Goal: Information Seeking & Learning: Learn about a topic

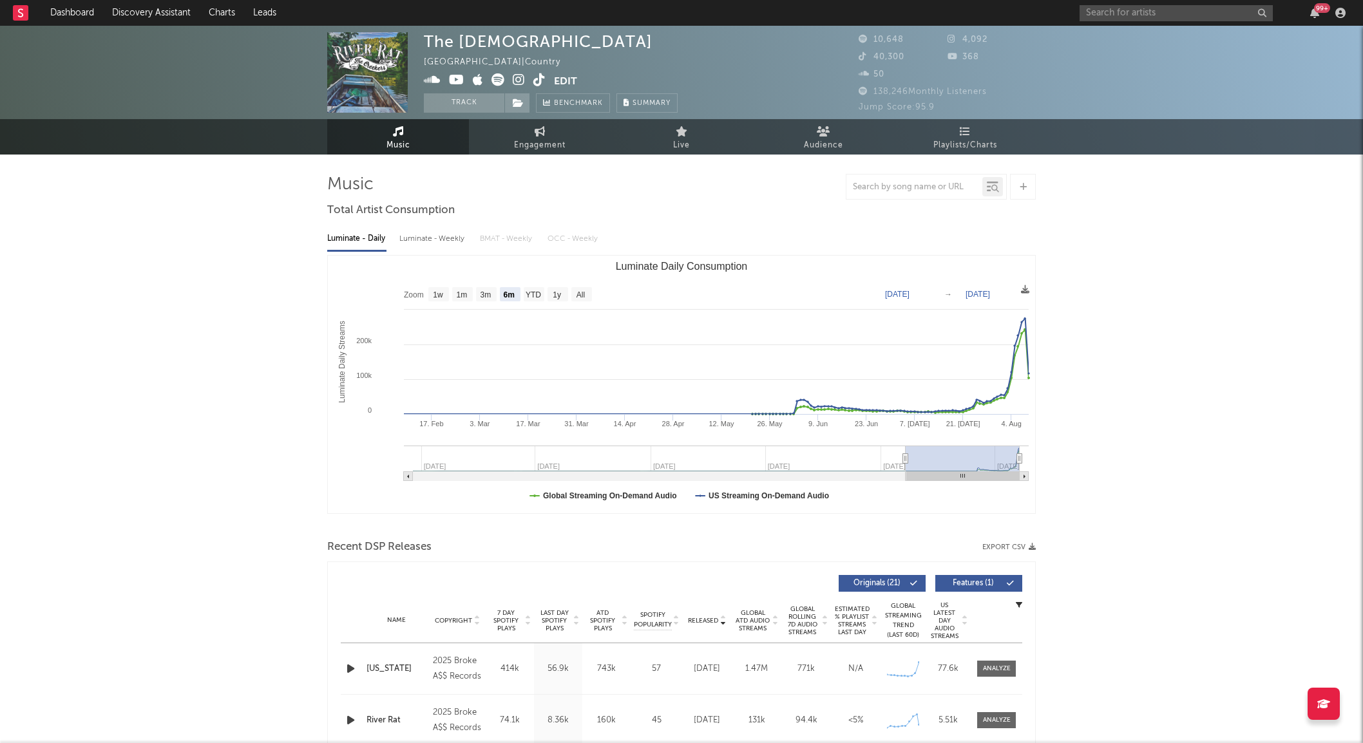
select select "6m"
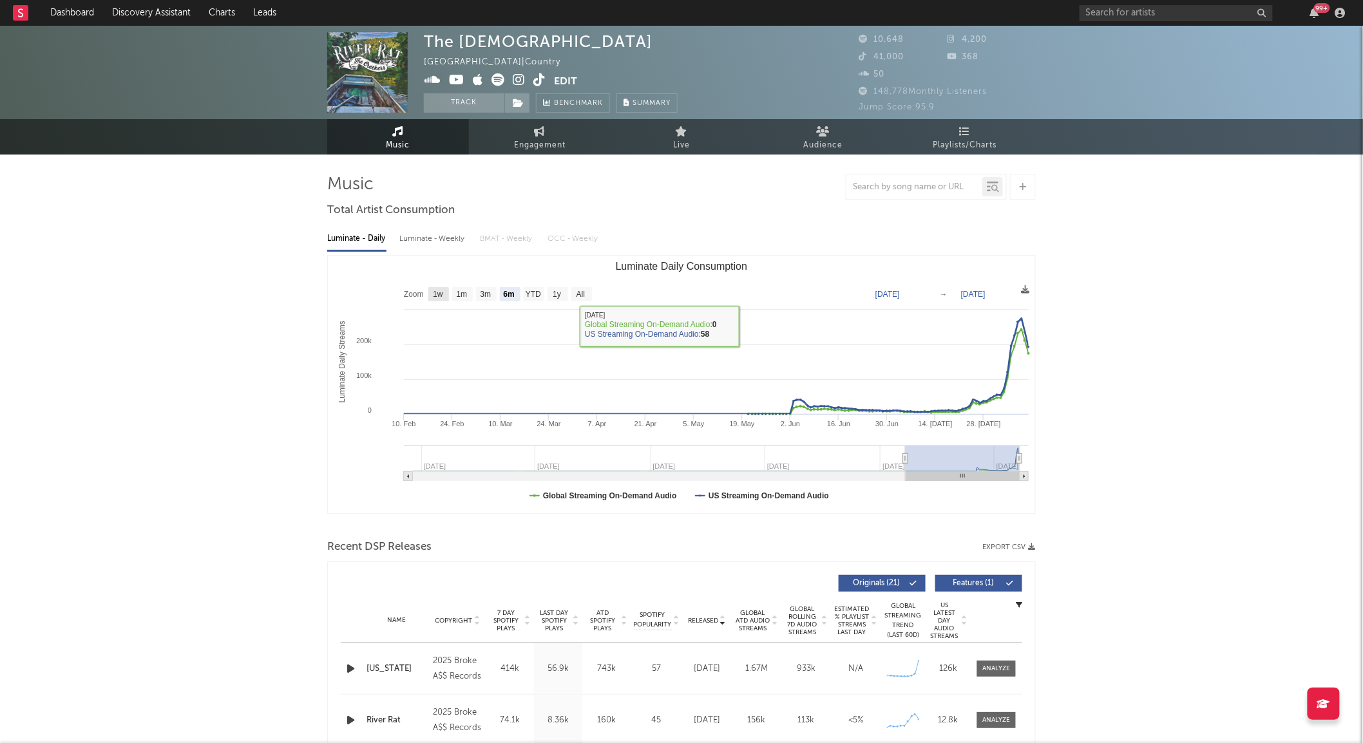
click at [439, 291] on text "1w" at bounding box center [438, 295] width 10 height 9
select select "1w"
type input "[DATE]"
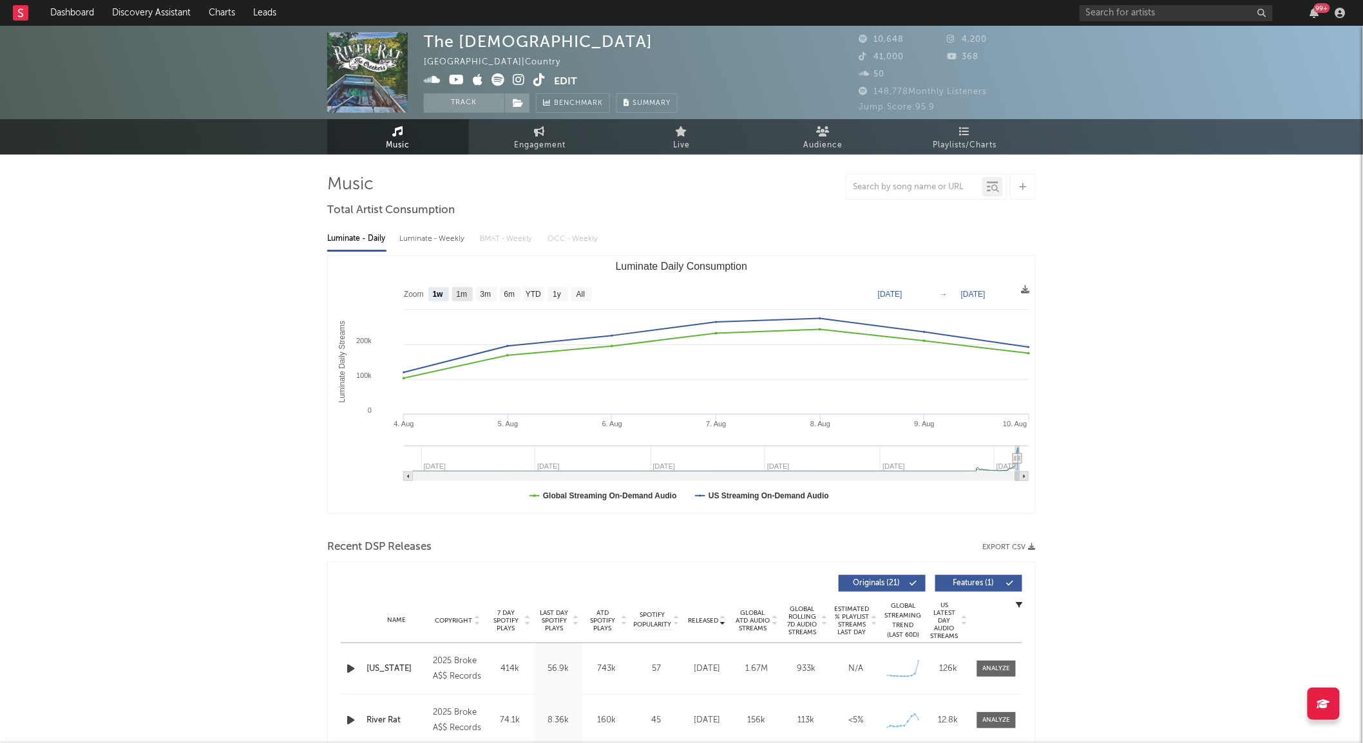
click at [466, 294] on text "1m" at bounding box center [462, 295] width 11 height 9
select select "1m"
type input "[DATE]"
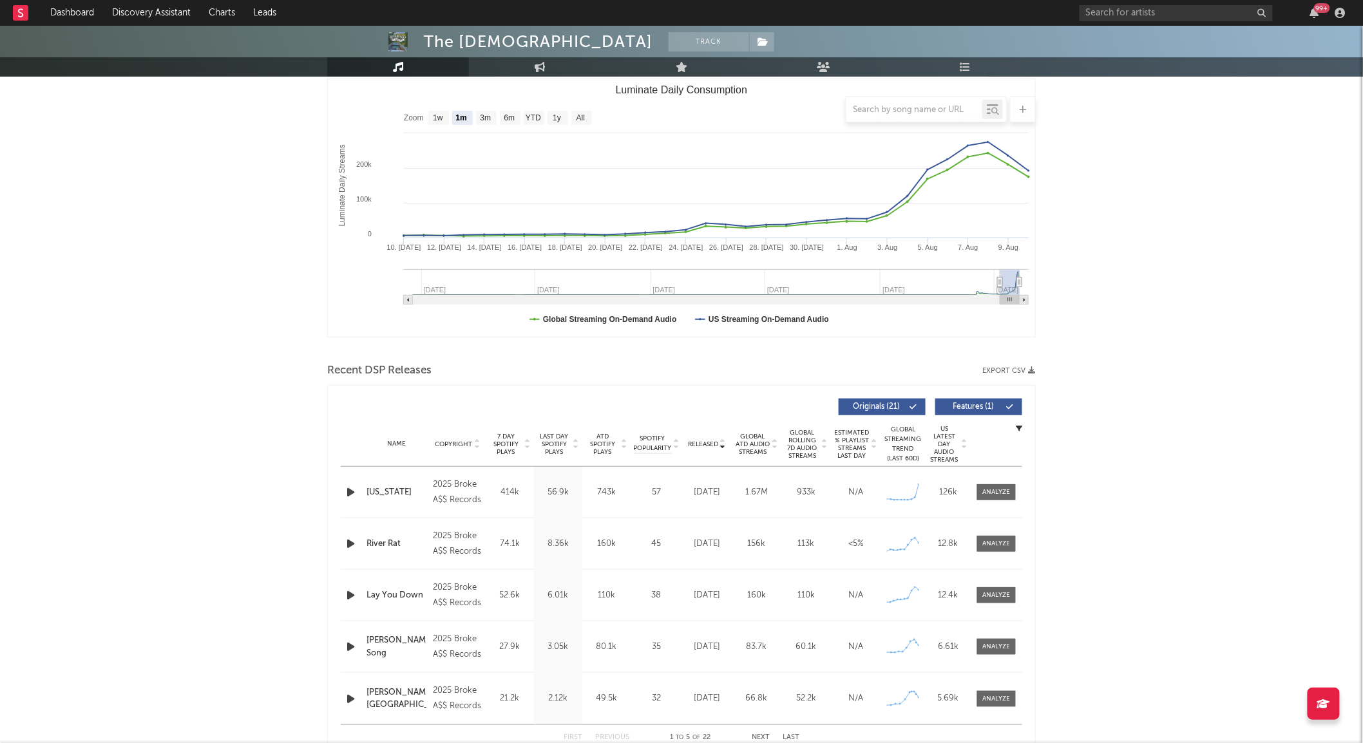
scroll to position [177, 0]
click at [980, 490] on span at bounding box center [996, 492] width 39 height 16
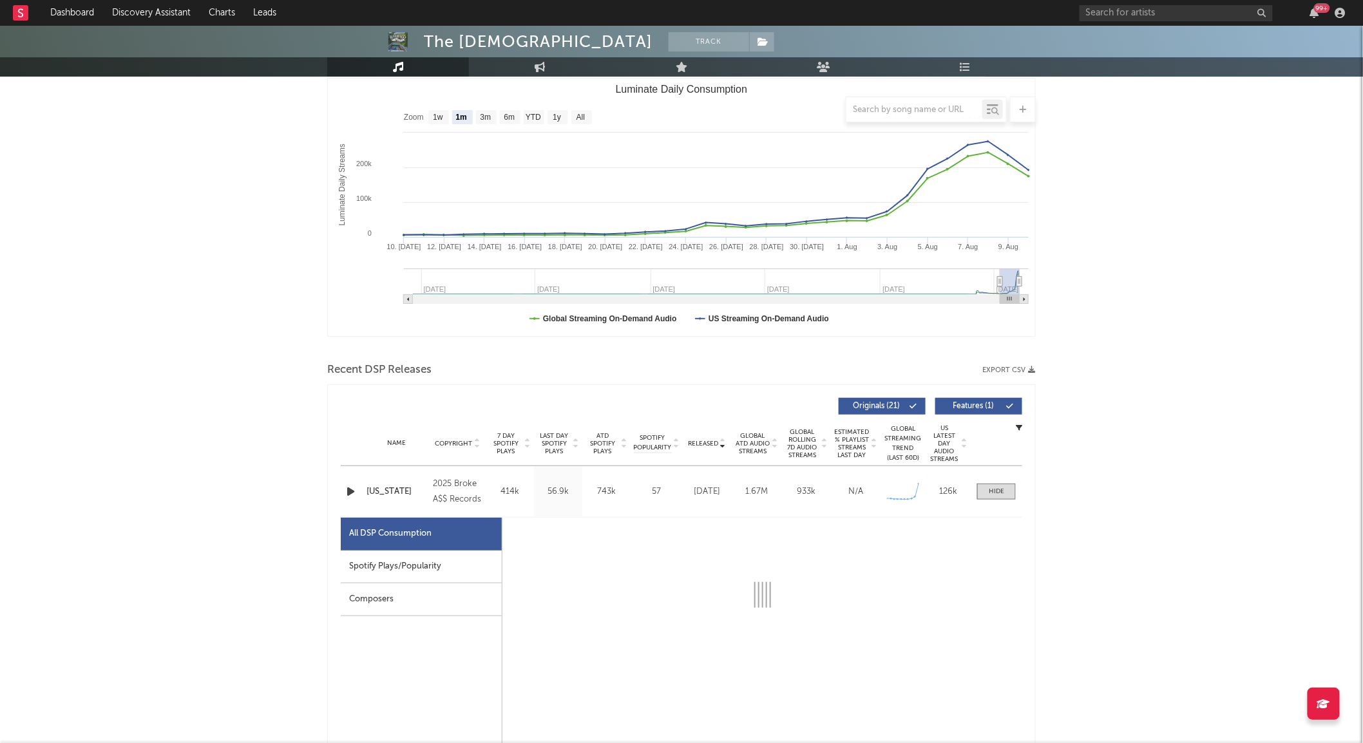
select select "1w"
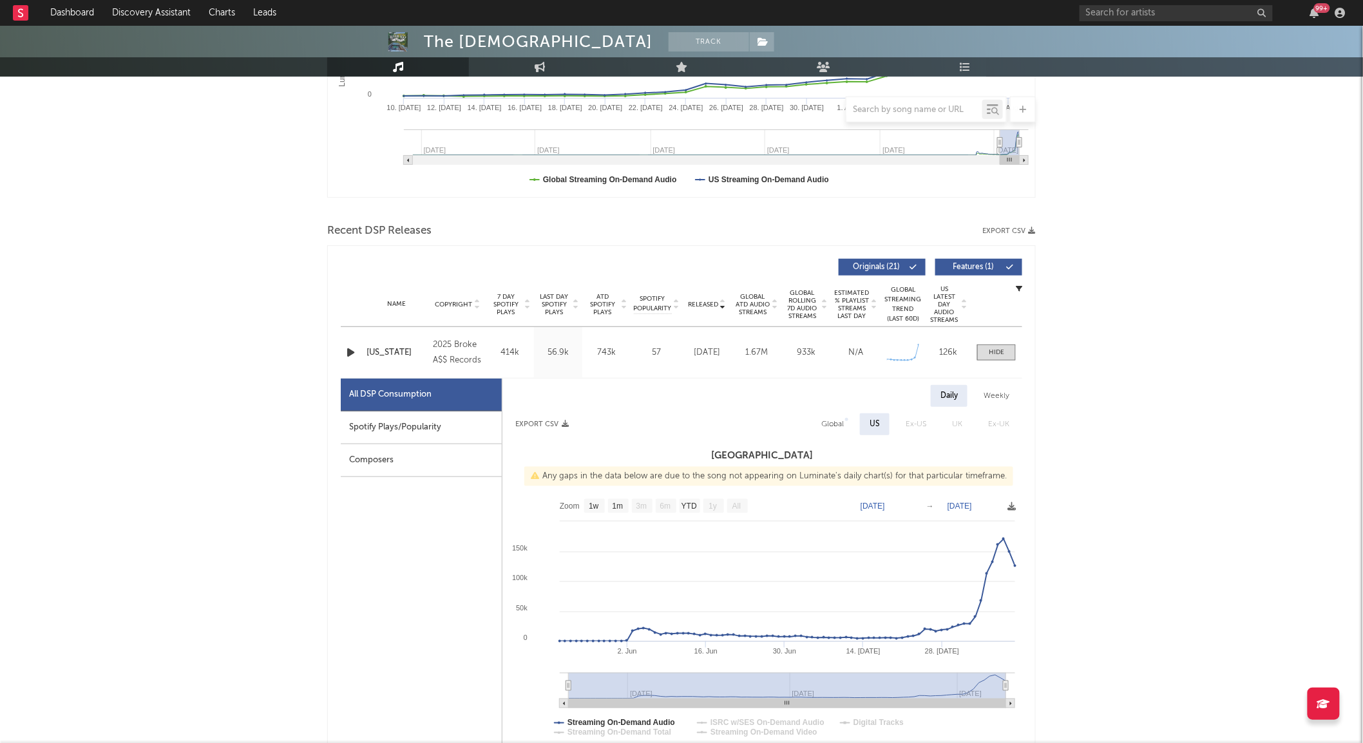
scroll to position [350, 0]
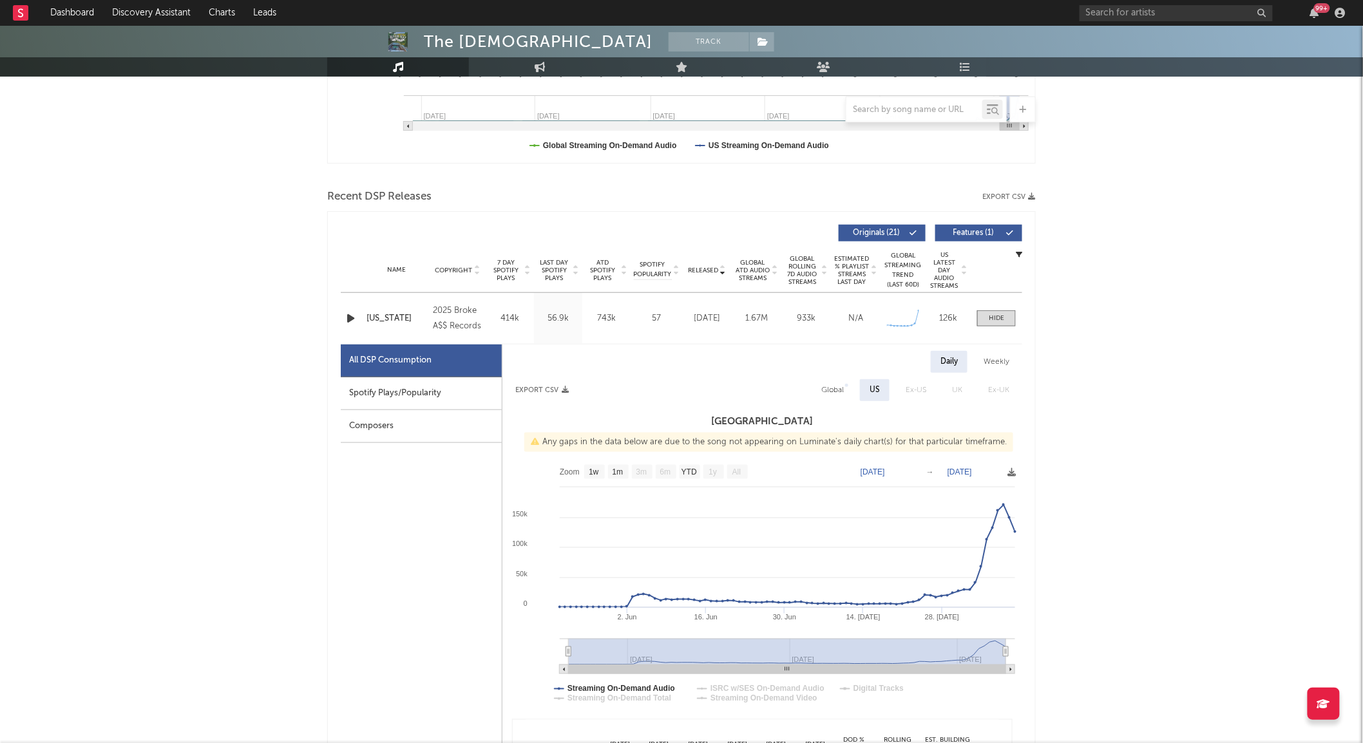
click at [479, 402] on div "Spotify Plays/Popularity" at bounding box center [421, 393] width 161 height 33
select select "1w"
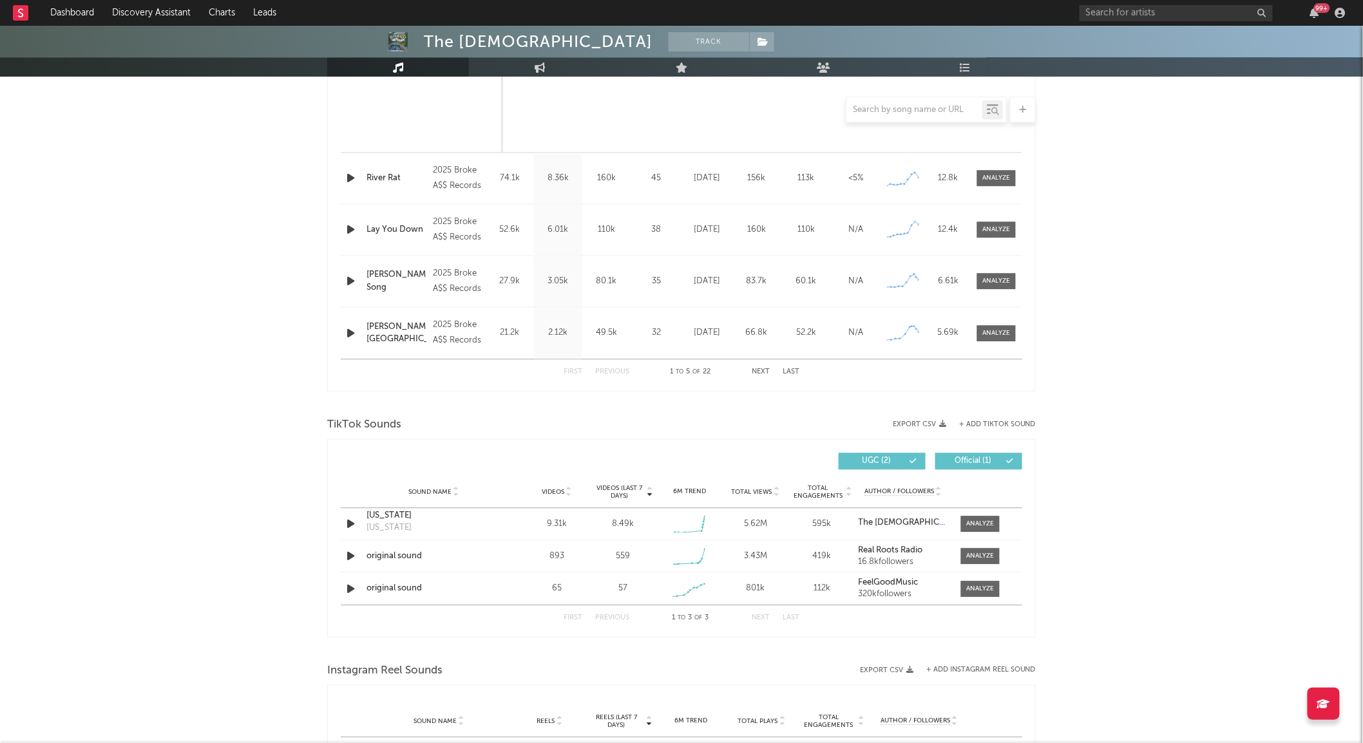
scroll to position [1156, 0]
click at [975, 517] on span at bounding box center [980, 523] width 39 height 16
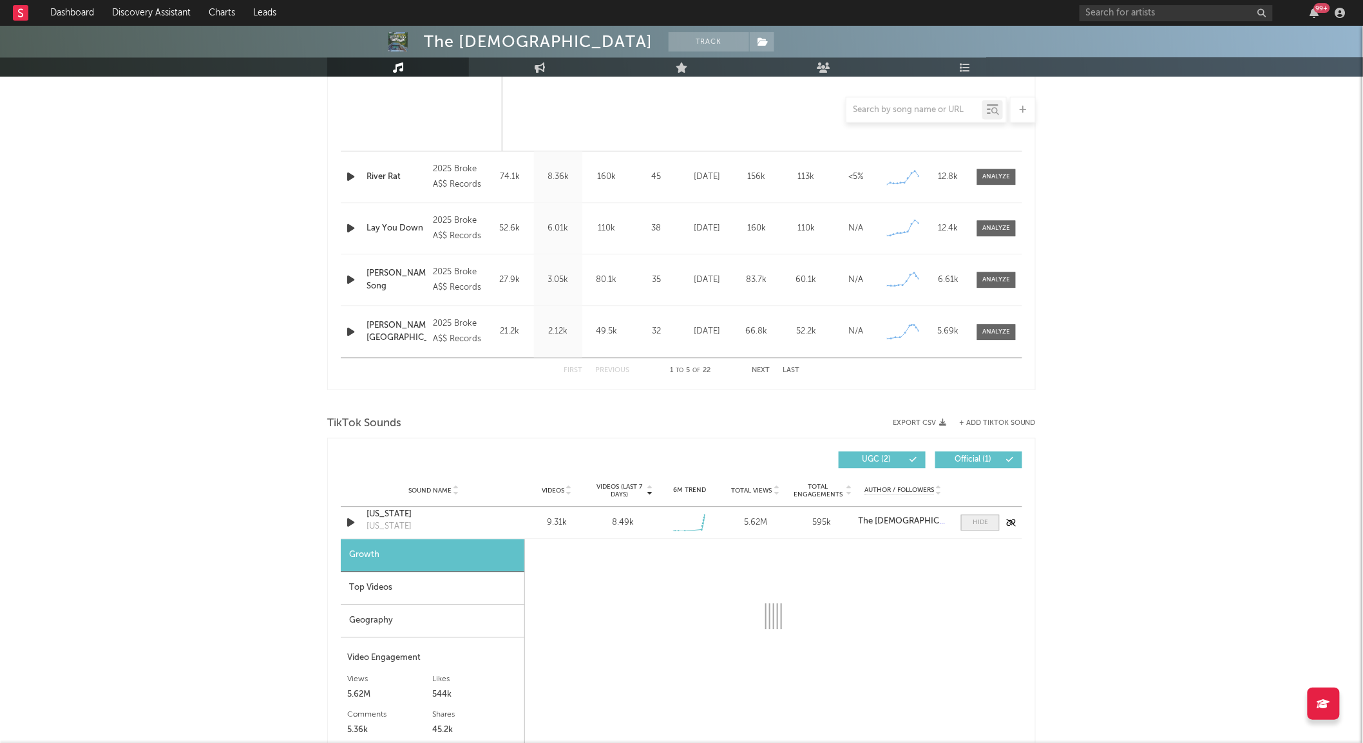
select select "1w"
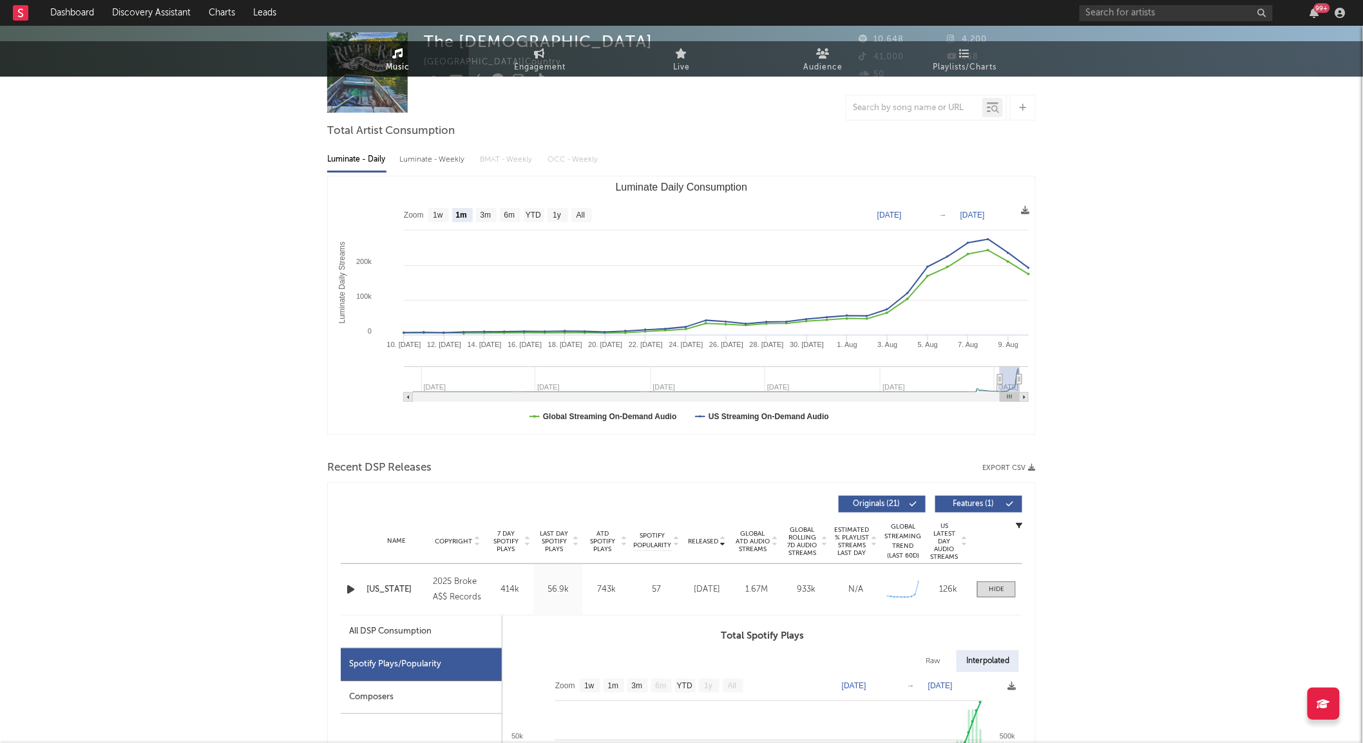
scroll to position [0, 0]
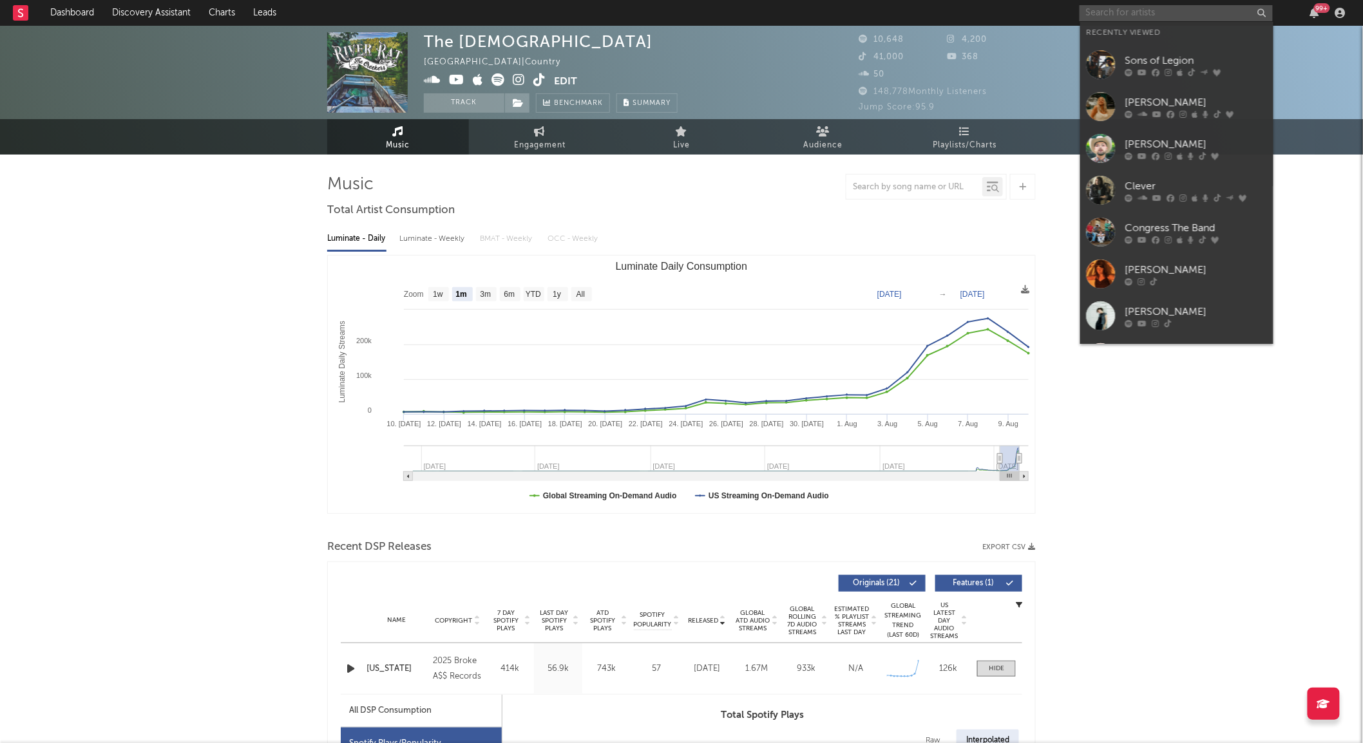
click at [1117, 20] on input "text" at bounding box center [1176, 13] width 193 height 16
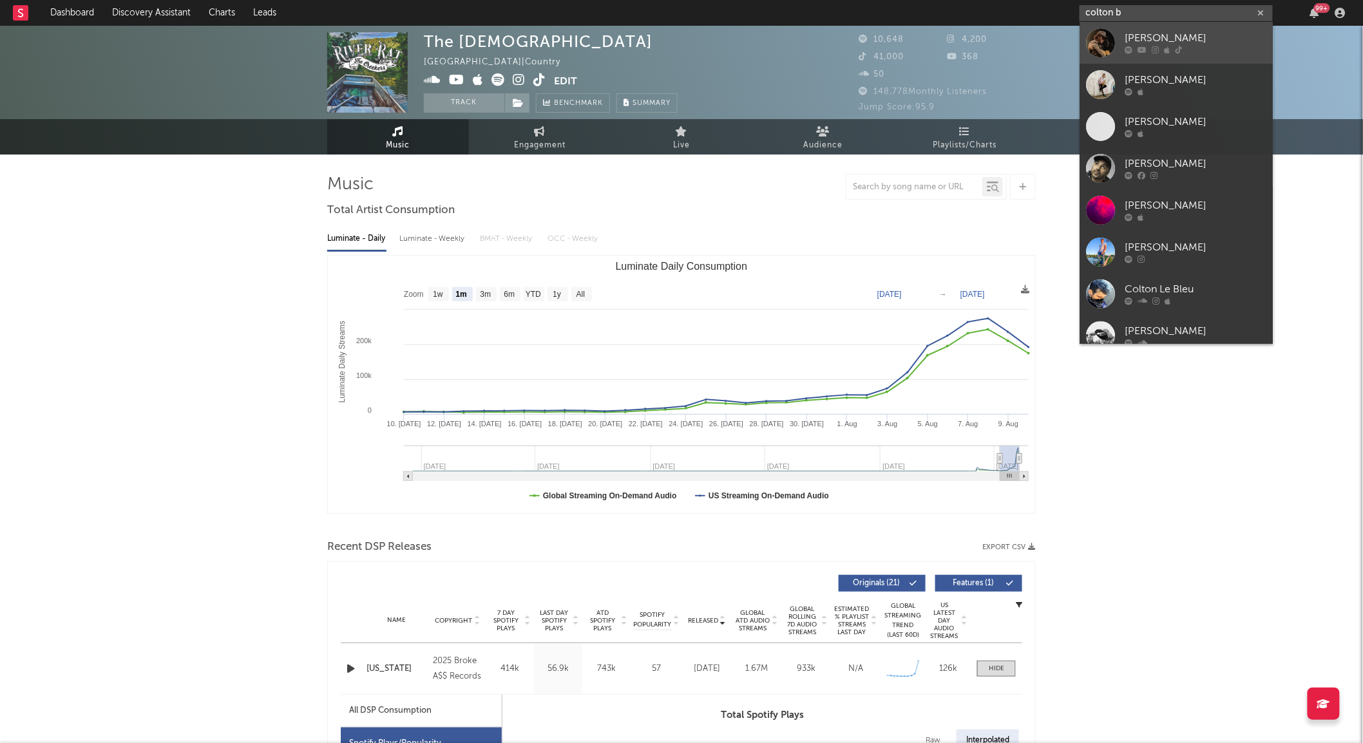
type input "colton b"
click at [1105, 31] on div at bounding box center [1101, 42] width 29 height 29
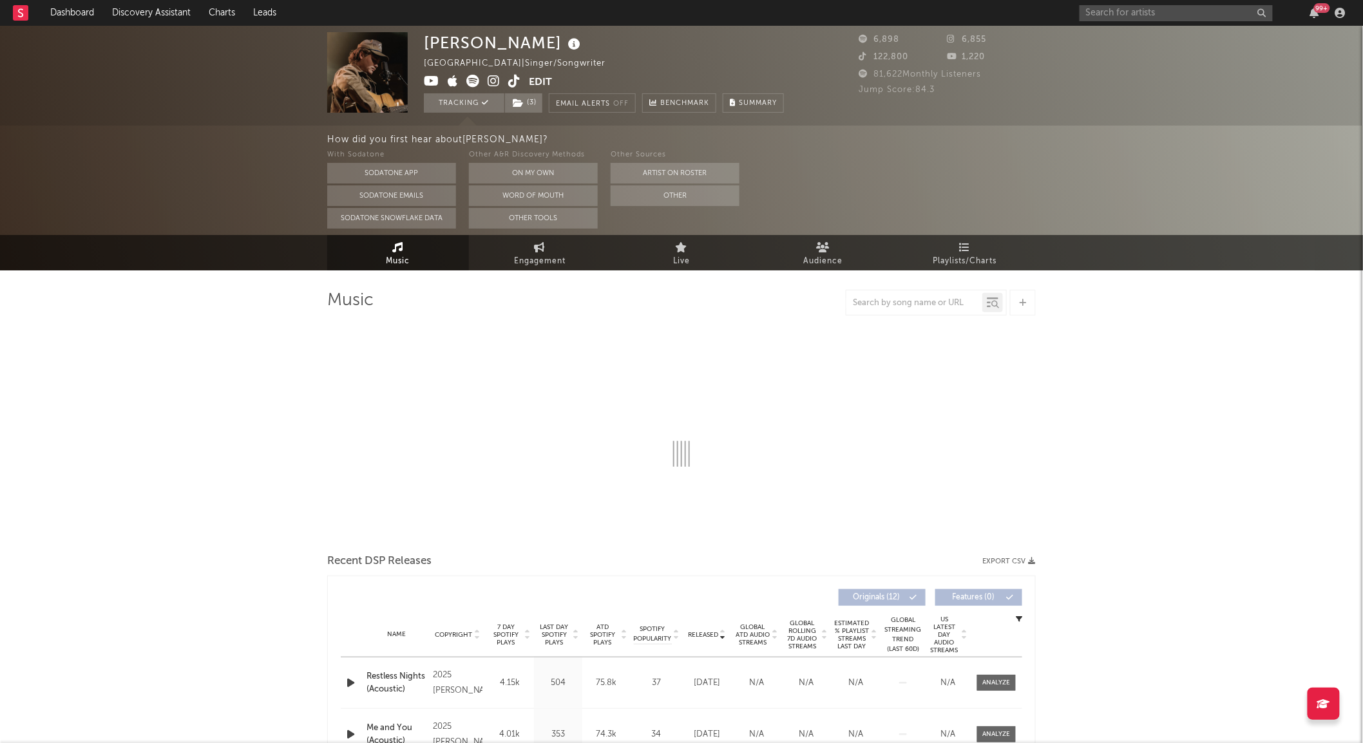
select select "6m"
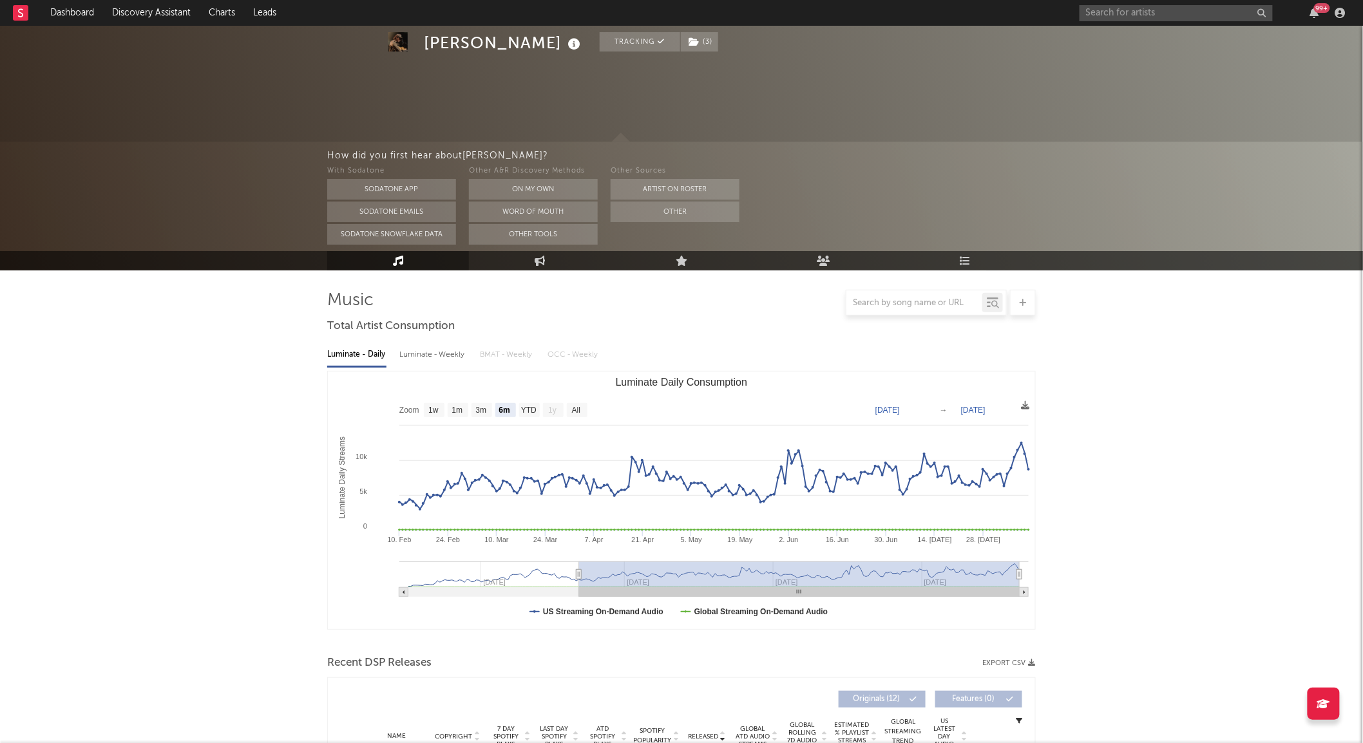
scroll to position [401, 0]
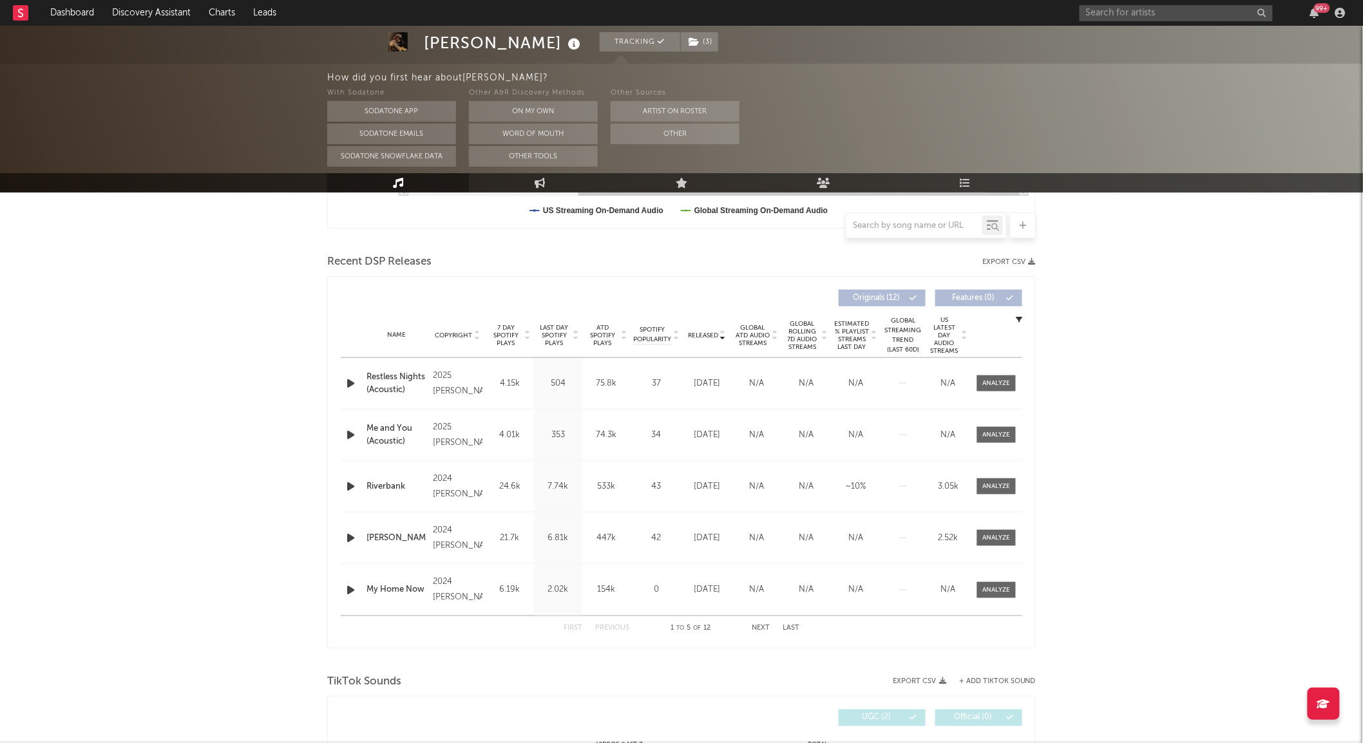
click at [564, 341] on span "Last Day Spotify Plays" at bounding box center [554, 335] width 34 height 23
click at [1000, 429] on span at bounding box center [996, 435] width 39 height 16
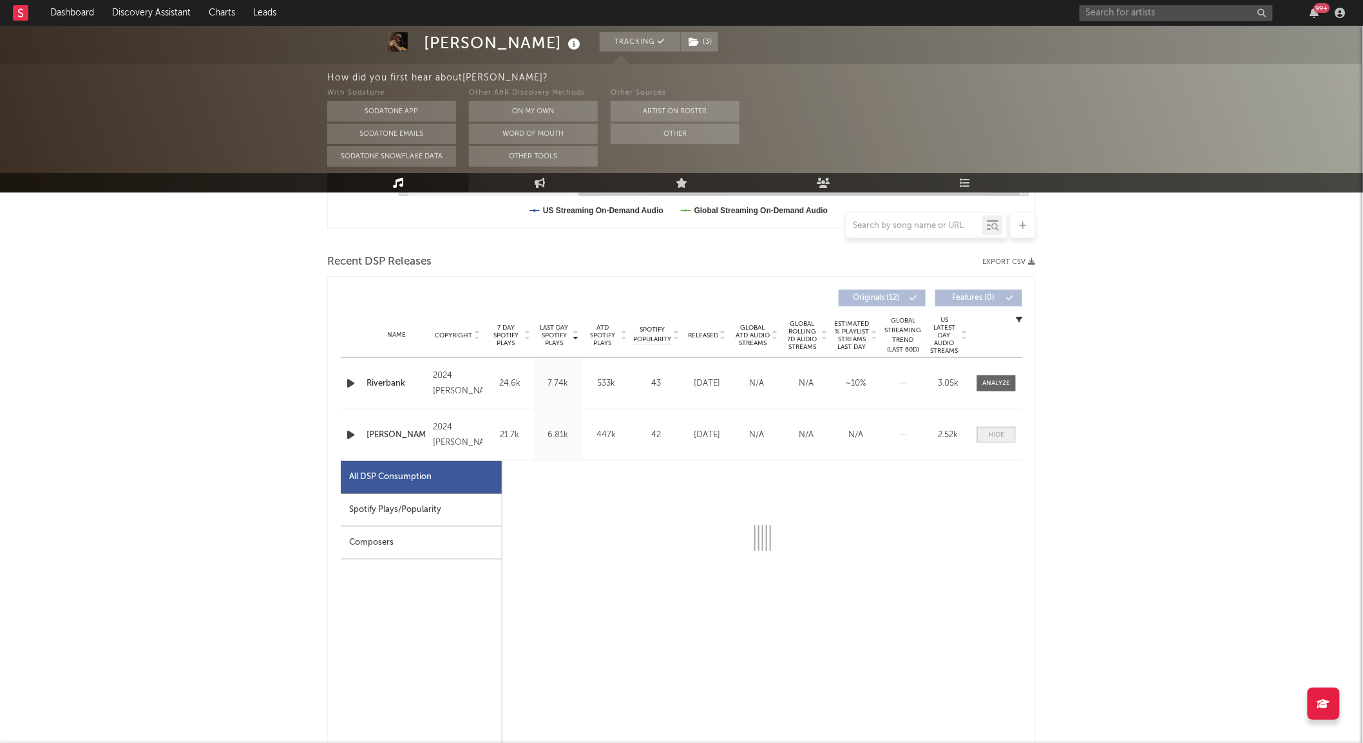
select select "6m"
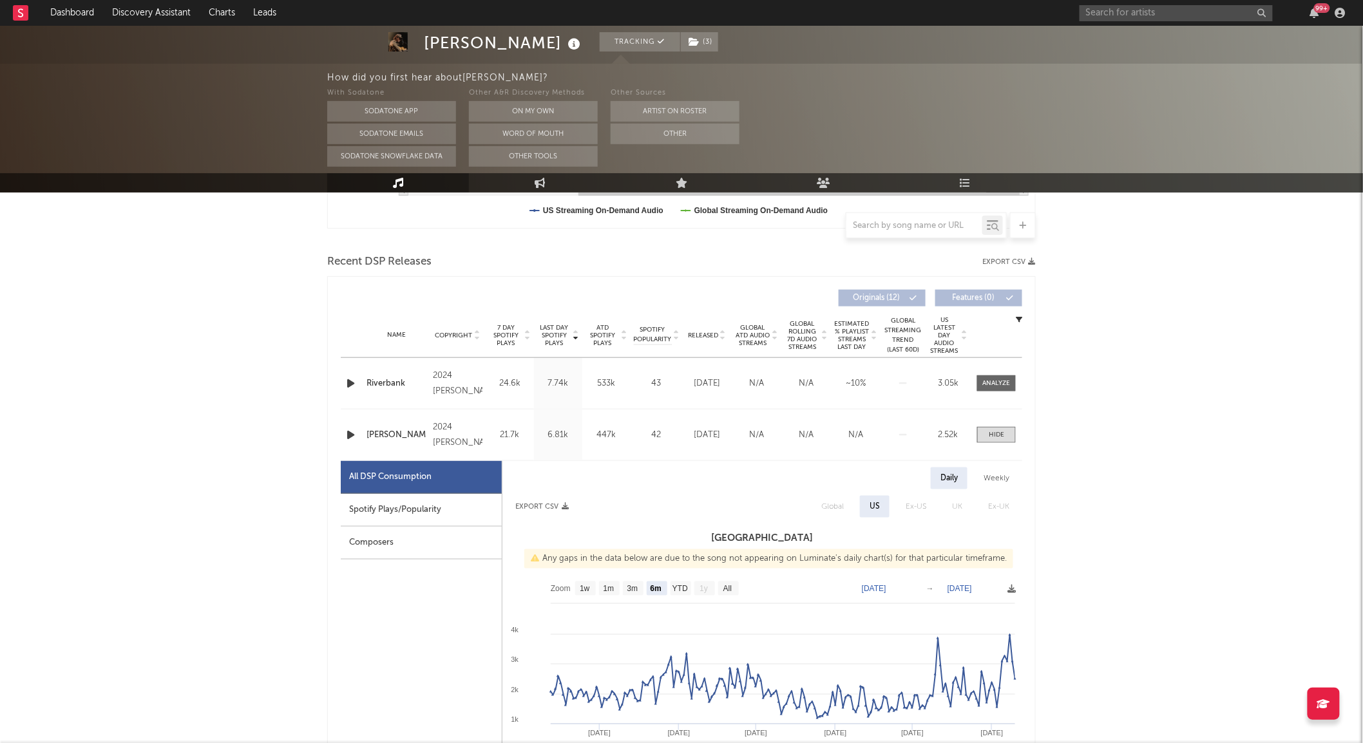
click at [993, 392] on div "Name Riverbank Copyright 2024 [PERSON_NAME] Label [PERSON_NAME] Album Names Son…" at bounding box center [682, 383] width 682 height 51
click at [992, 387] on div at bounding box center [997, 384] width 28 height 10
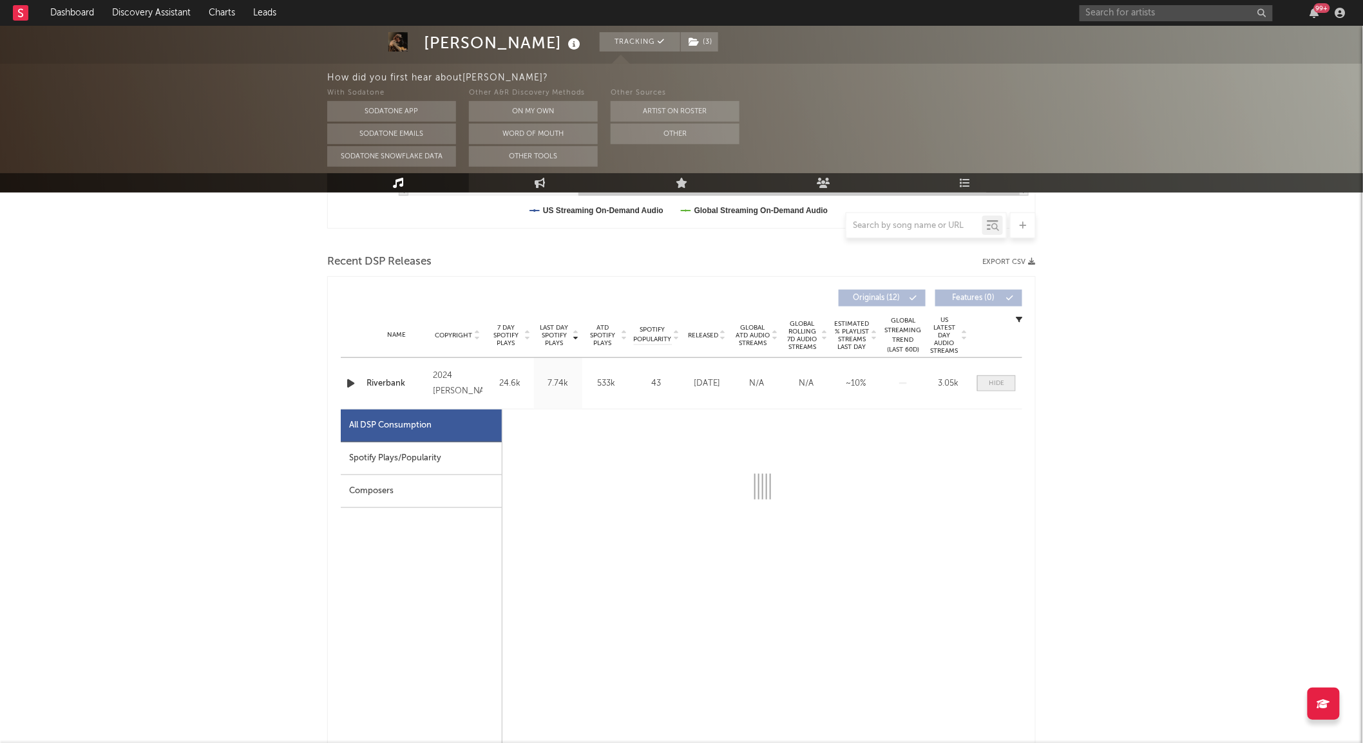
select select "6m"
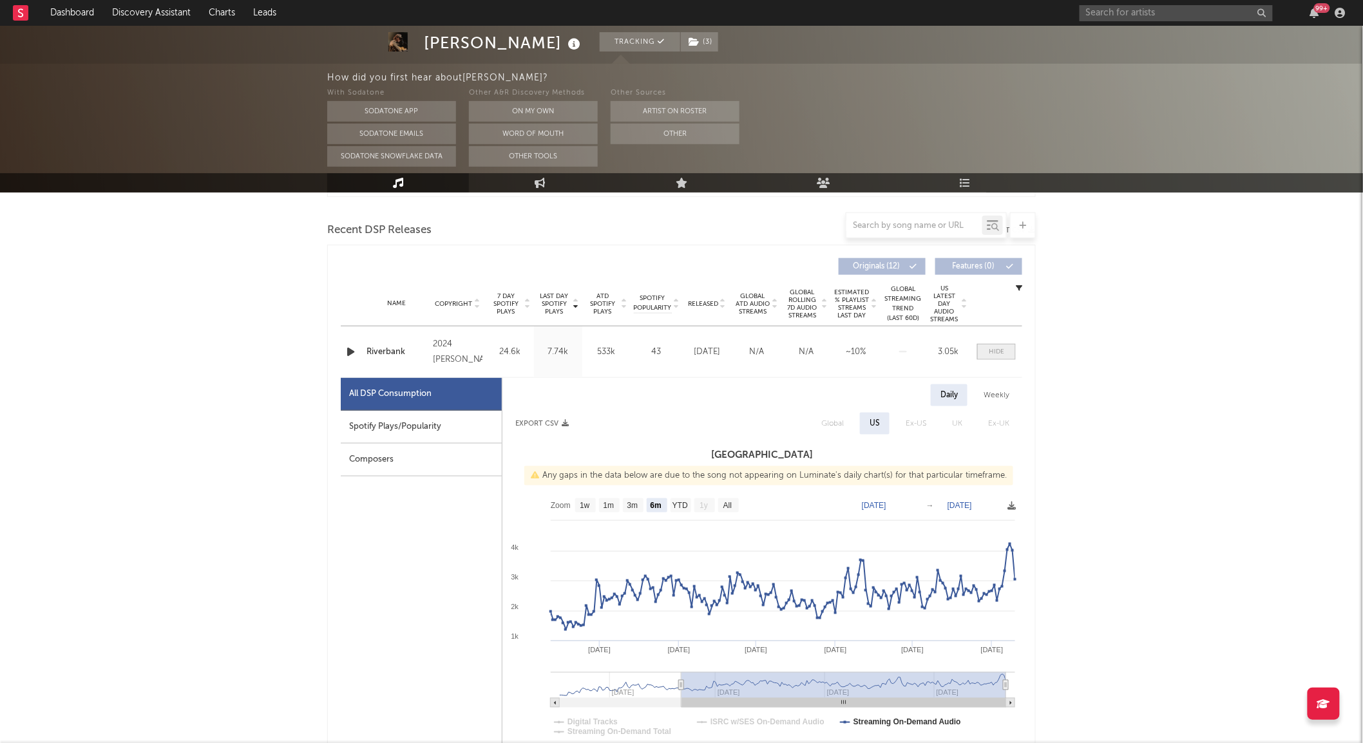
scroll to position [434, 0]
click at [461, 413] on div "Spotify Plays/Popularity" at bounding box center [421, 426] width 161 height 33
select select "6m"
select select "1w"
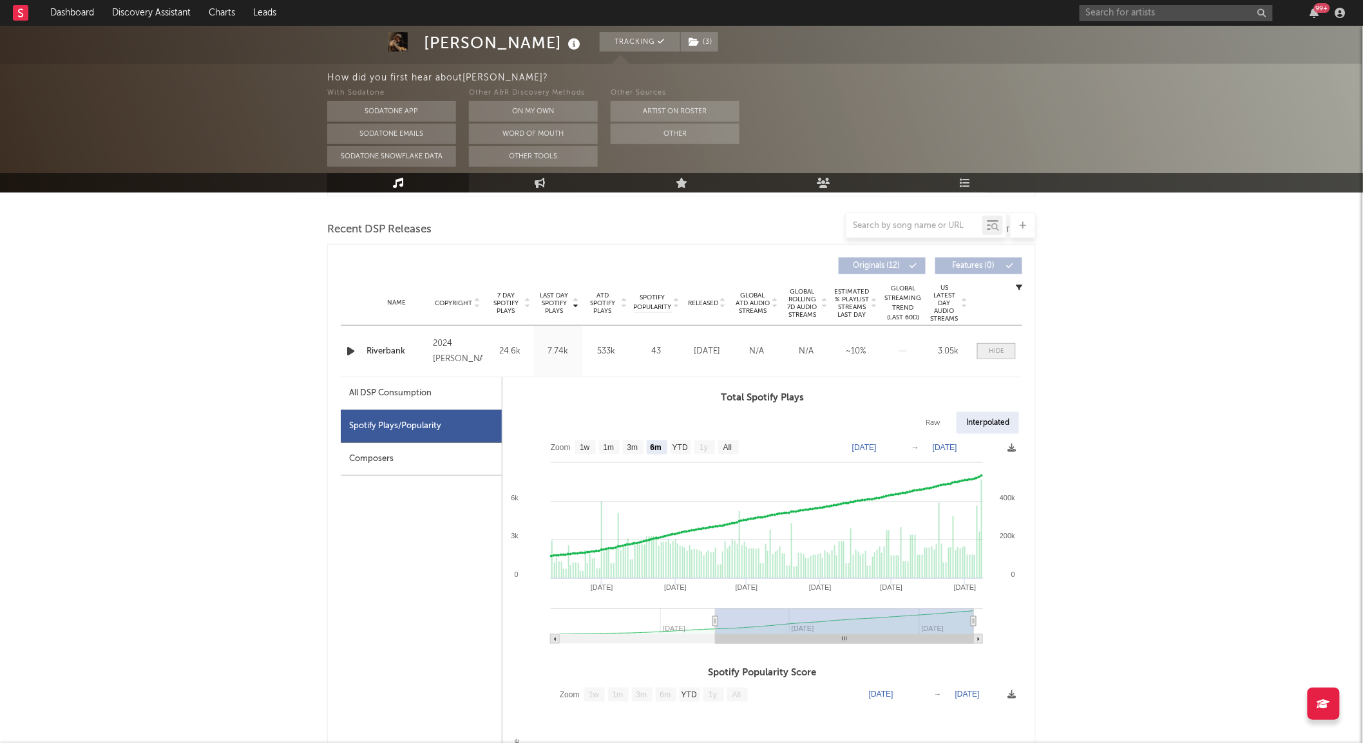
click at [999, 348] on div at bounding box center [996, 352] width 15 height 10
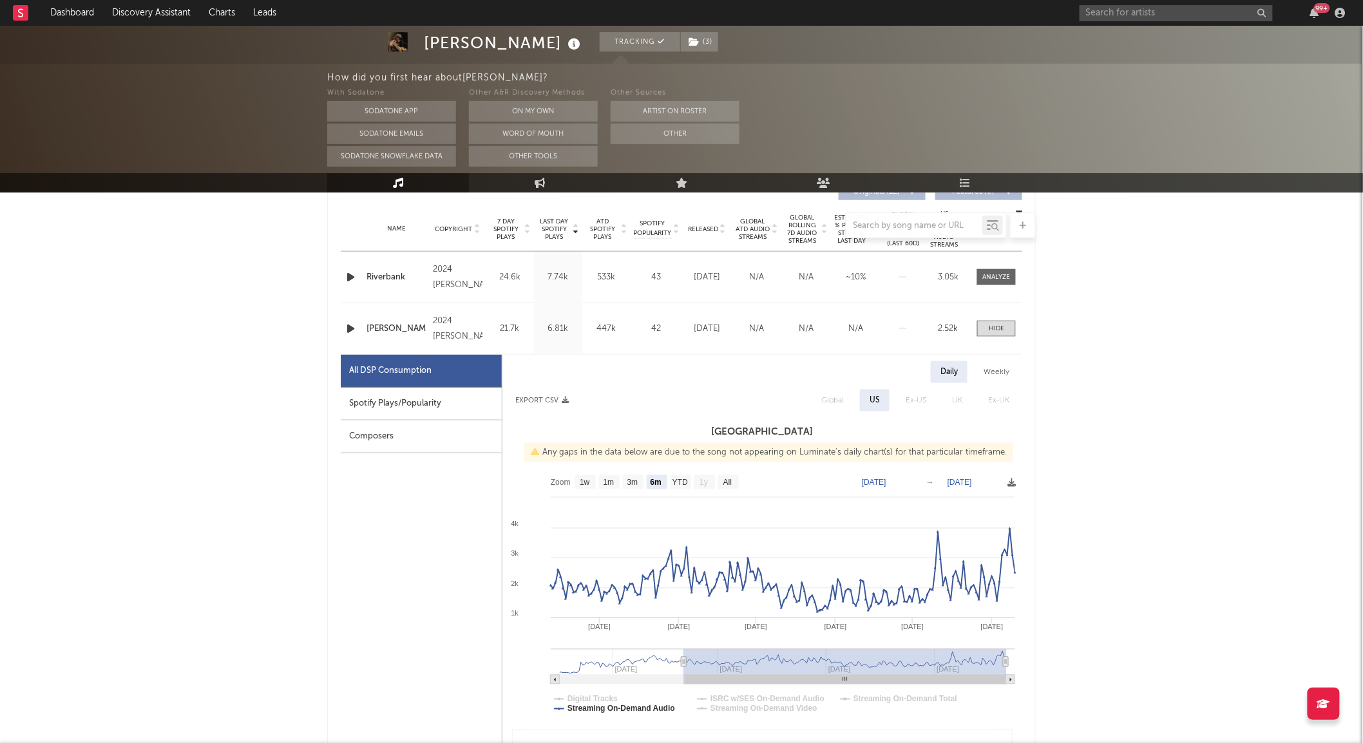
scroll to position [511, 0]
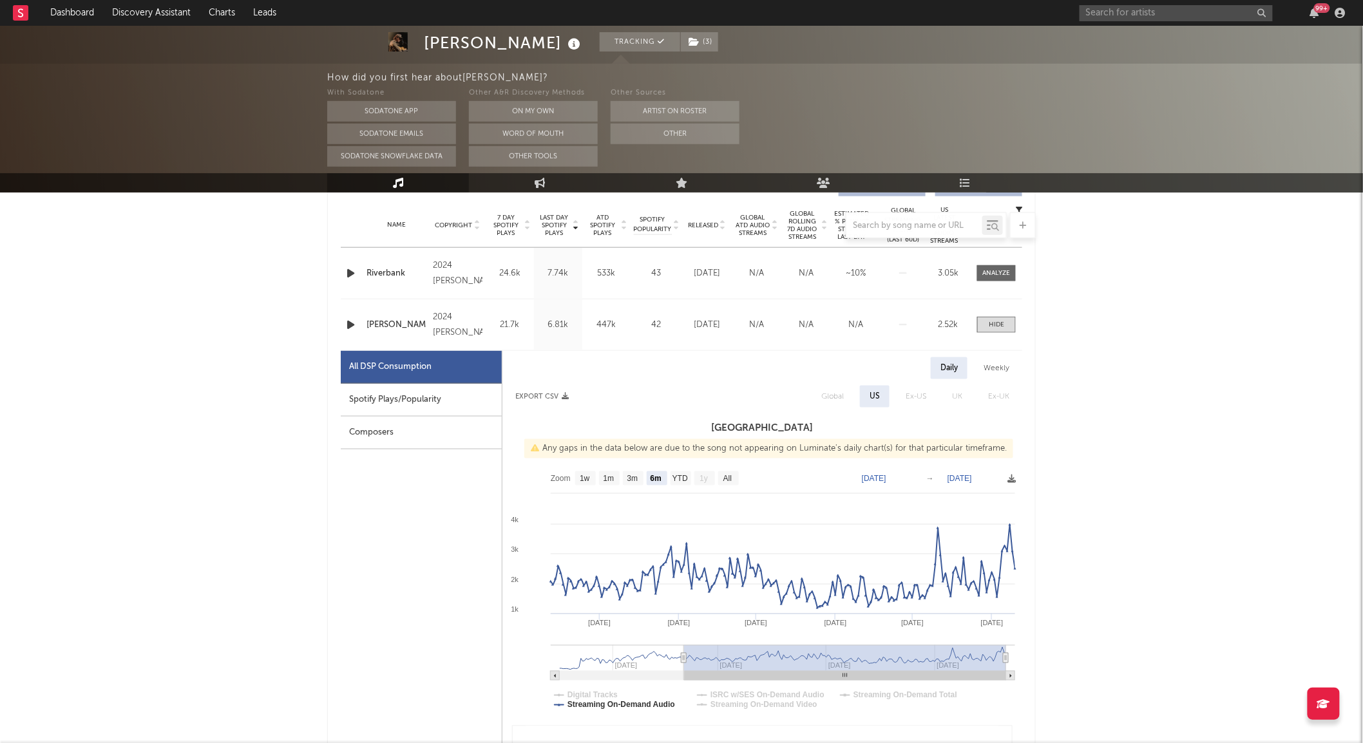
click at [468, 408] on div "Spotify Plays/Popularity" at bounding box center [421, 400] width 161 height 33
select select "6m"
select select "1w"
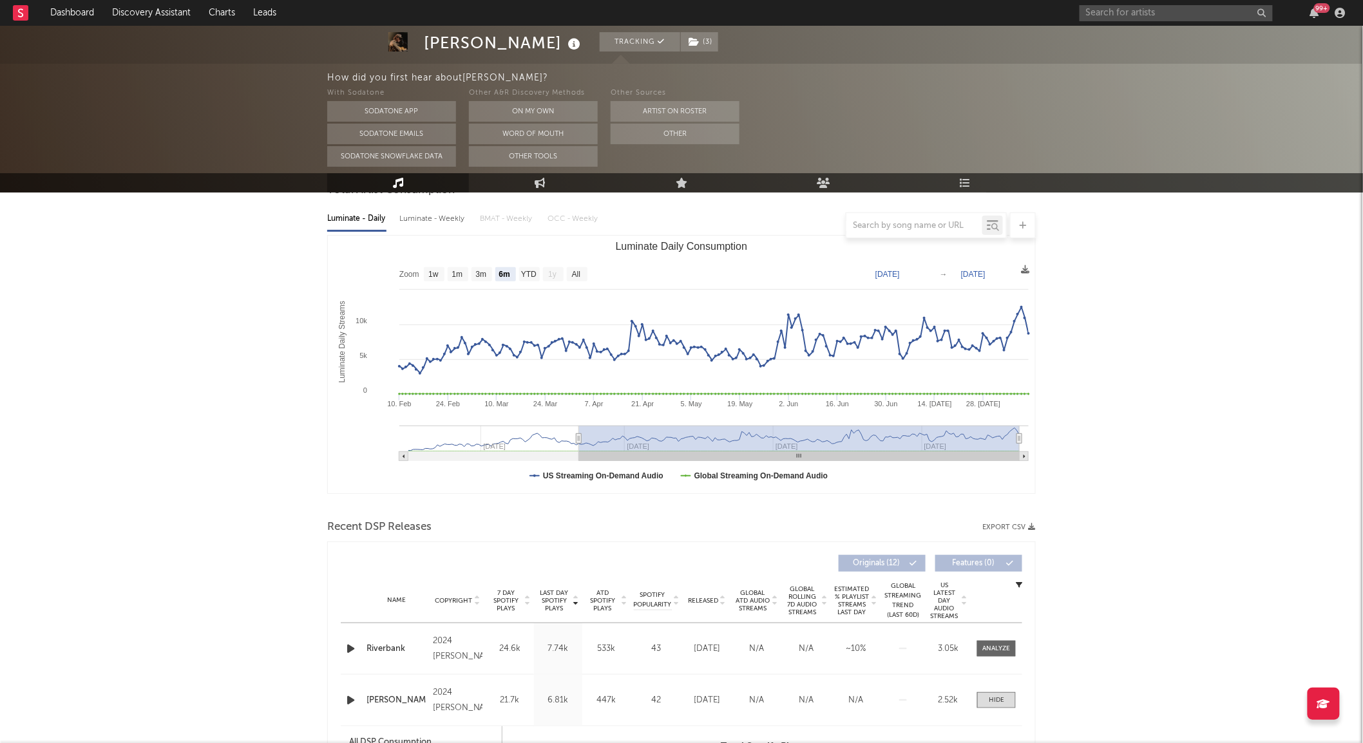
scroll to position [0, 0]
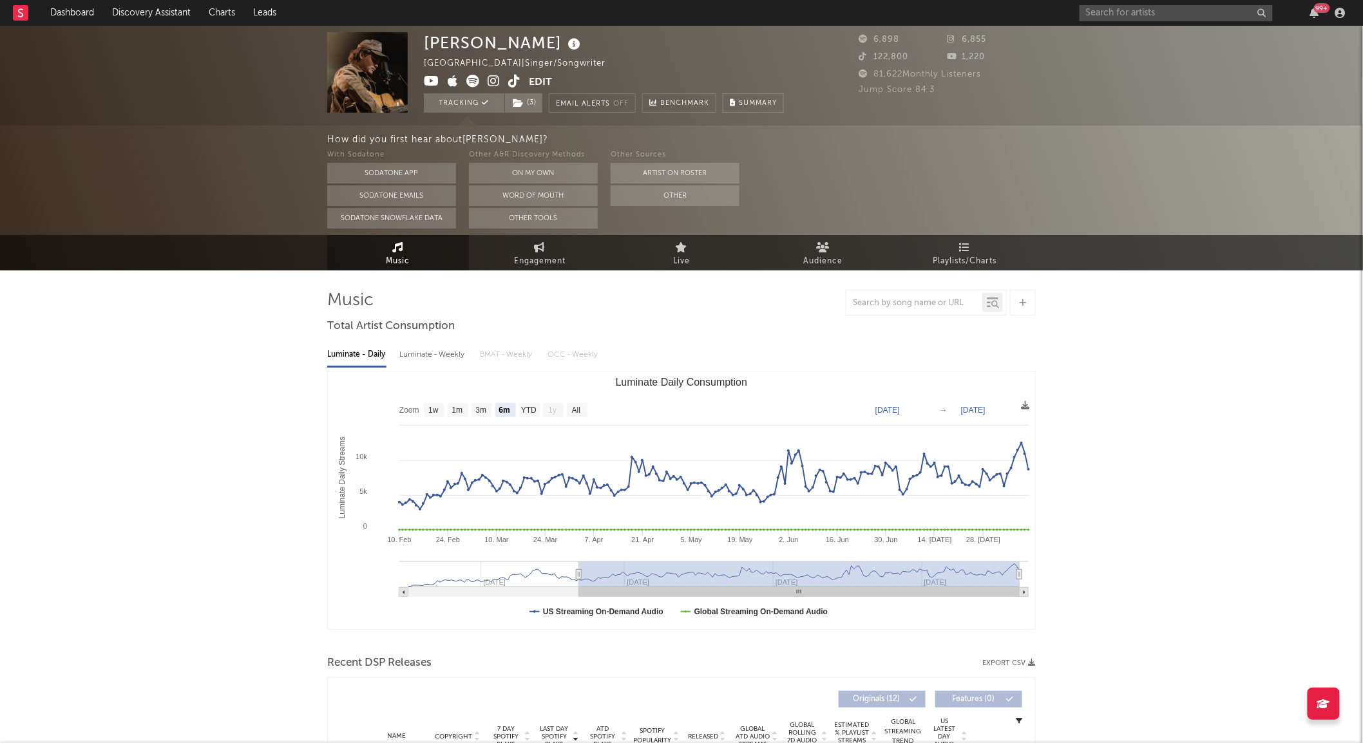
click at [563, 256] on span "Engagement" at bounding box center [540, 261] width 52 height 15
select select "1w"
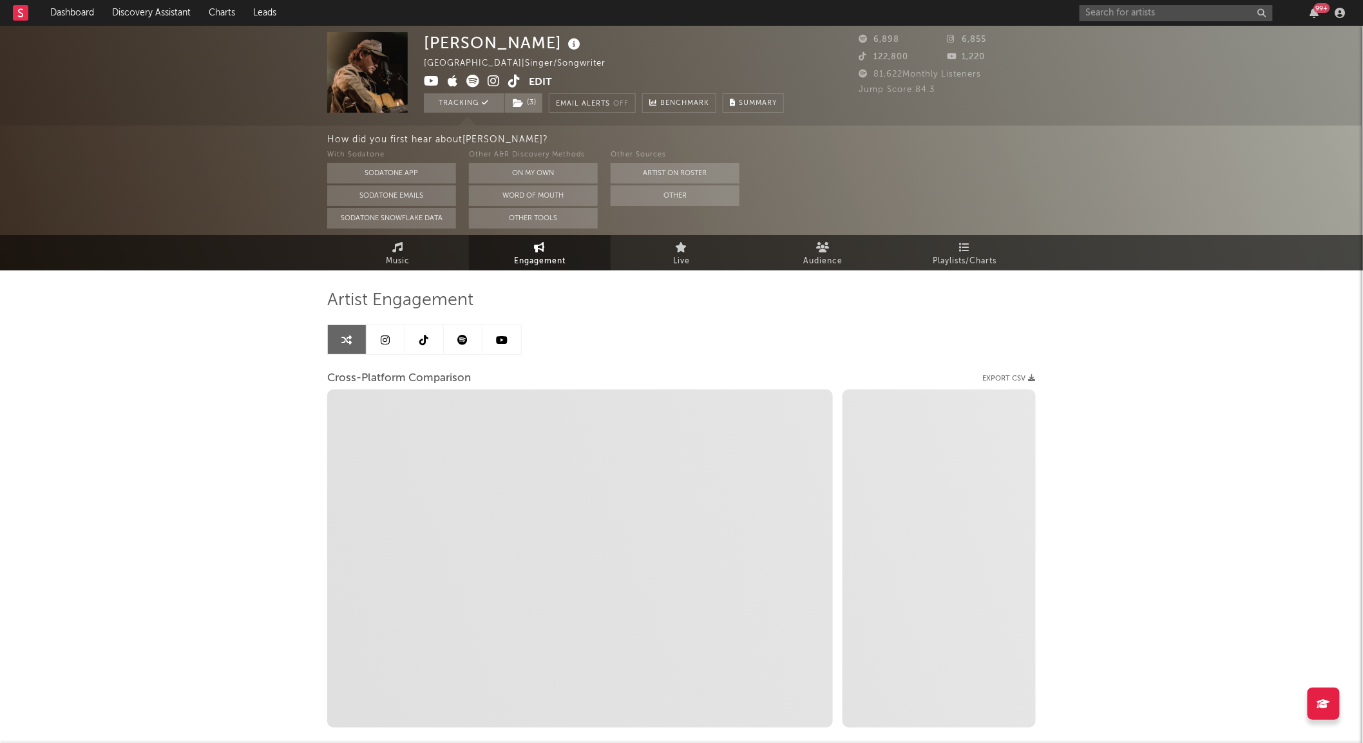
select select "1m"
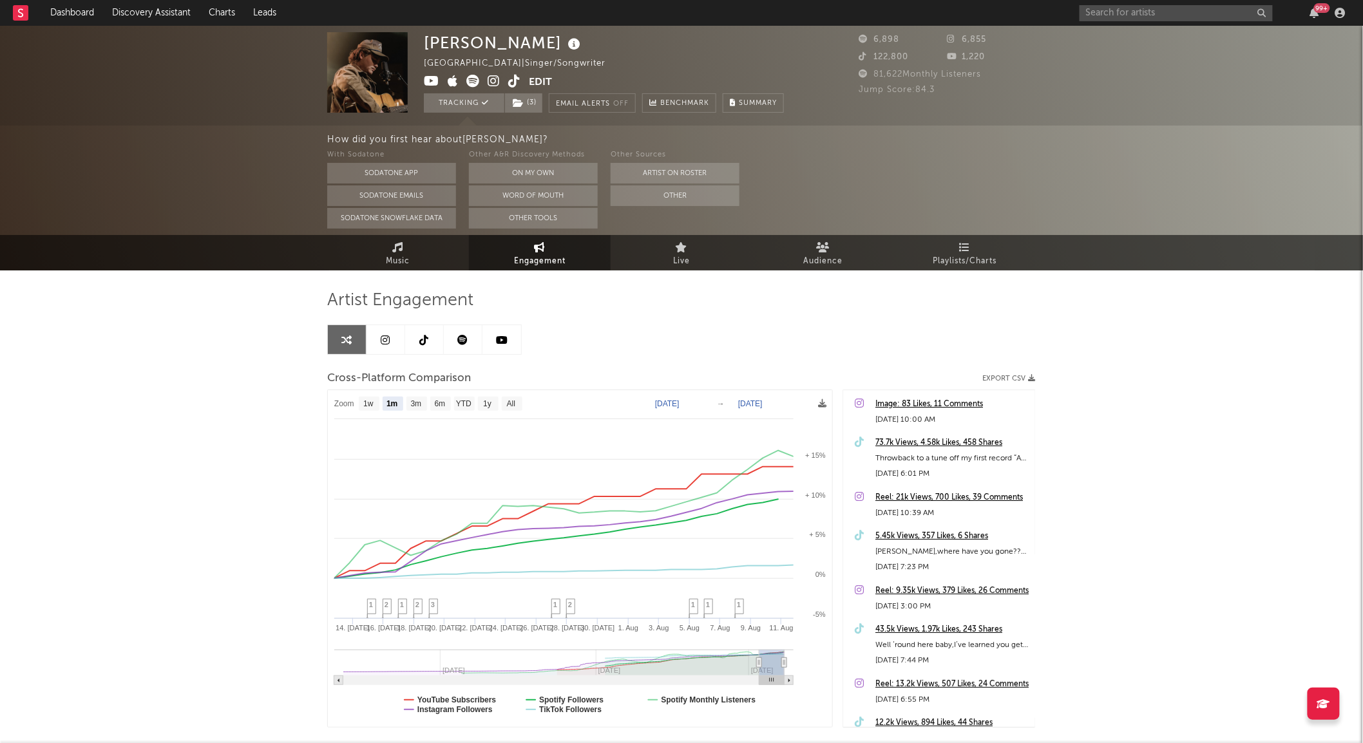
click at [905, 440] on div "73.7k Views, 4.58k Likes, 458 Shares" at bounding box center [951, 442] width 153 height 15
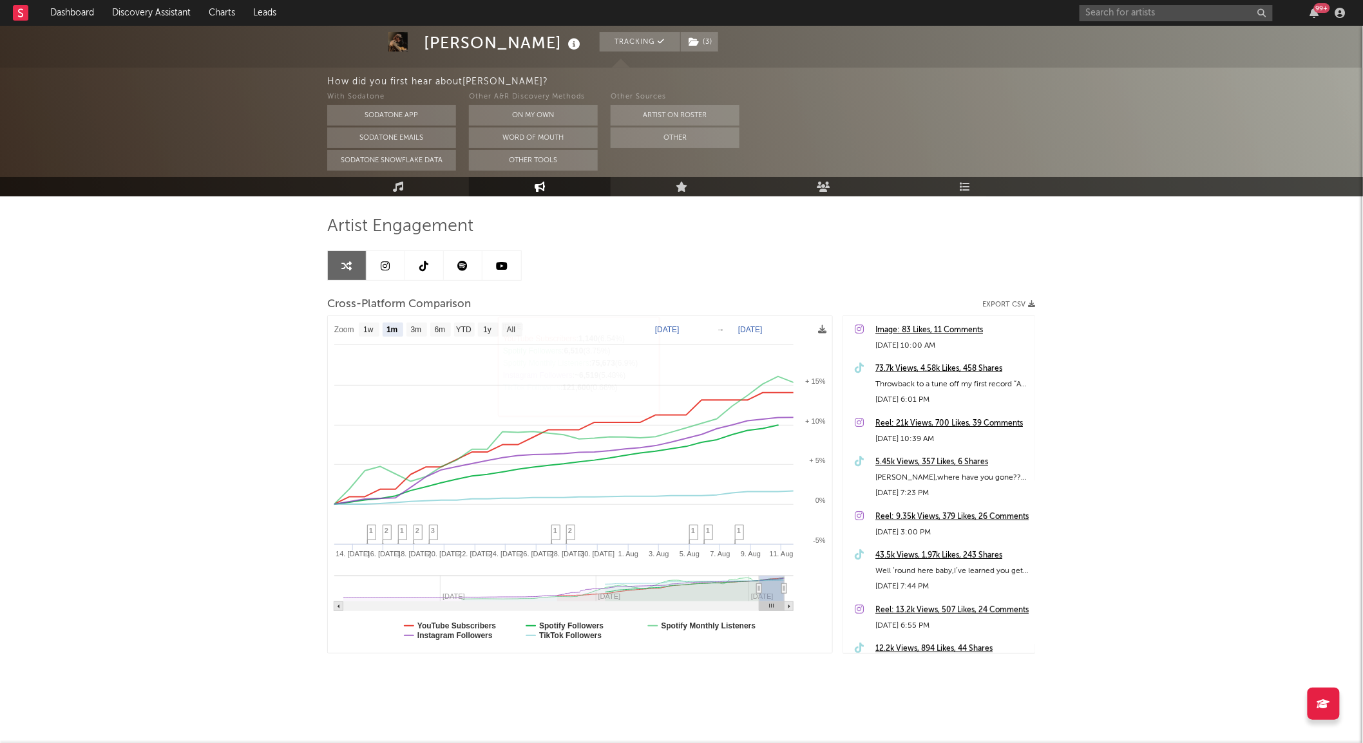
click at [394, 278] on link at bounding box center [386, 265] width 39 height 29
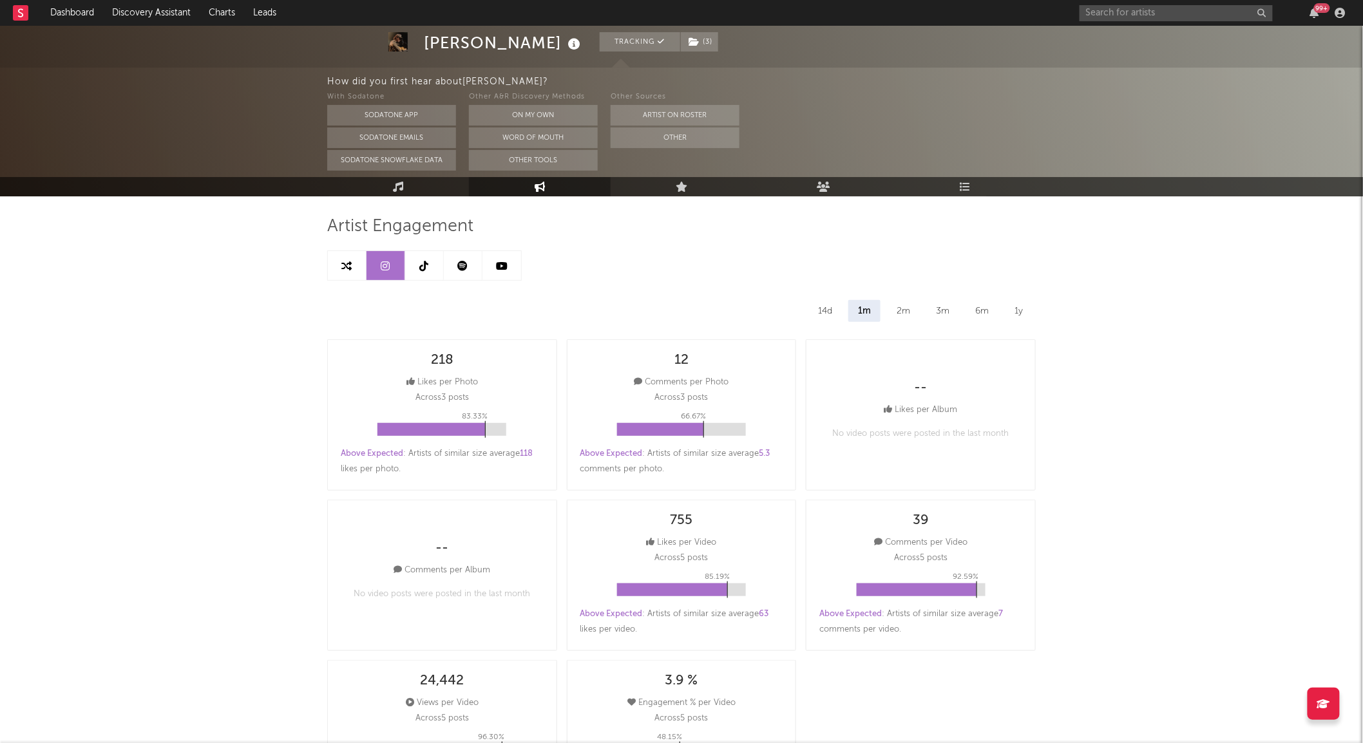
select select "6m"
click at [432, 267] on link at bounding box center [424, 265] width 39 height 29
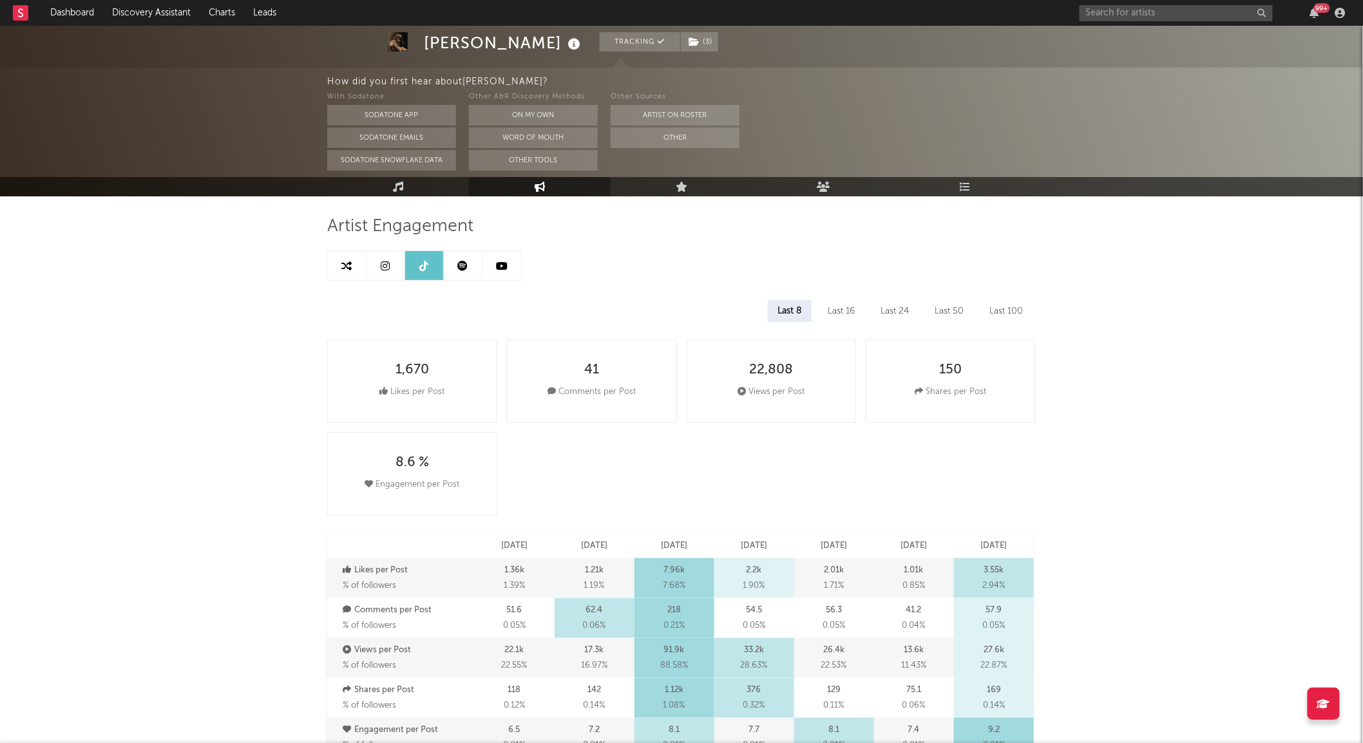
select select "6m"
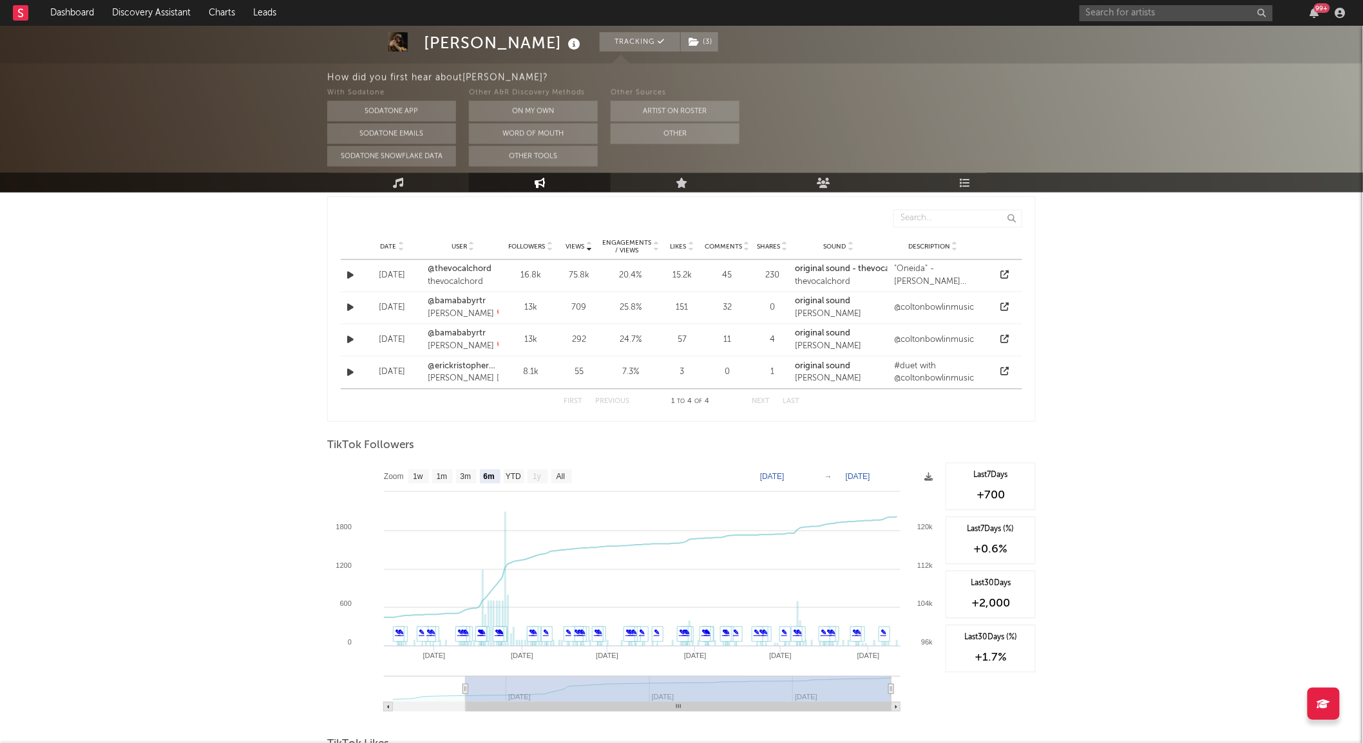
scroll to position [975, 0]
click at [442, 475] on text "1m" at bounding box center [442, 476] width 11 height 9
select select "1m"
type input "[DATE]"
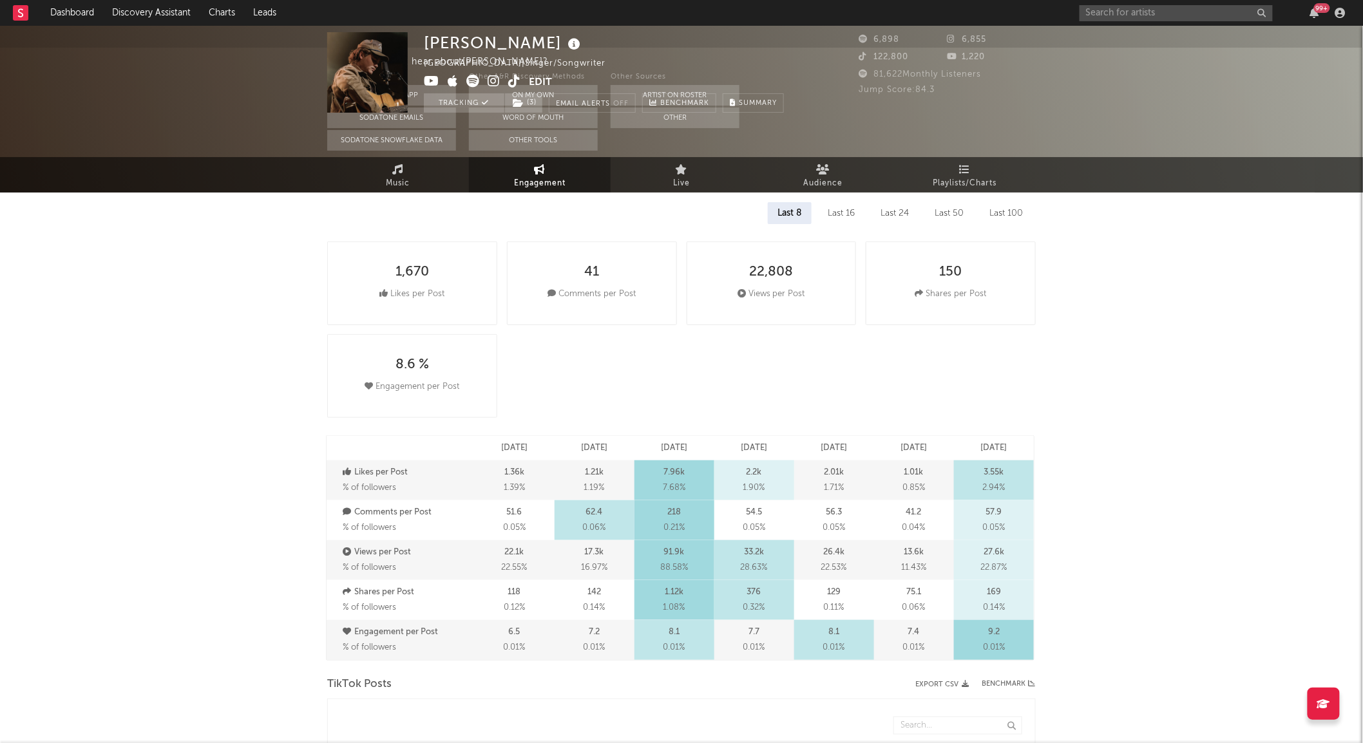
scroll to position [0, 0]
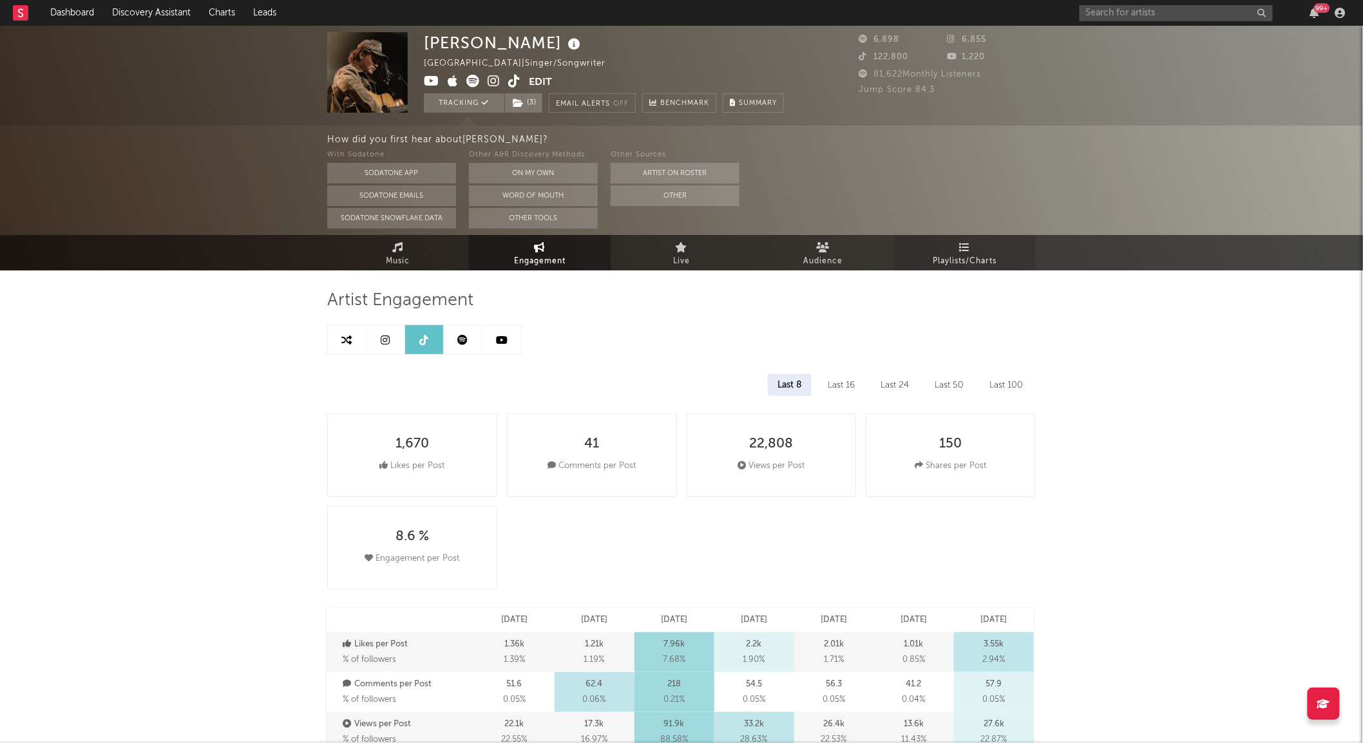
click at [932, 243] on link "Playlists/Charts" at bounding box center [965, 252] width 142 height 35
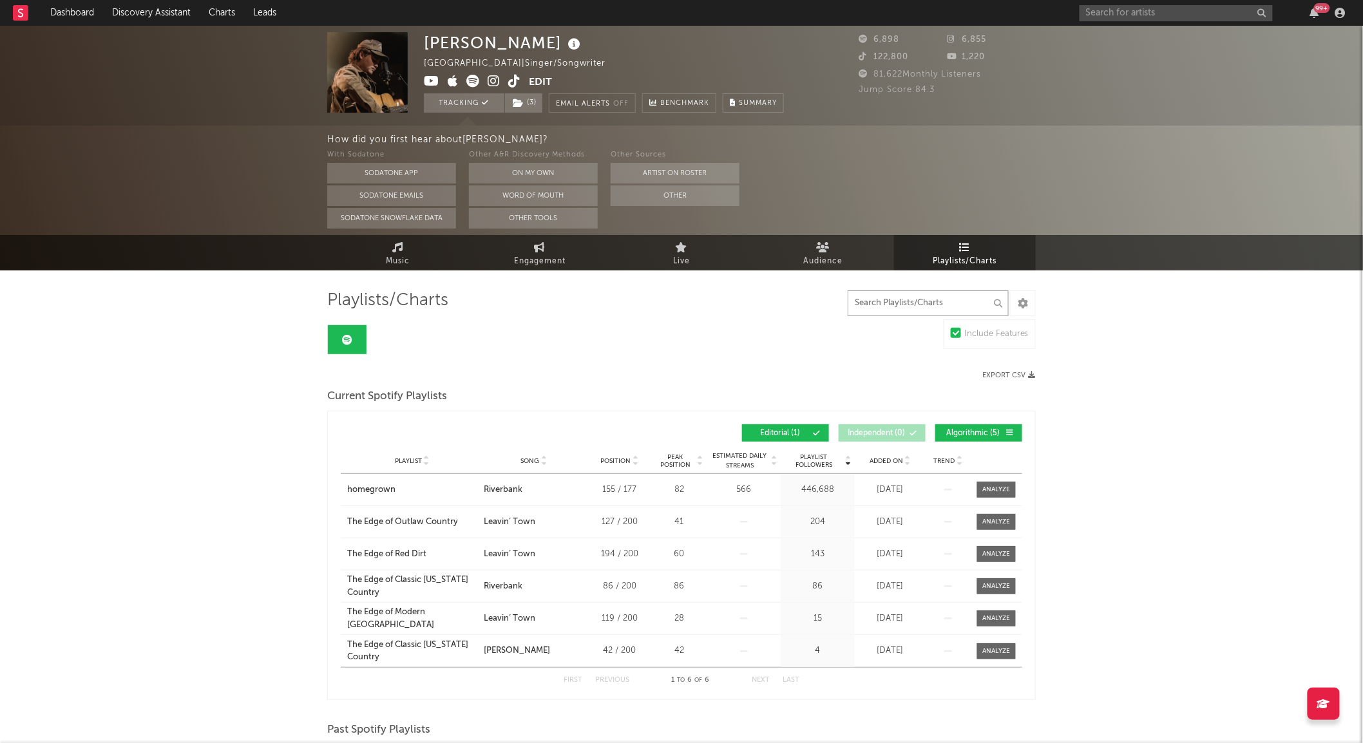
click at [910, 301] on input "text" at bounding box center [928, 304] width 161 height 26
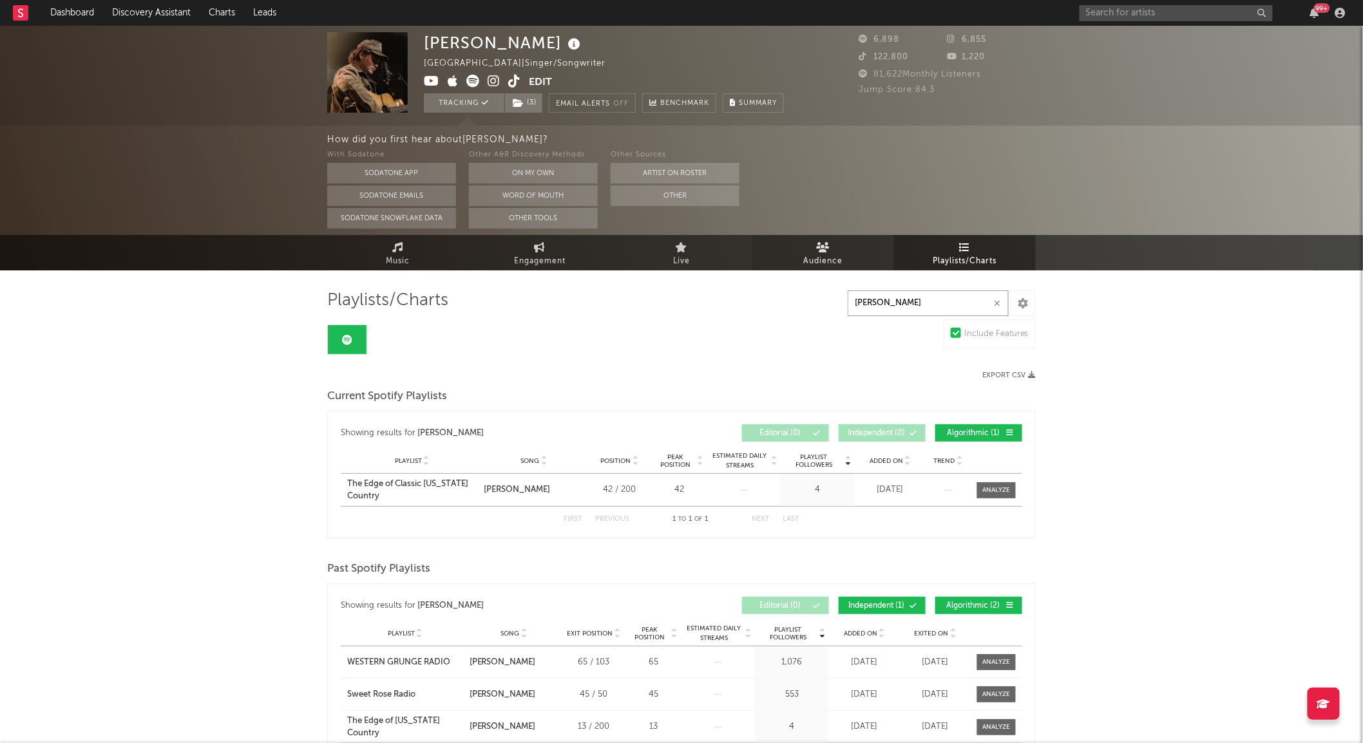
type input "[PERSON_NAME]"
click at [837, 267] on span "Audience" at bounding box center [823, 261] width 39 height 15
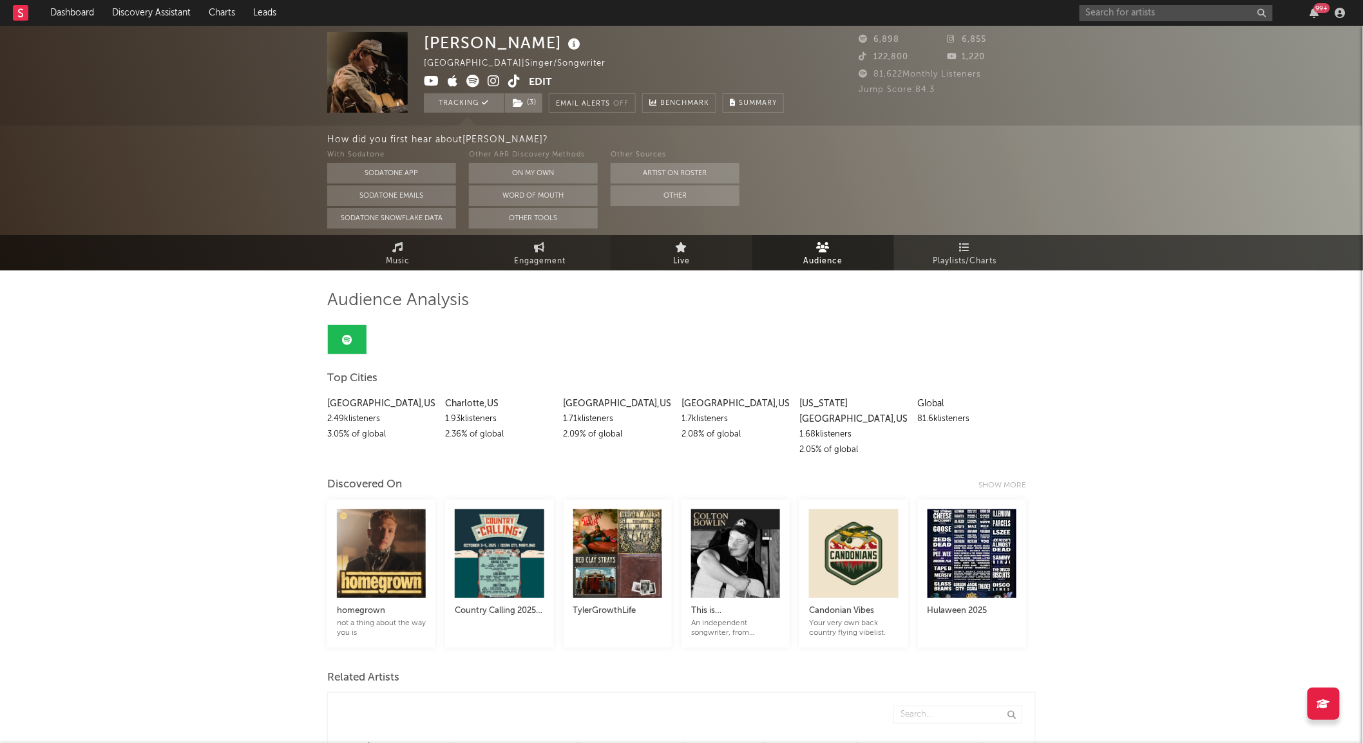
click at [711, 253] on link "Live" at bounding box center [682, 252] width 142 height 35
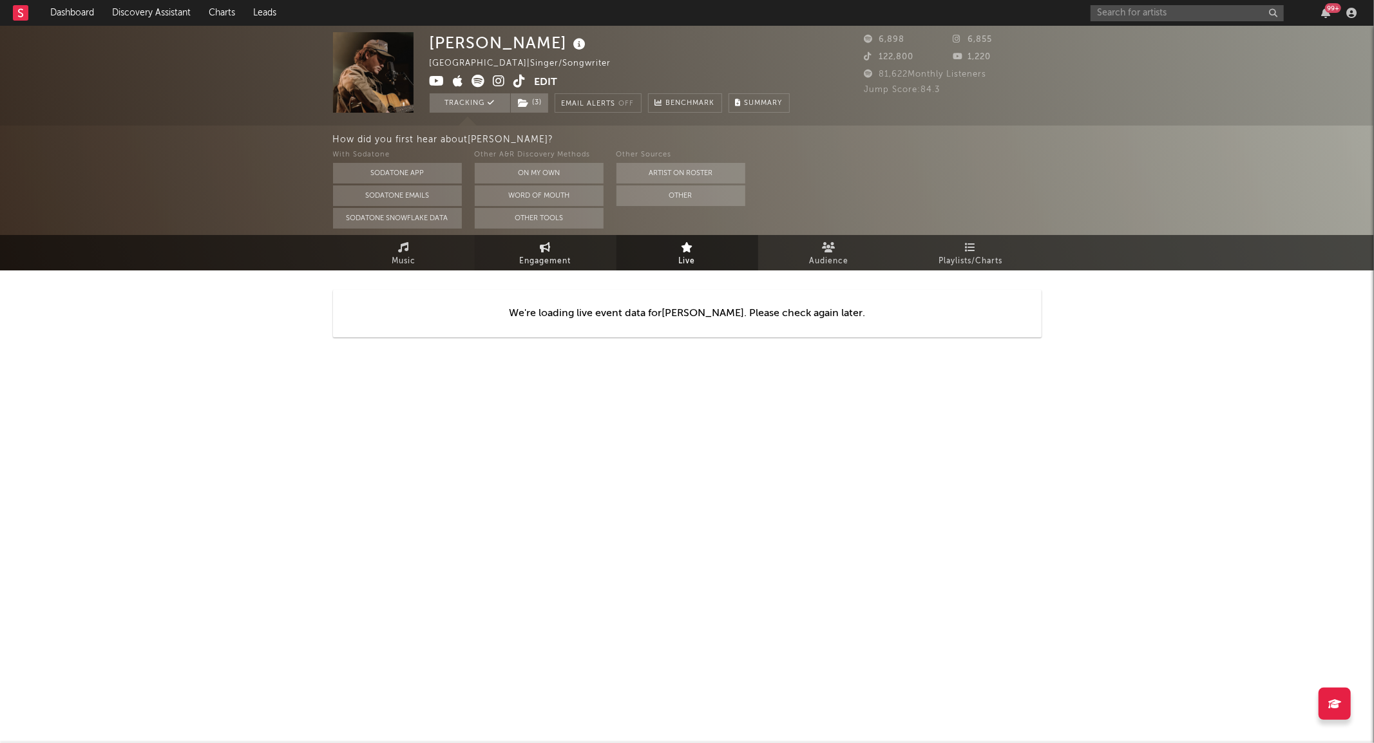
click at [569, 259] on span "Engagement" at bounding box center [546, 261] width 52 height 15
select select "1w"
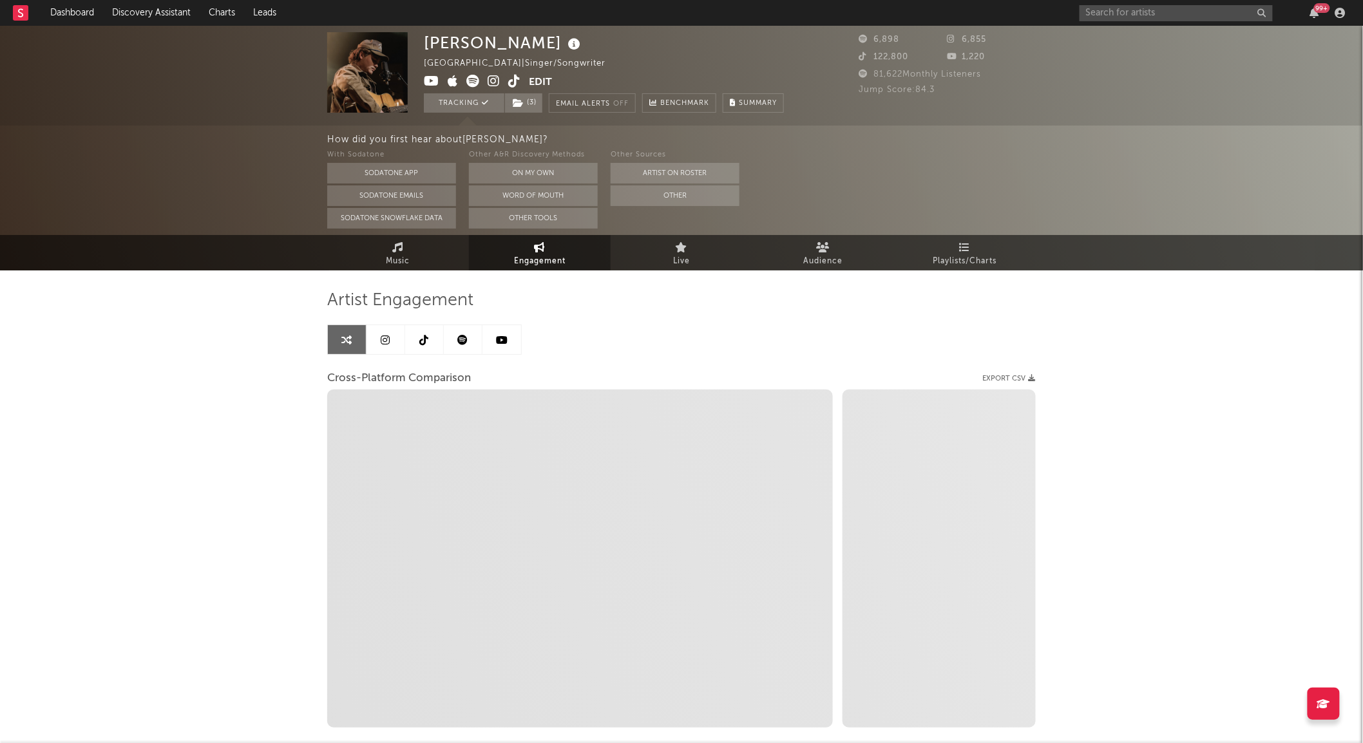
select select "1m"
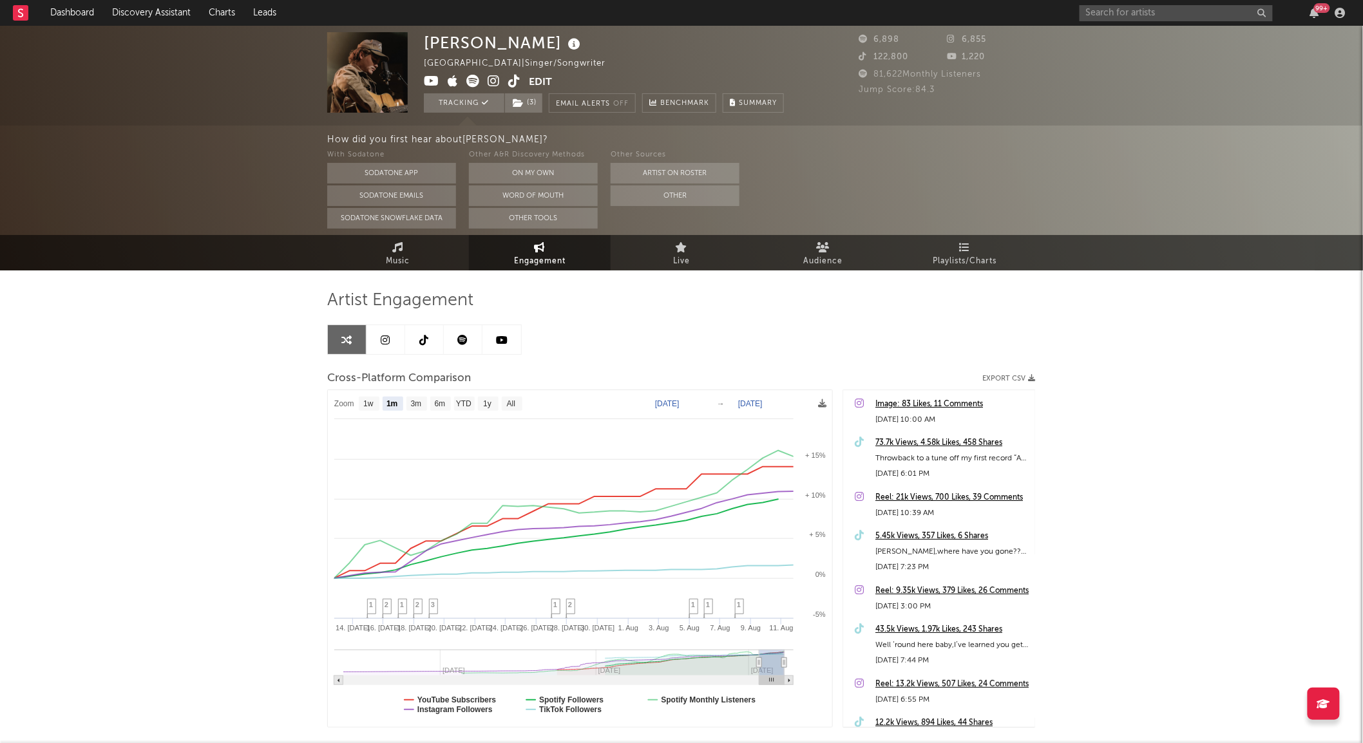
click at [397, 339] on link at bounding box center [386, 339] width 39 height 29
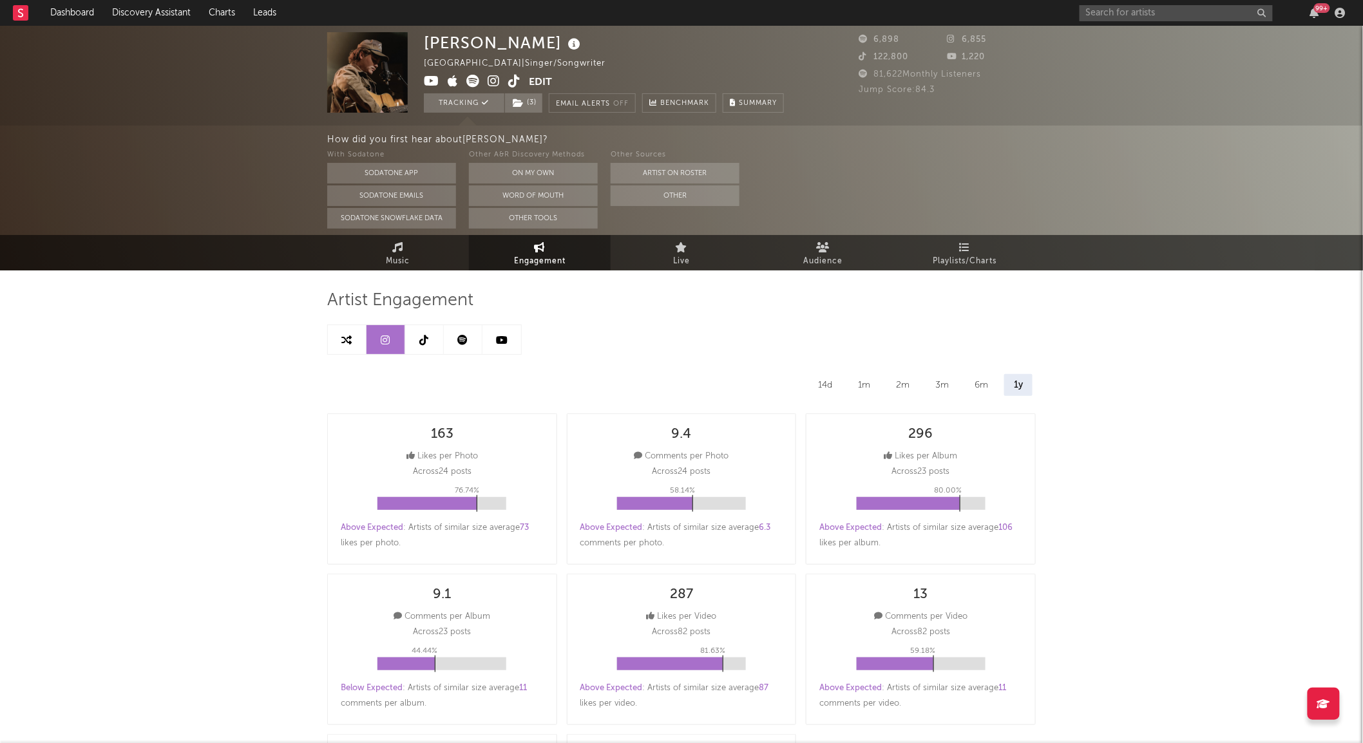
select select "6m"
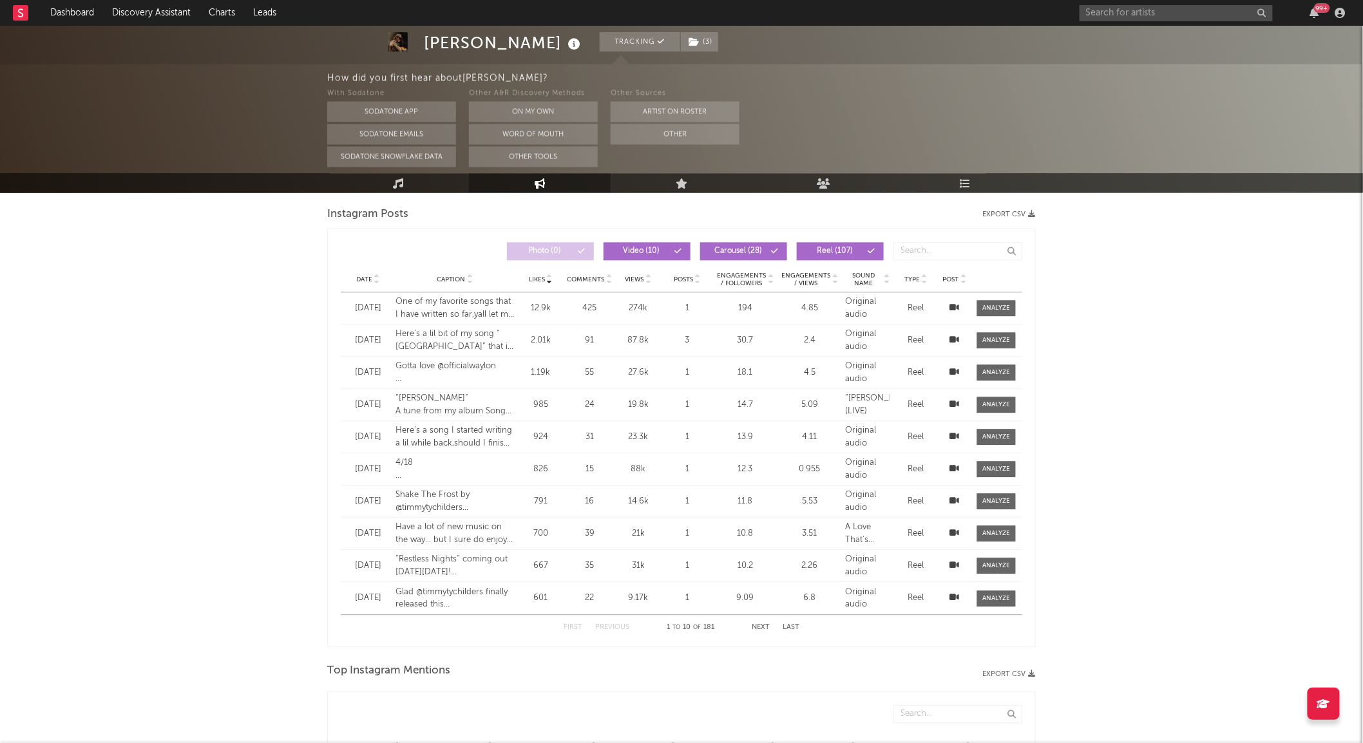
scroll to position [1054, 0]
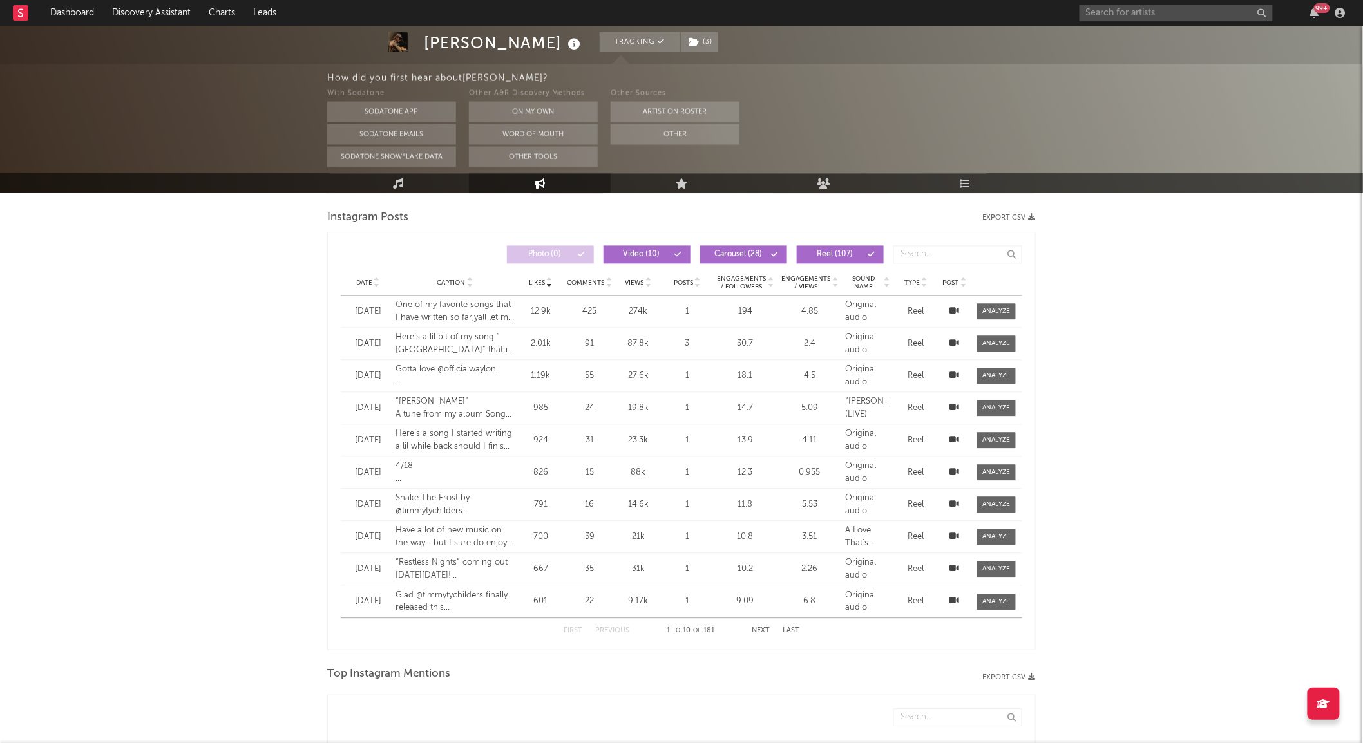
click at [370, 285] on span "Date" at bounding box center [364, 283] width 16 height 8
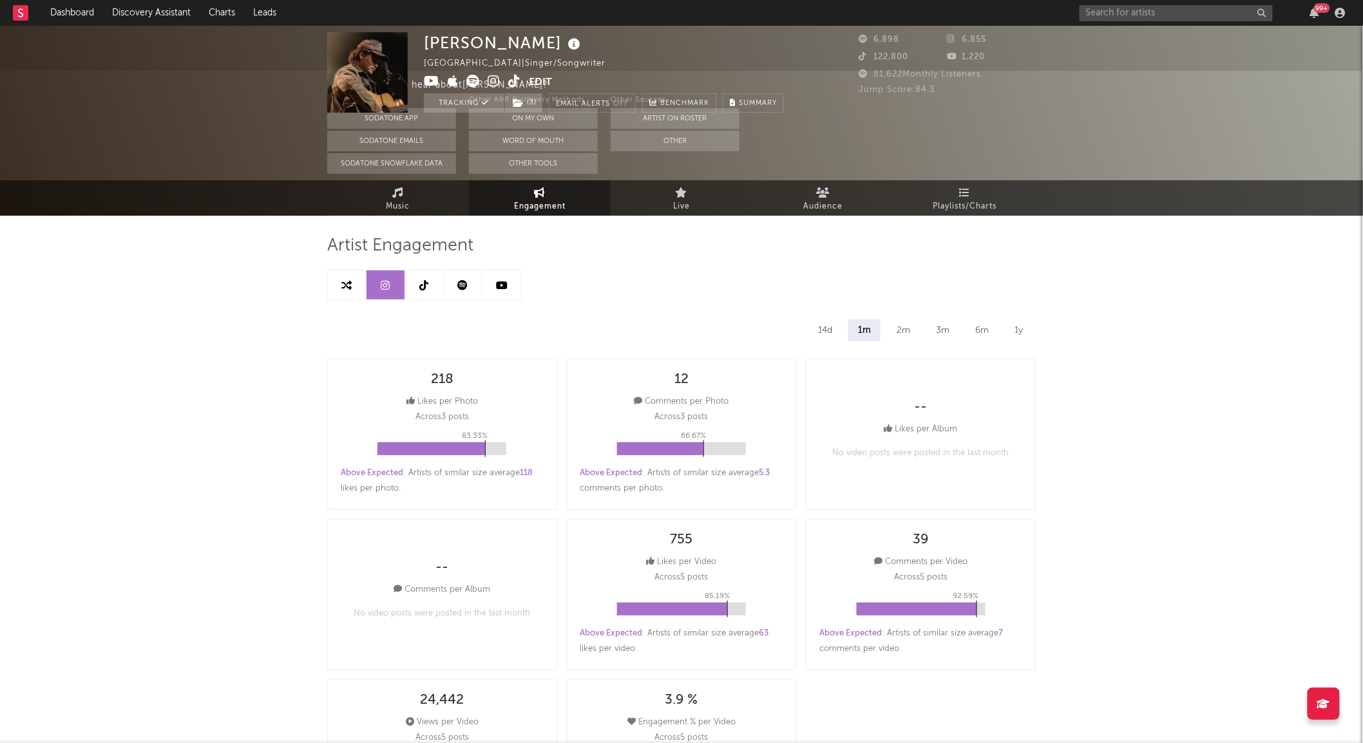
scroll to position [0, 0]
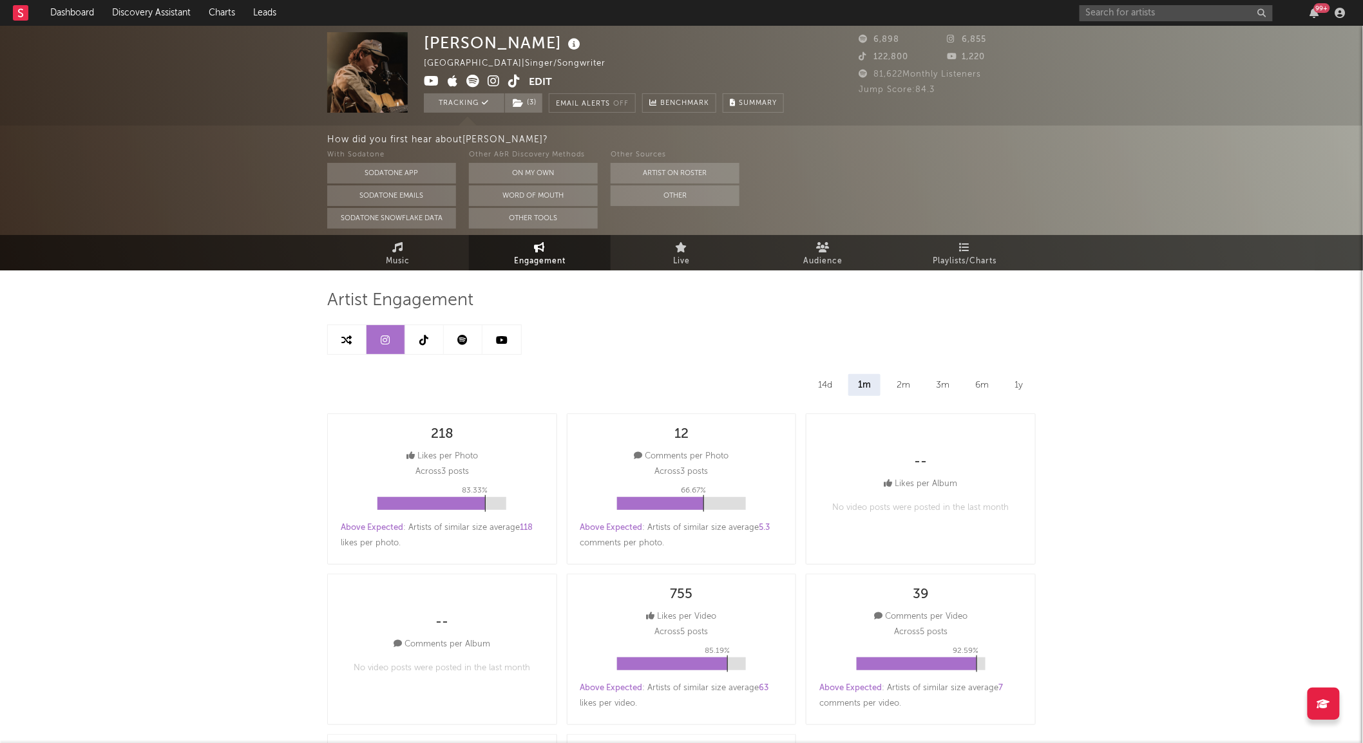
click at [426, 345] on icon at bounding box center [424, 340] width 9 height 10
select select "6m"
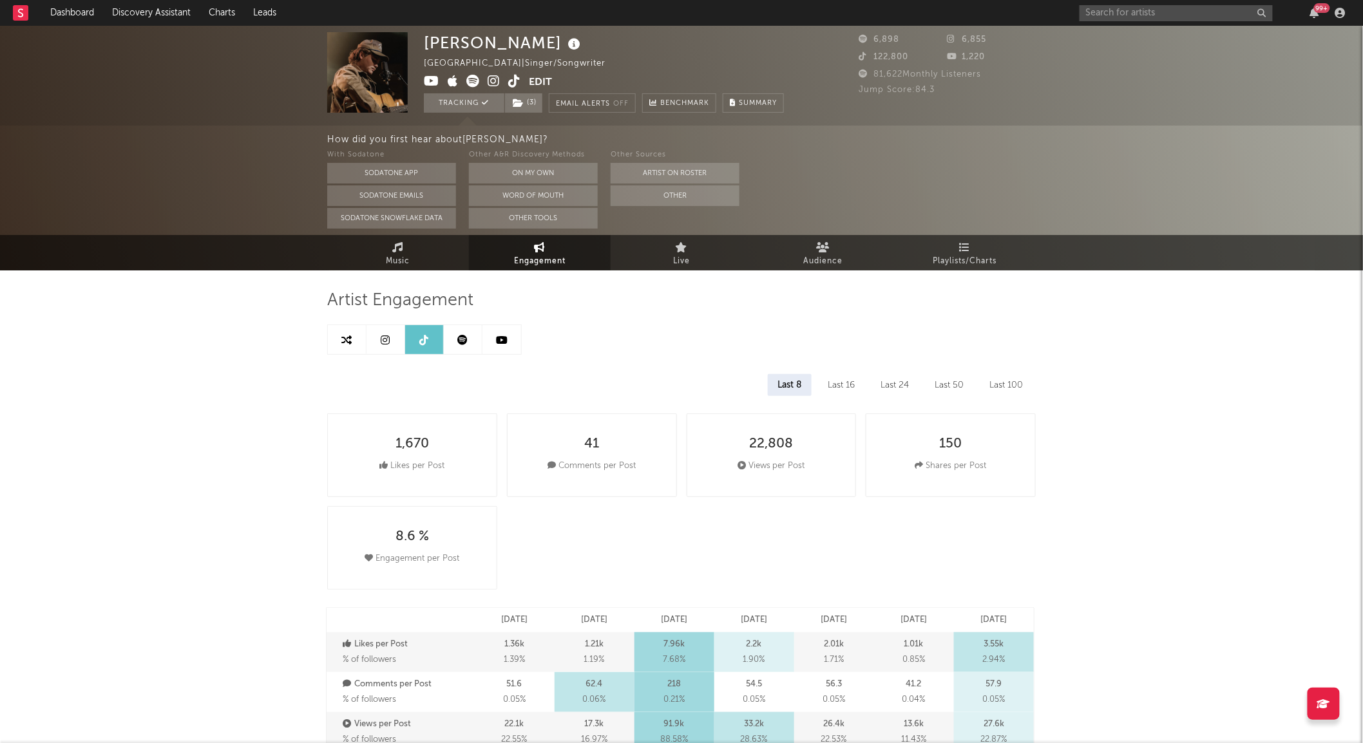
click at [466, 339] on icon at bounding box center [463, 340] width 10 height 10
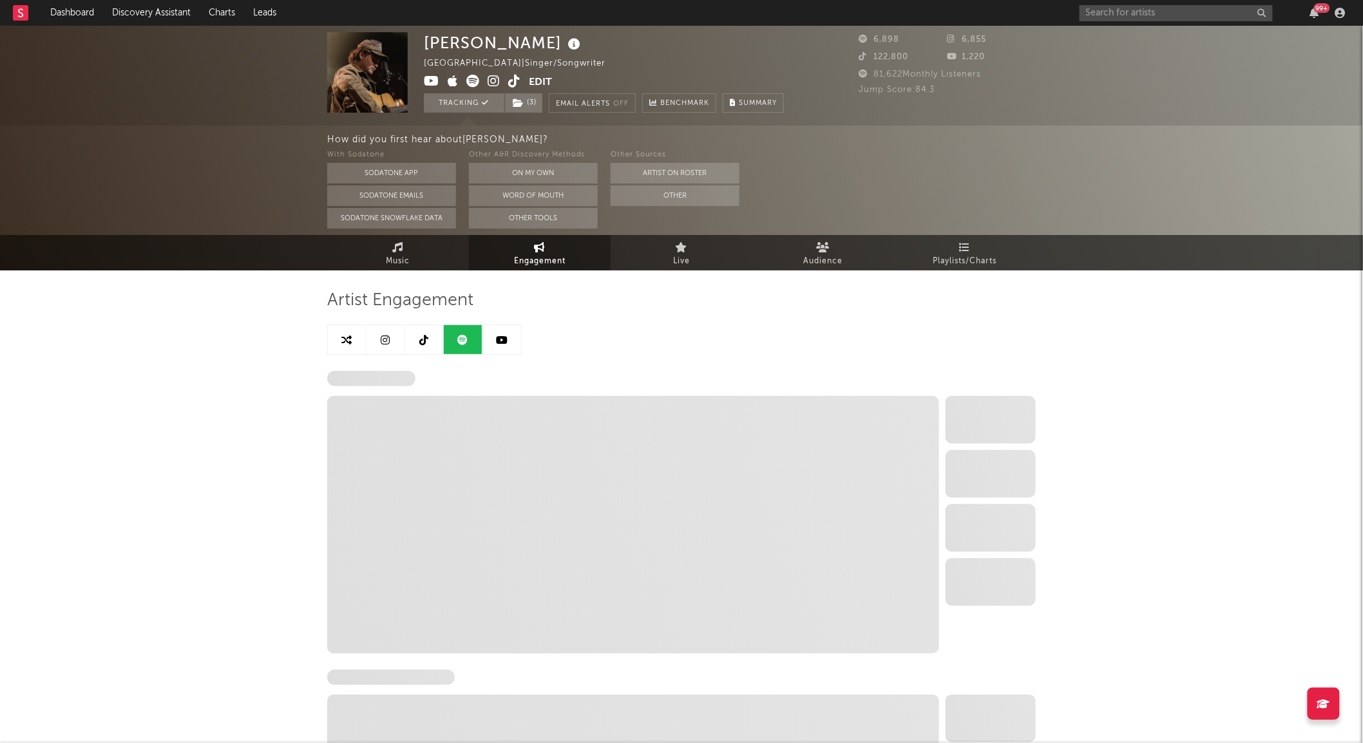
select select "6m"
select select "1w"
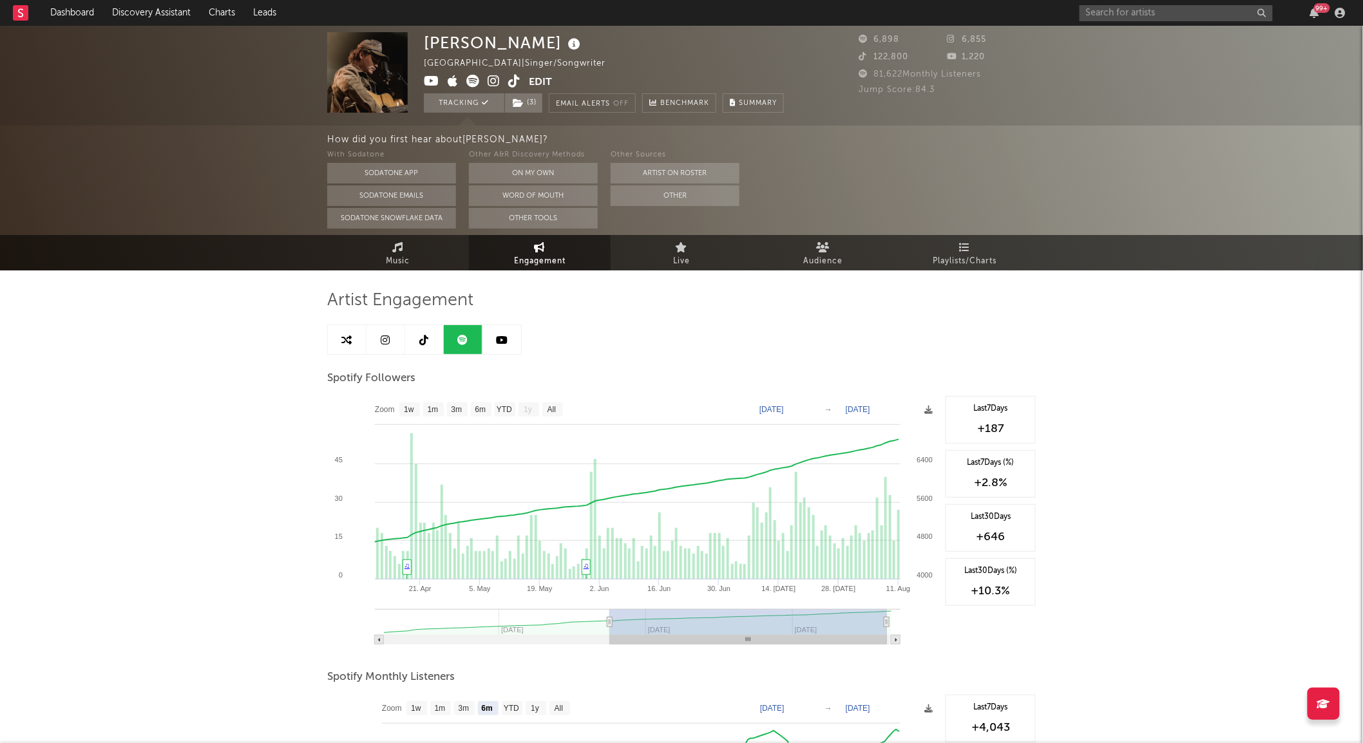
type input "[DATE]"
select select "3m"
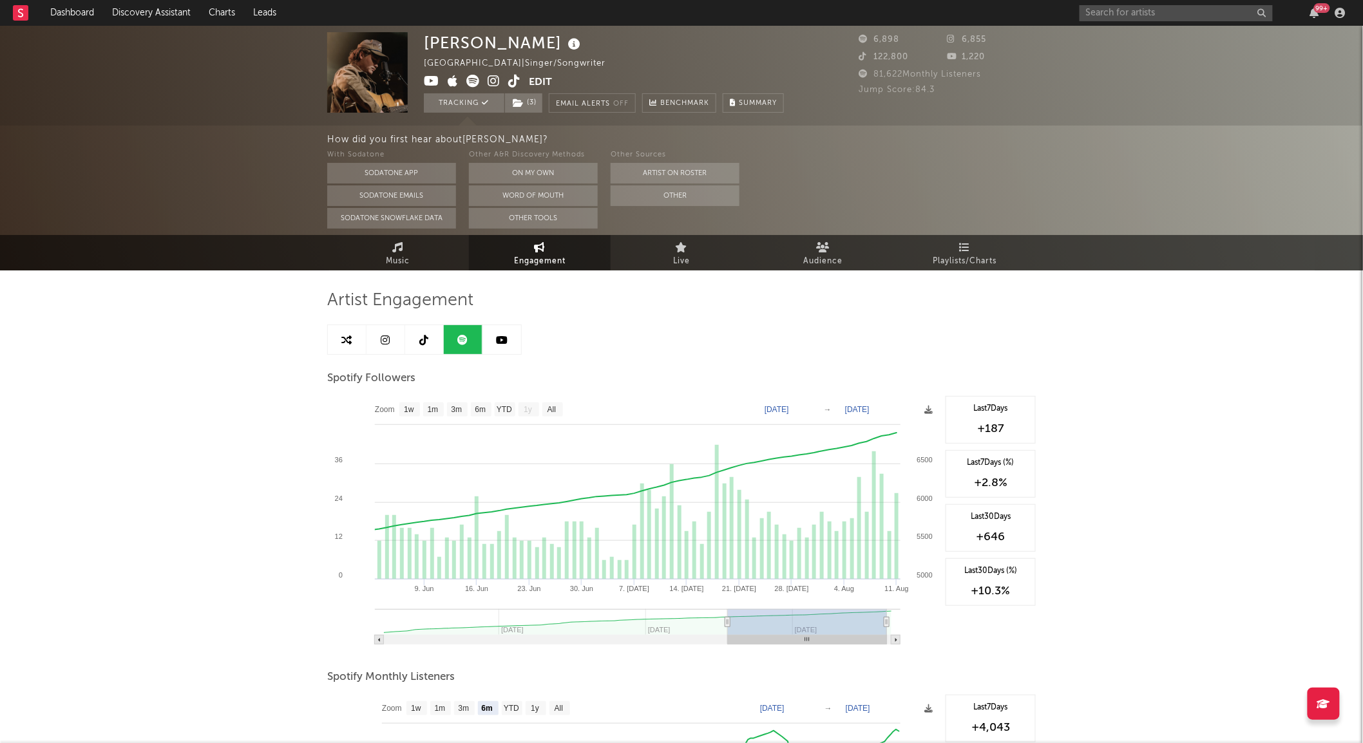
type input "[DATE]"
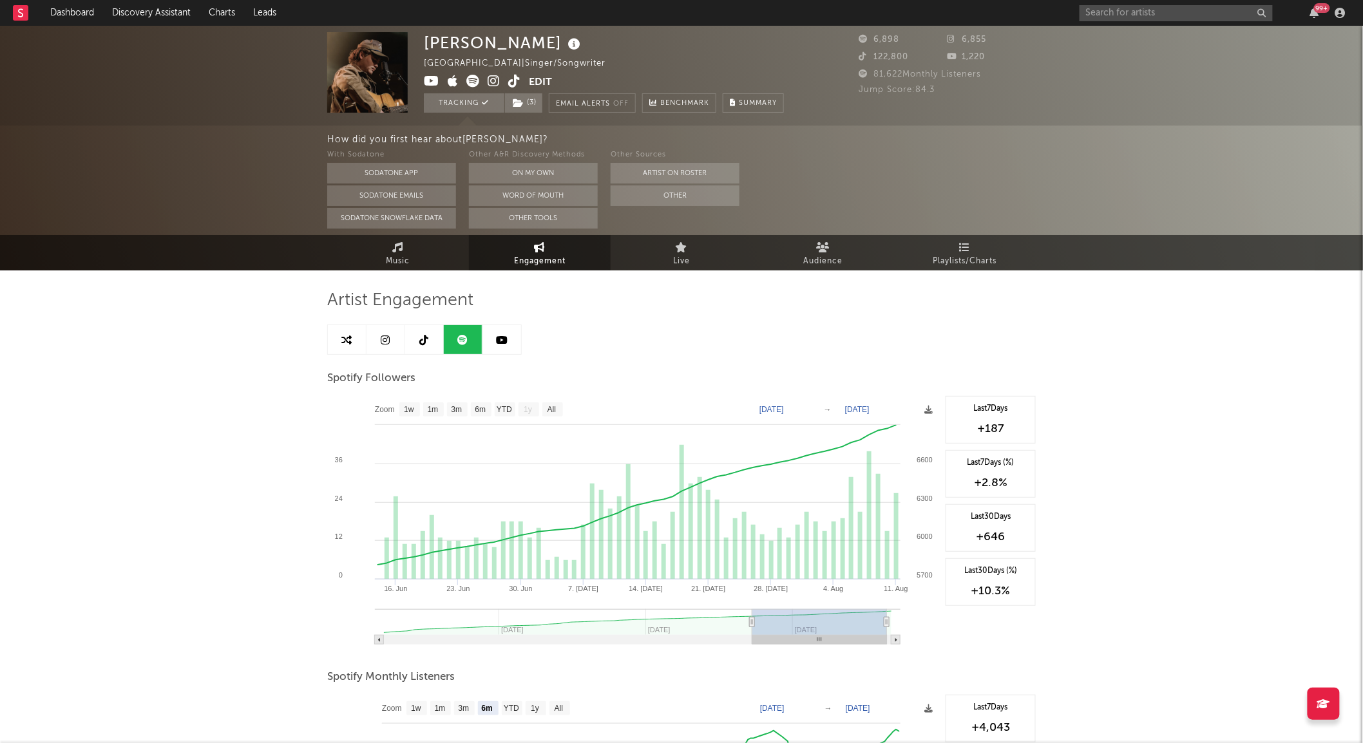
drag, startPoint x: 461, startPoint y: 620, endPoint x: 752, endPoint y: 616, distance: 291.2
click at [752, 616] on g at bounding box center [638, 626] width 526 height 35
click at [401, 249] on icon at bounding box center [398, 247] width 11 height 10
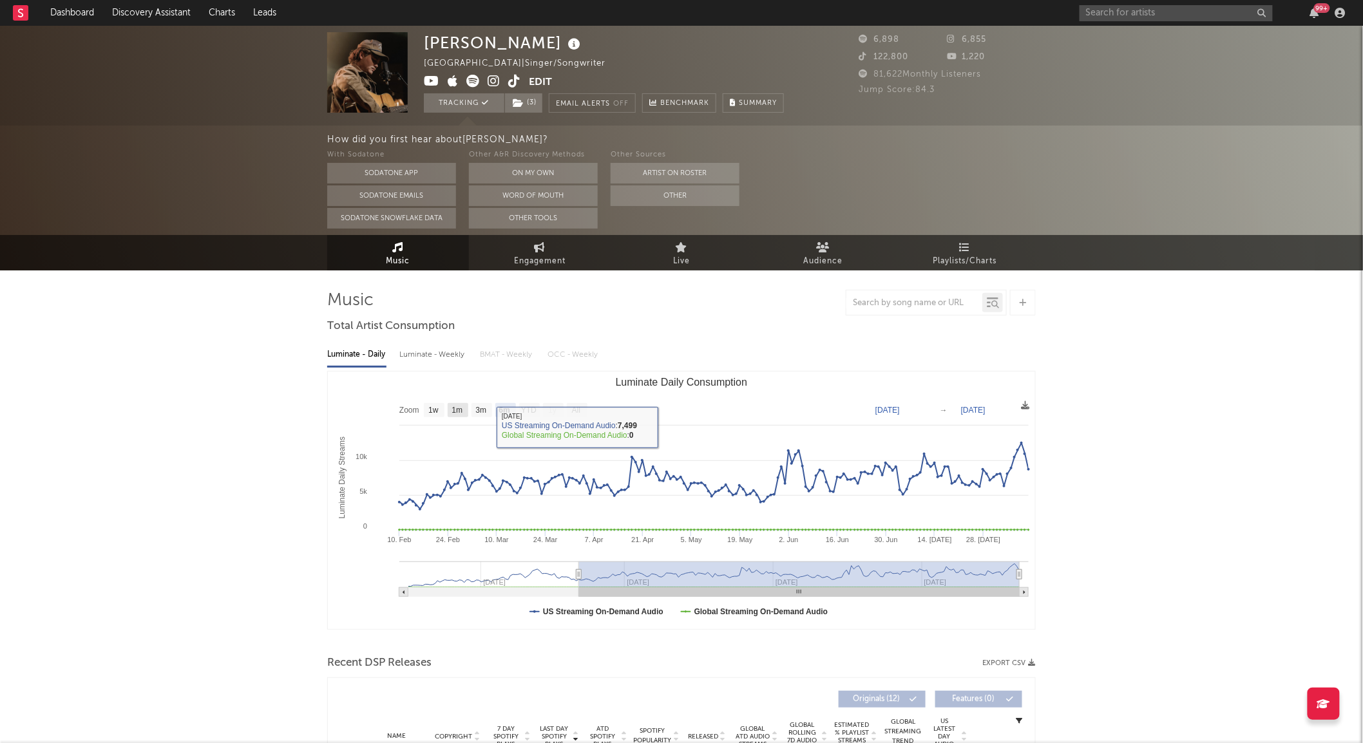
click at [458, 413] on text "1m" at bounding box center [457, 410] width 11 height 9
select select "1m"
type input "[DATE]"
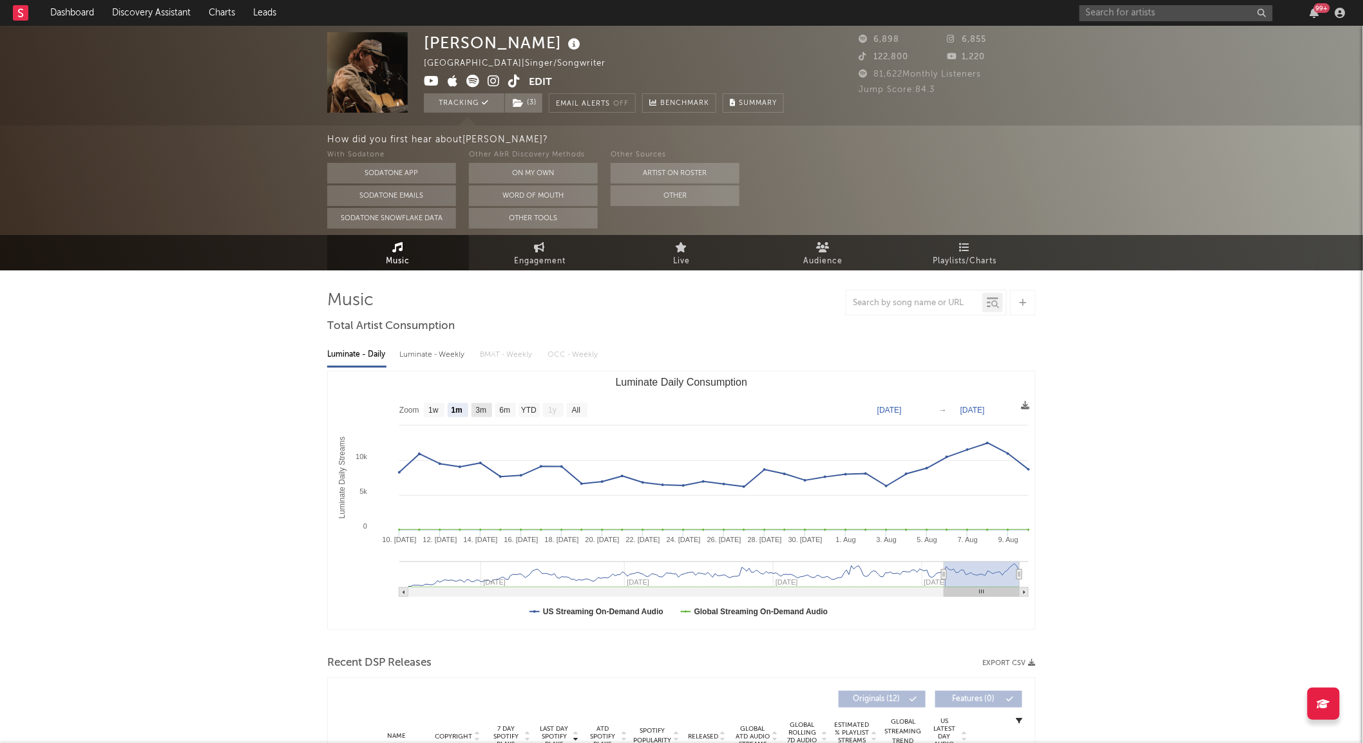
click at [477, 410] on text "3m" at bounding box center [481, 410] width 11 height 9
select select "3m"
type input "[DATE]"
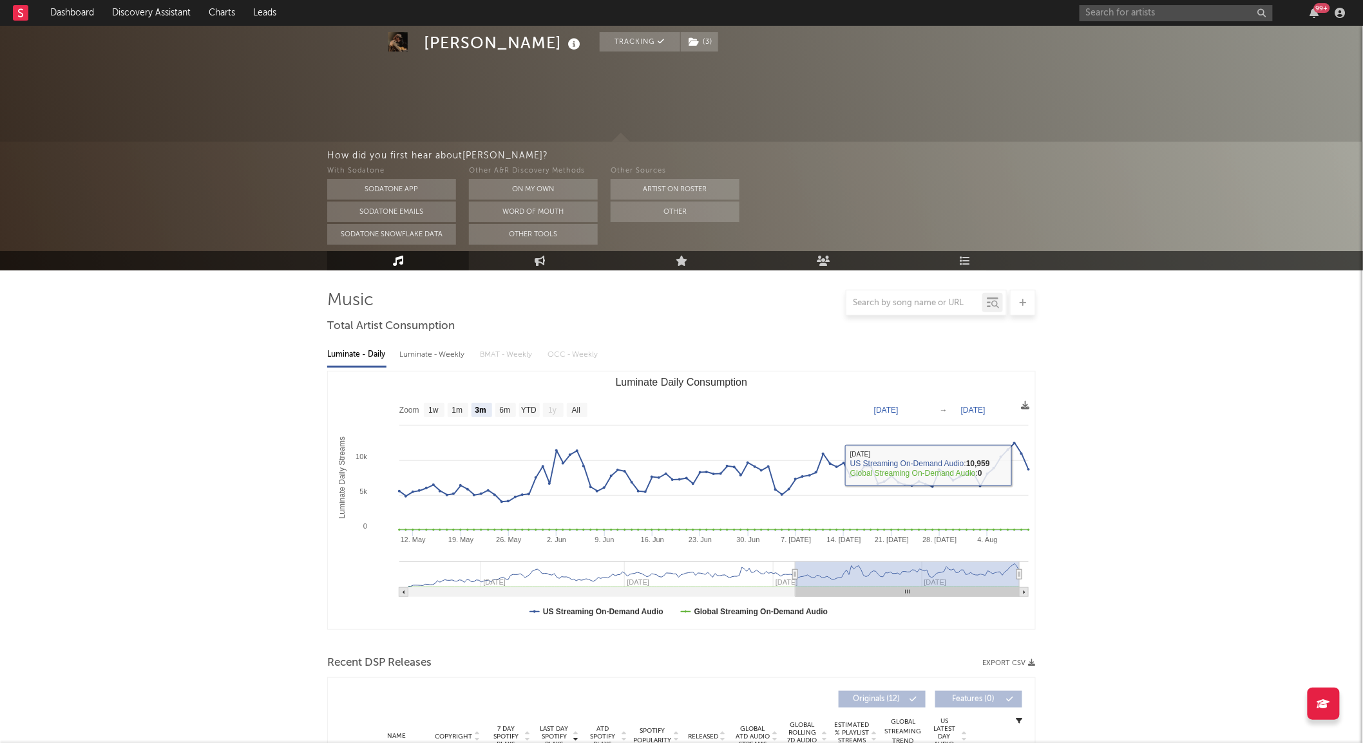
scroll to position [387, 0]
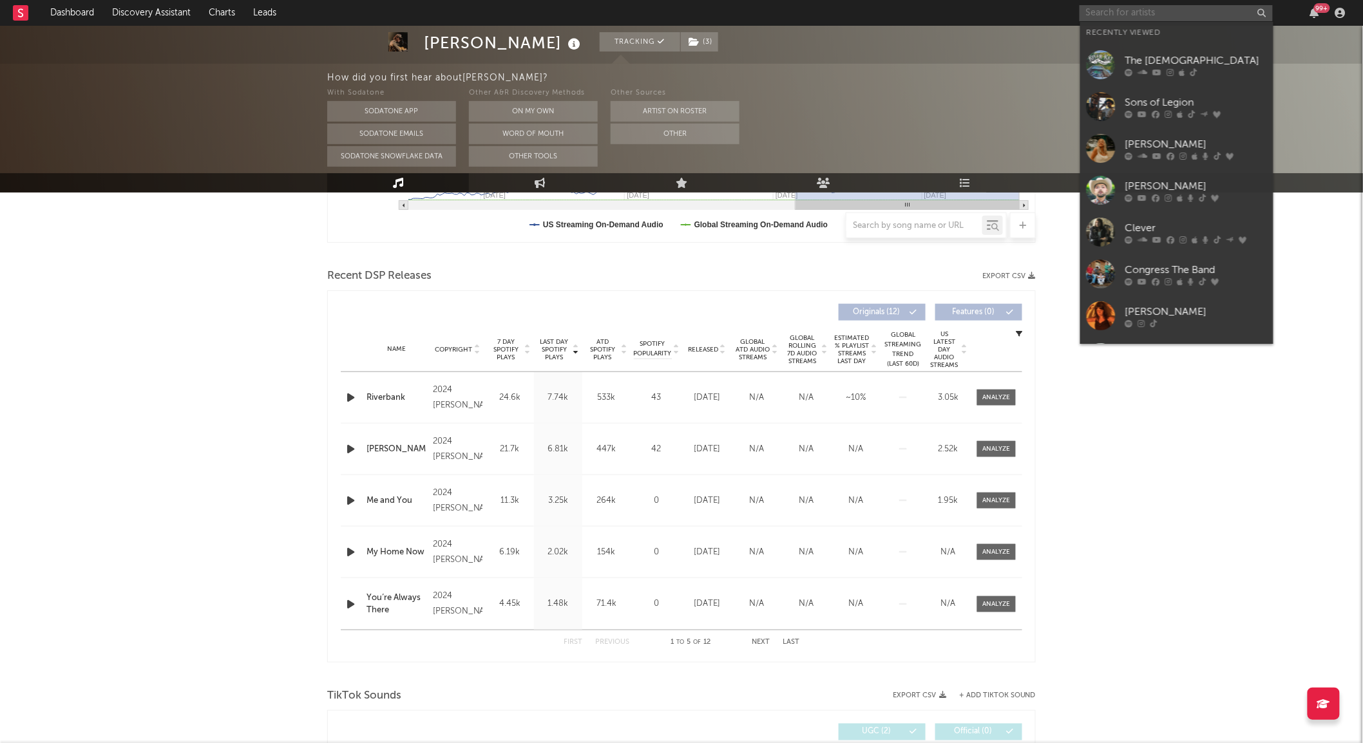
click at [1111, 5] on input "text" at bounding box center [1176, 13] width 193 height 16
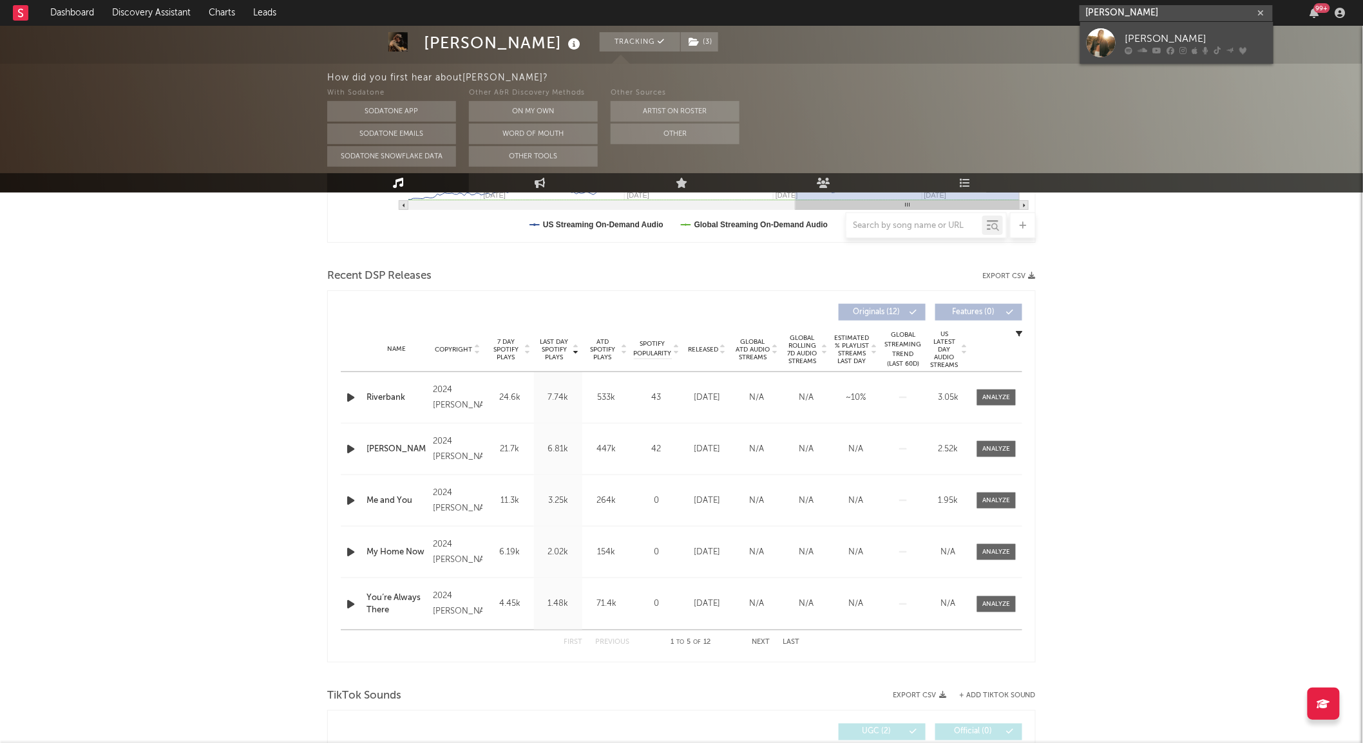
type input "[PERSON_NAME]"
click at [1109, 30] on div at bounding box center [1101, 42] width 29 height 29
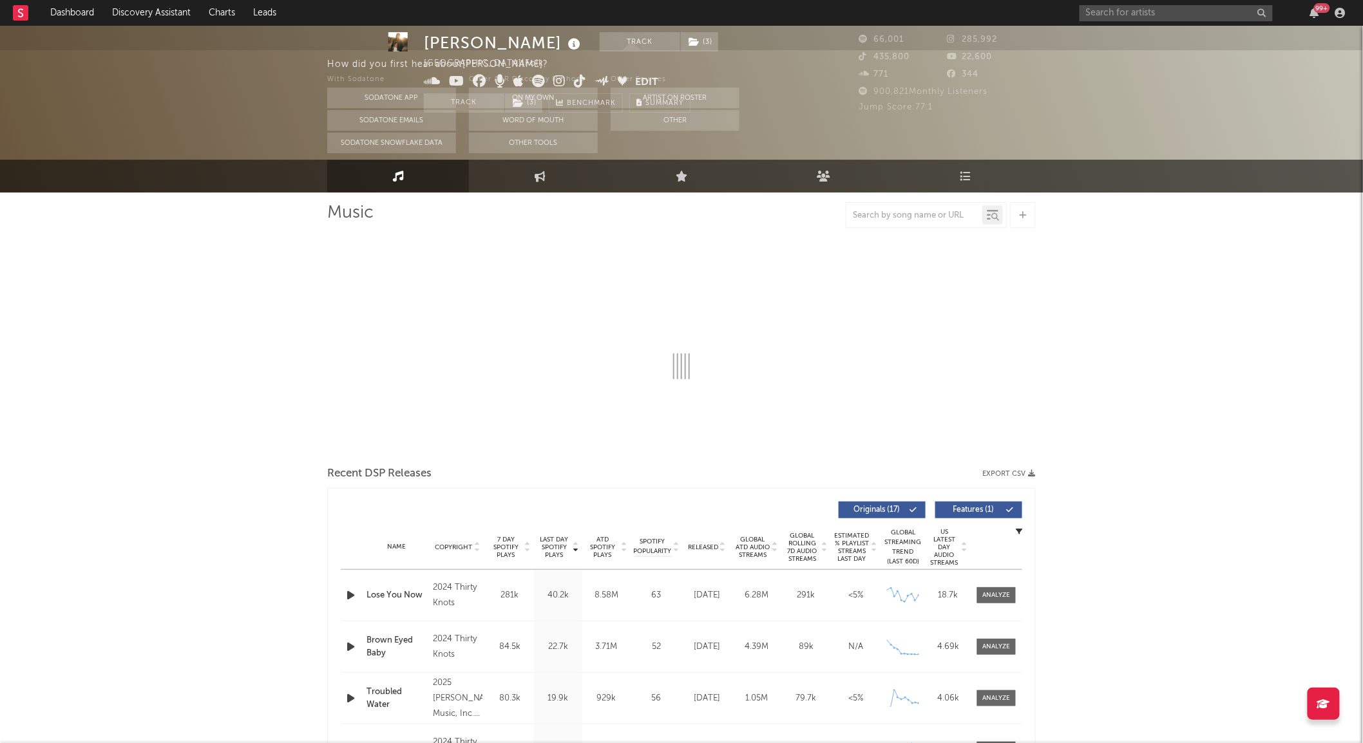
select select "6m"
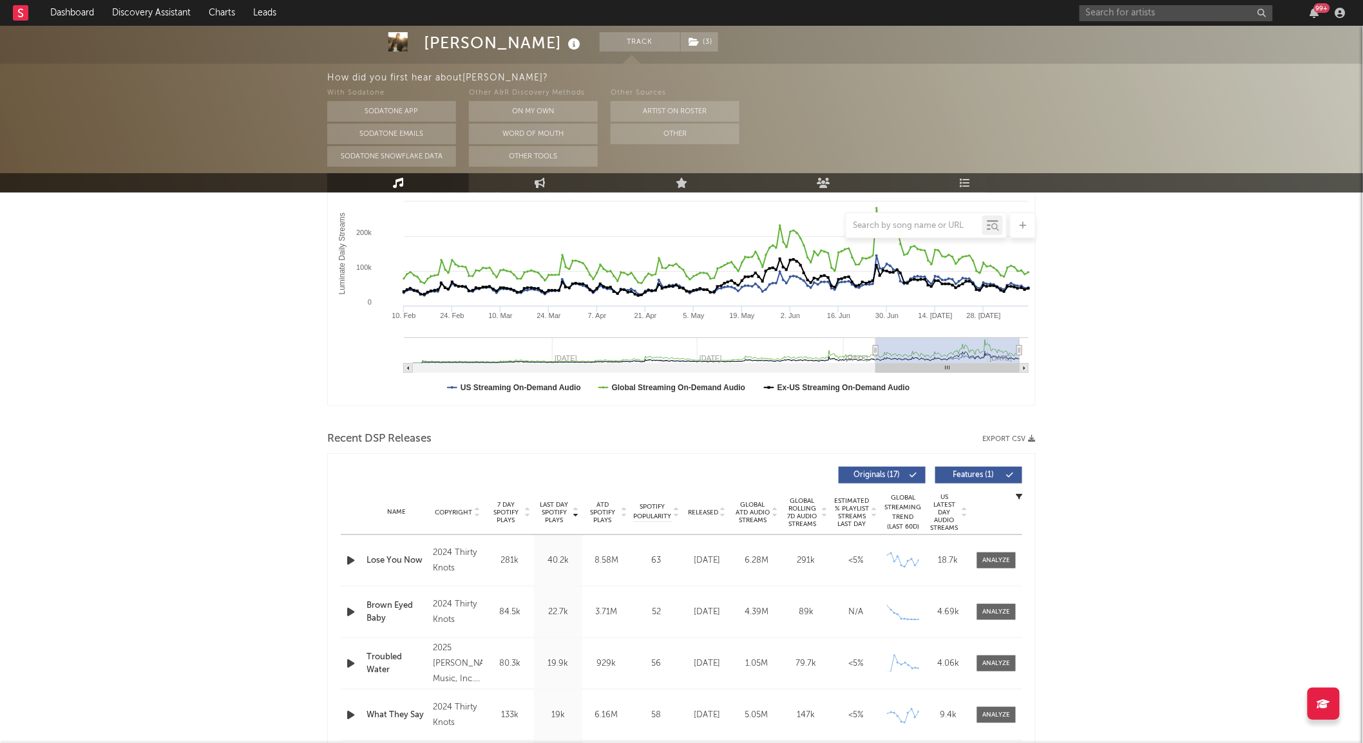
scroll to position [226, 0]
click at [720, 513] on icon at bounding box center [723, 513] width 6 height 5
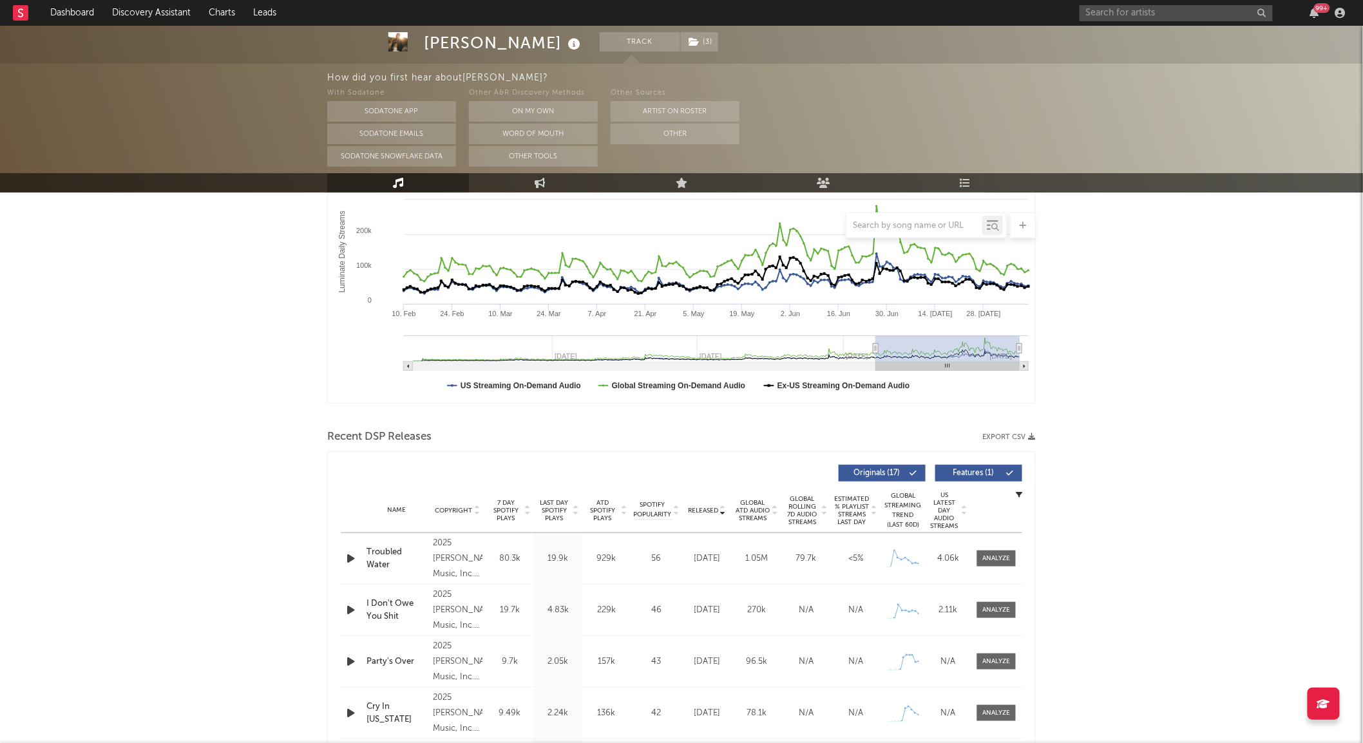
click at [551, 506] on span "Last Day Spotify Plays" at bounding box center [554, 510] width 34 height 23
click at [1007, 561] on div at bounding box center [997, 559] width 28 height 10
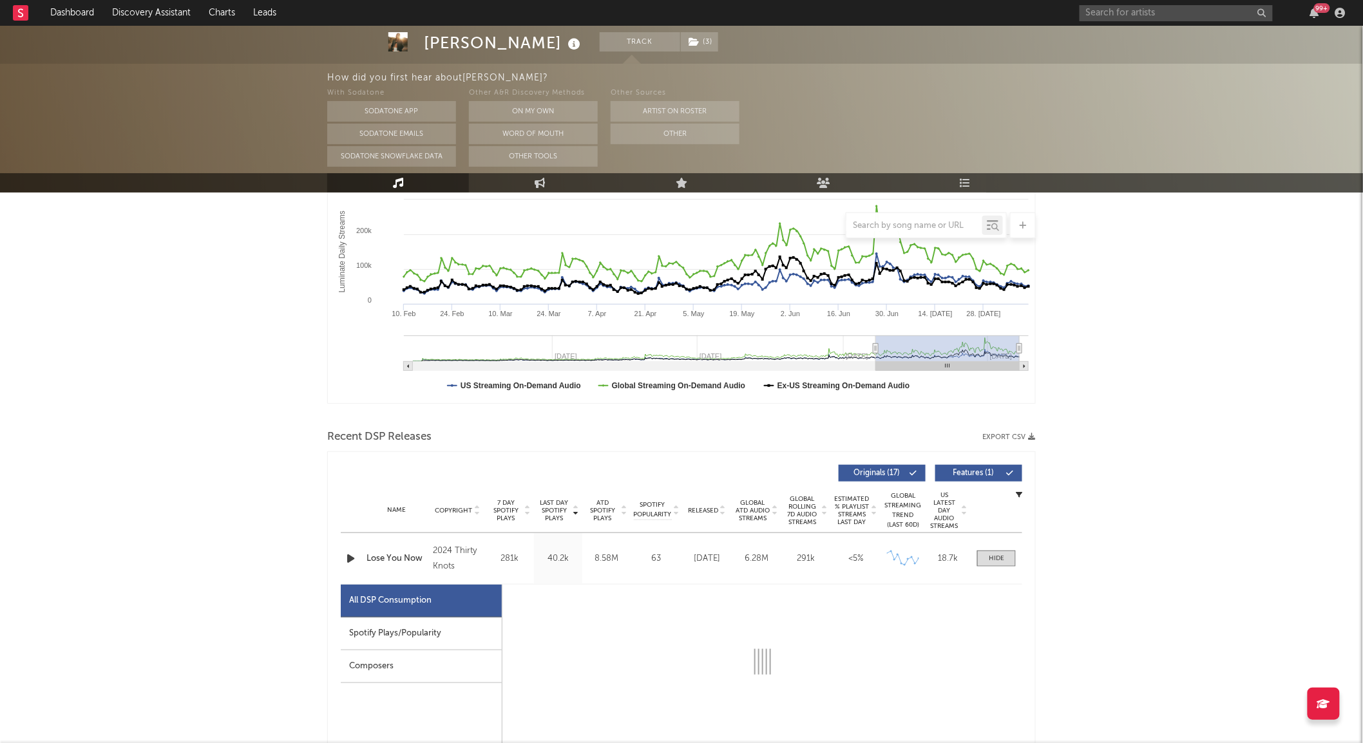
select select "6m"
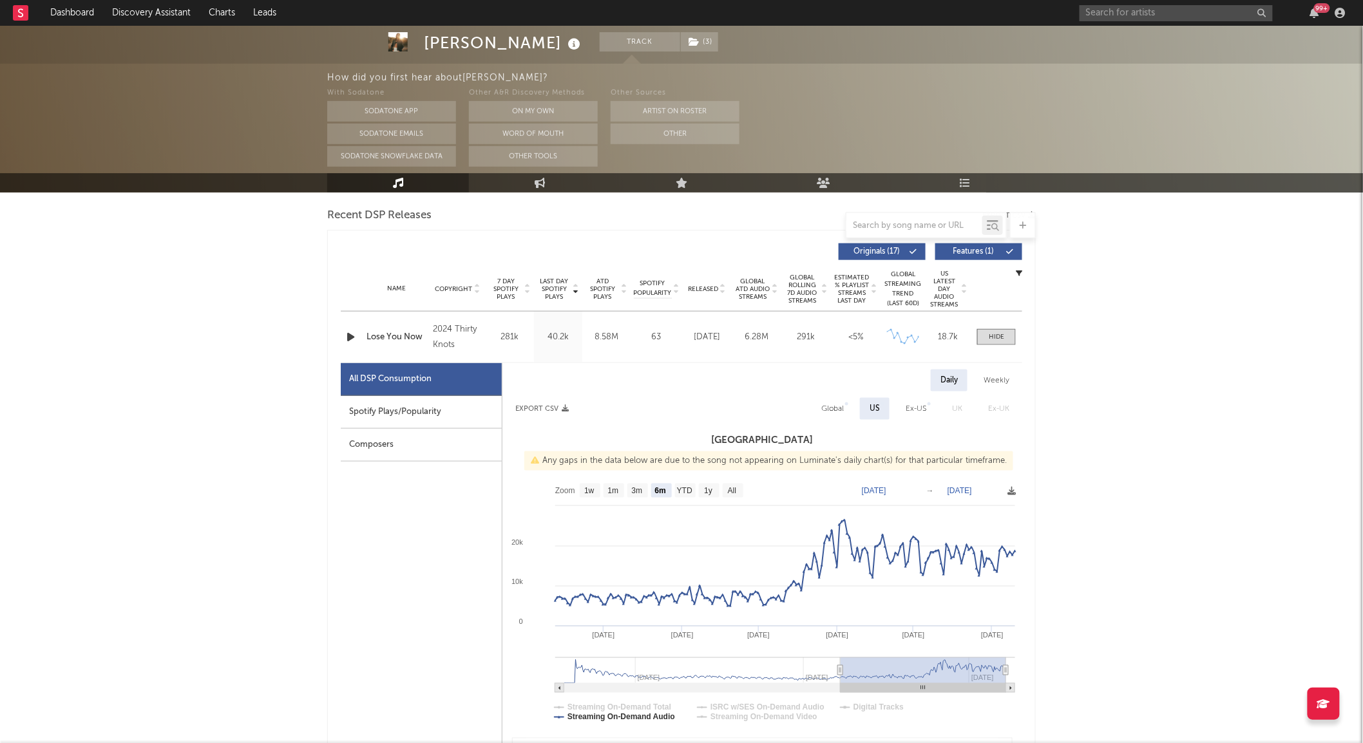
scroll to position [449, 0]
click at [633, 493] on text "3m" at bounding box center [637, 490] width 11 height 9
select select "3m"
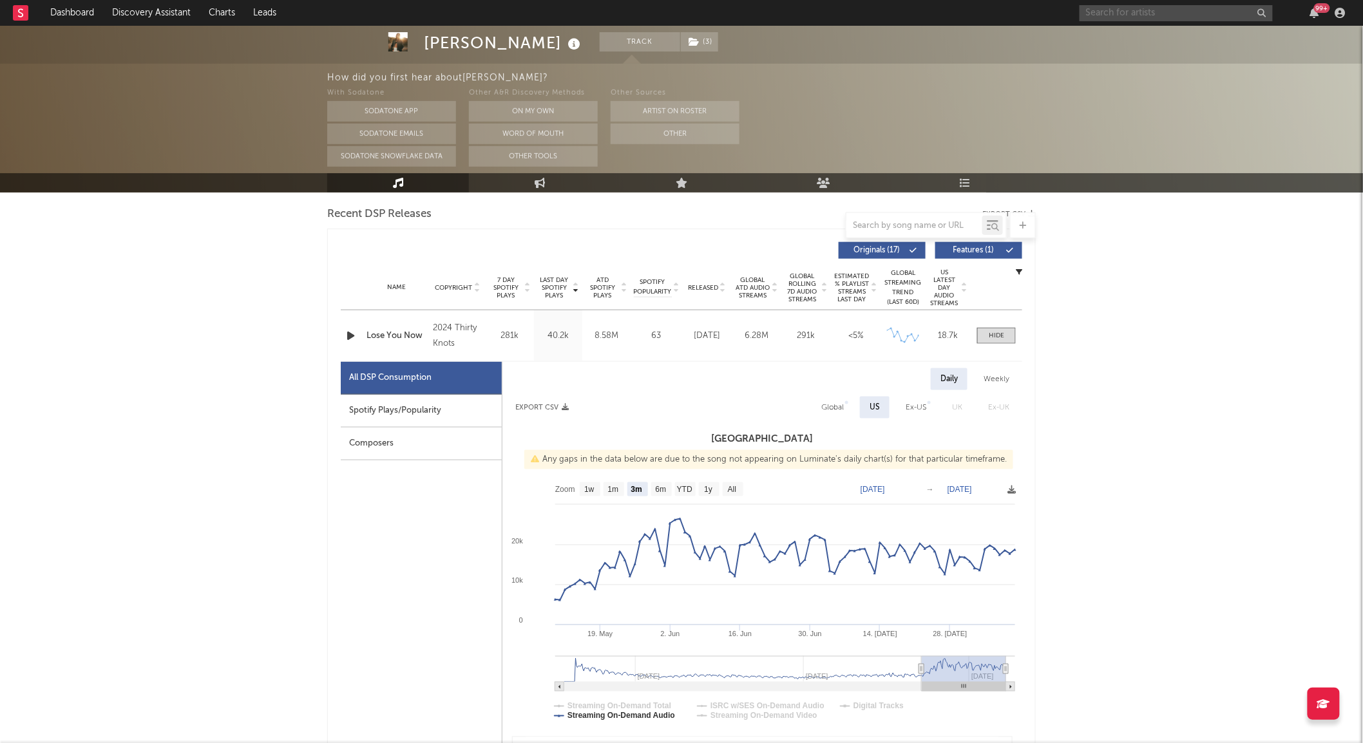
click at [1129, 15] on input "text" at bounding box center [1176, 13] width 193 height 16
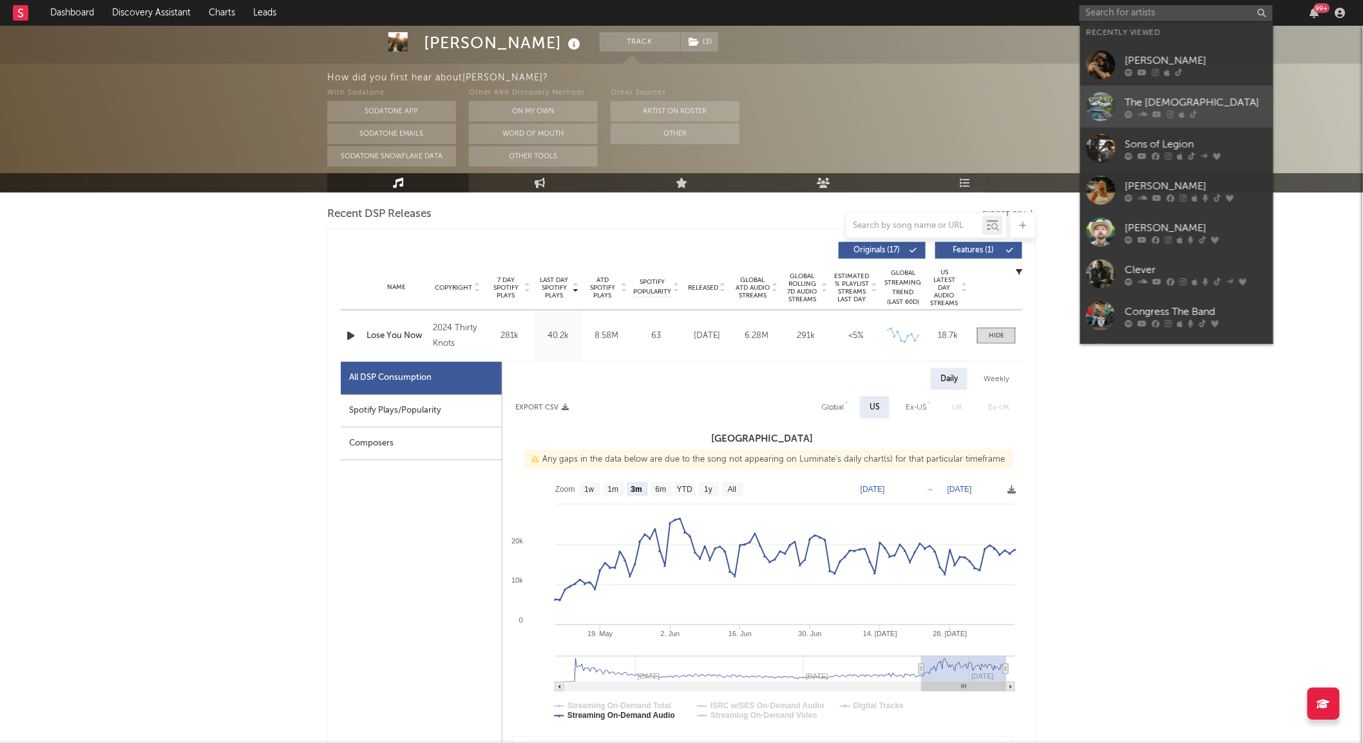
click at [1125, 108] on div "The [DEMOGRAPHIC_DATA]" at bounding box center [1196, 102] width 142 height 15
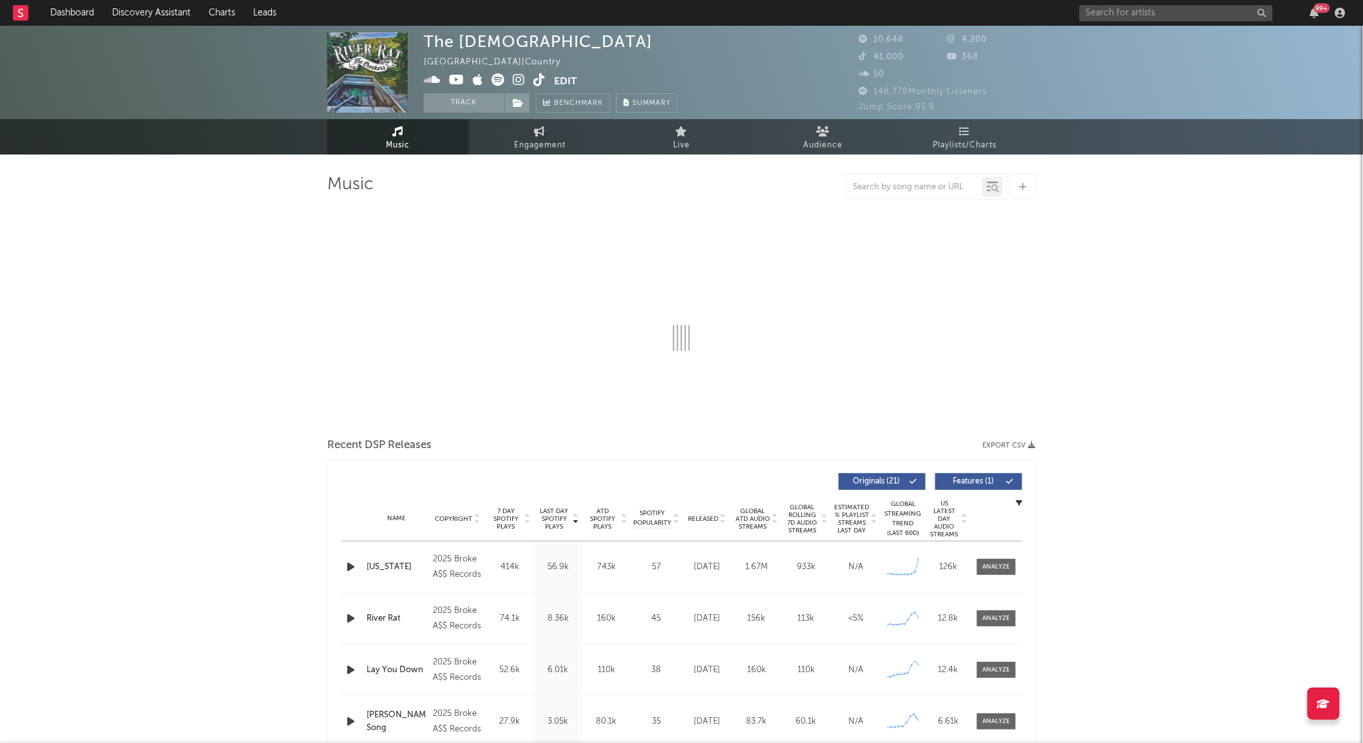
select select "6m"
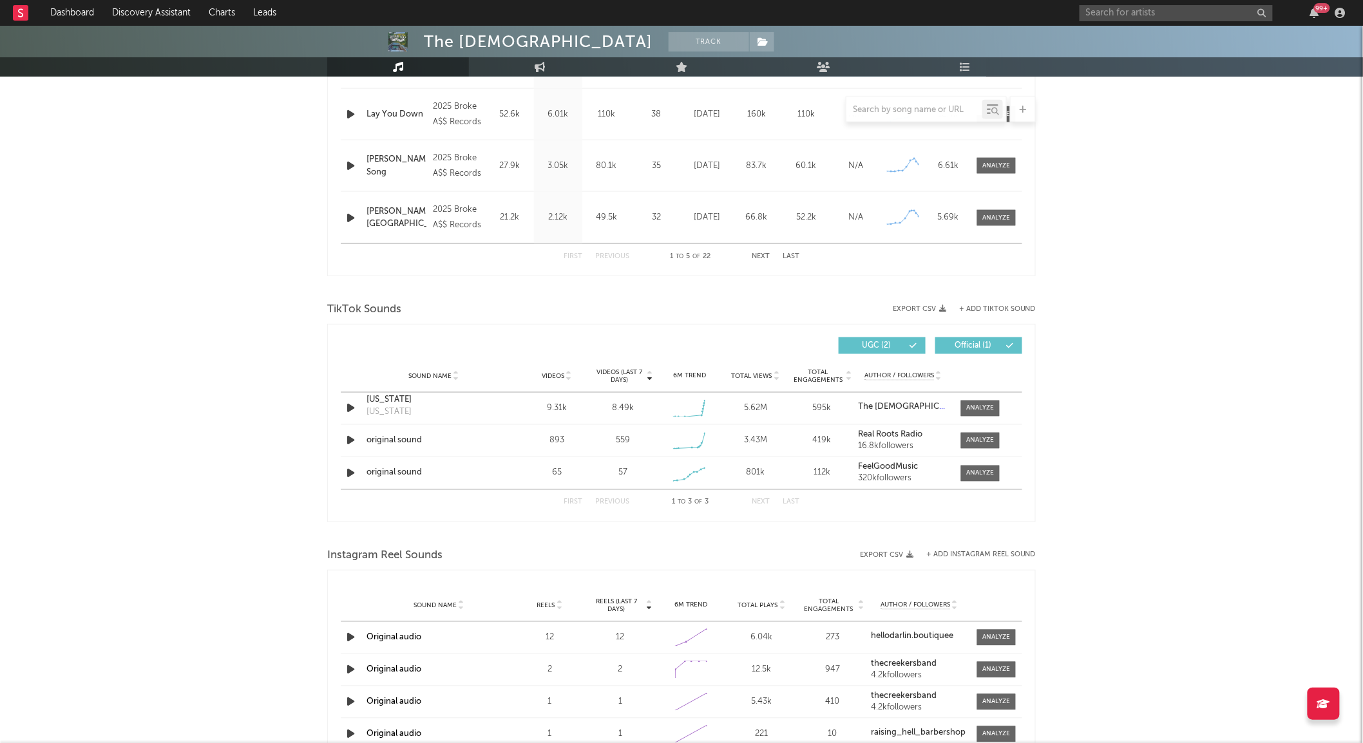
scroll to position [674, 0]
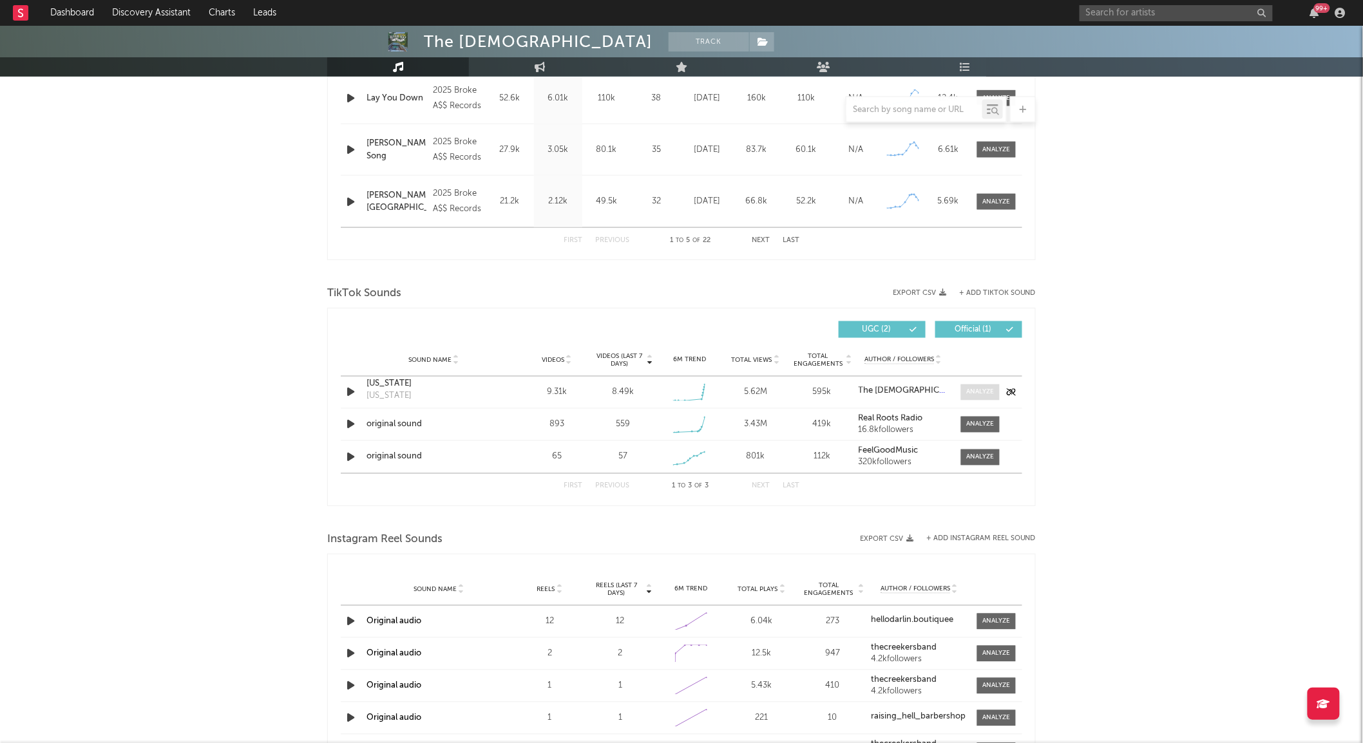
click at [986, 390] on div at bounding box center [981, 393] width 28 height 10
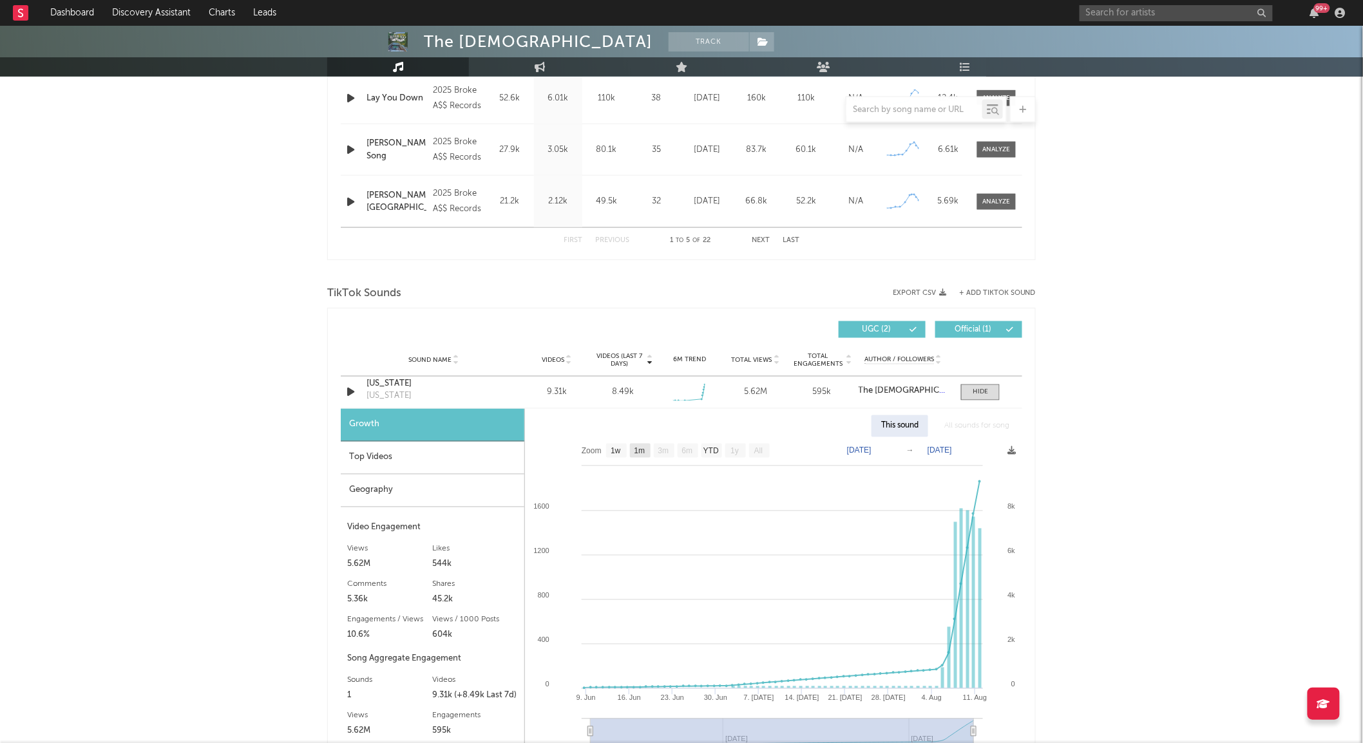
click at [644, 452] on text "1m" at bounding box center [639, 451] width 11 height 9
select select "1m"
type input "[DATE]"
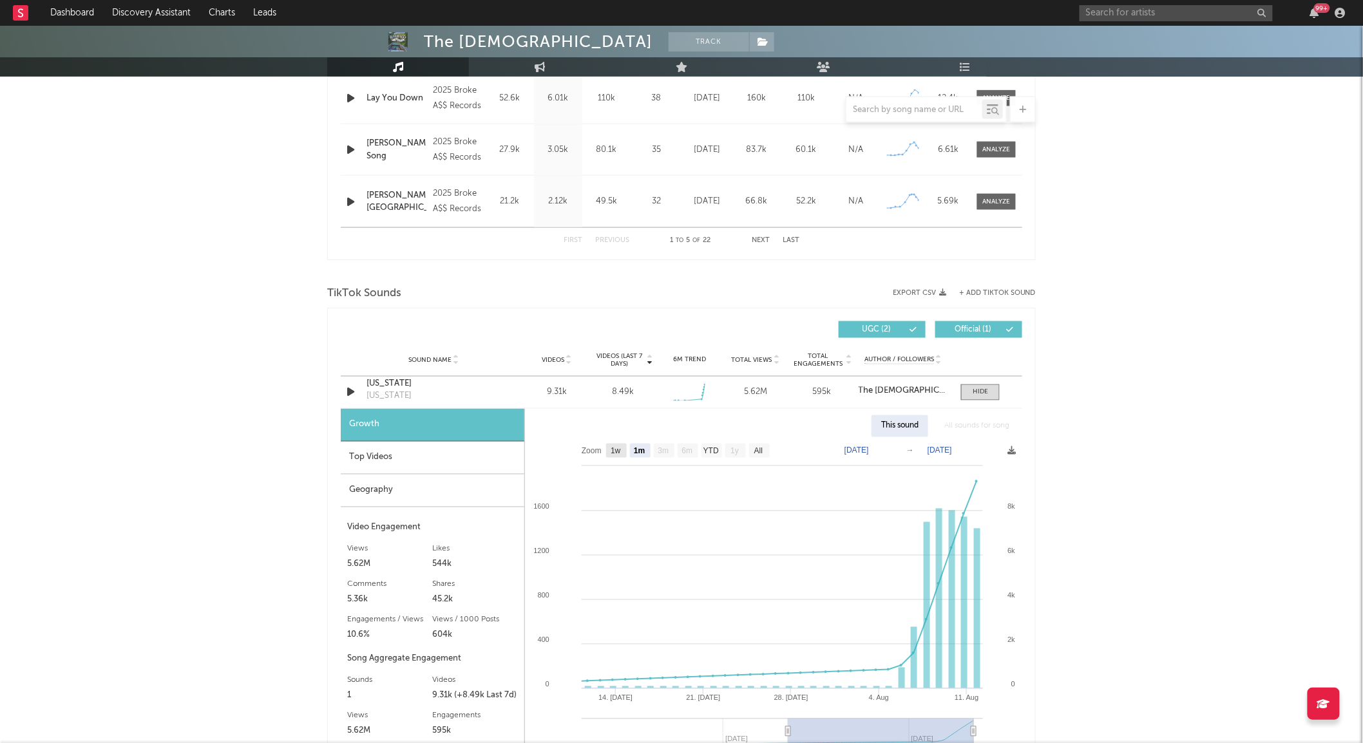
click at [607, 452] on rect at bounding box center [616, 451] width 21 height 14
select select "1w"
type input "[DATE]"
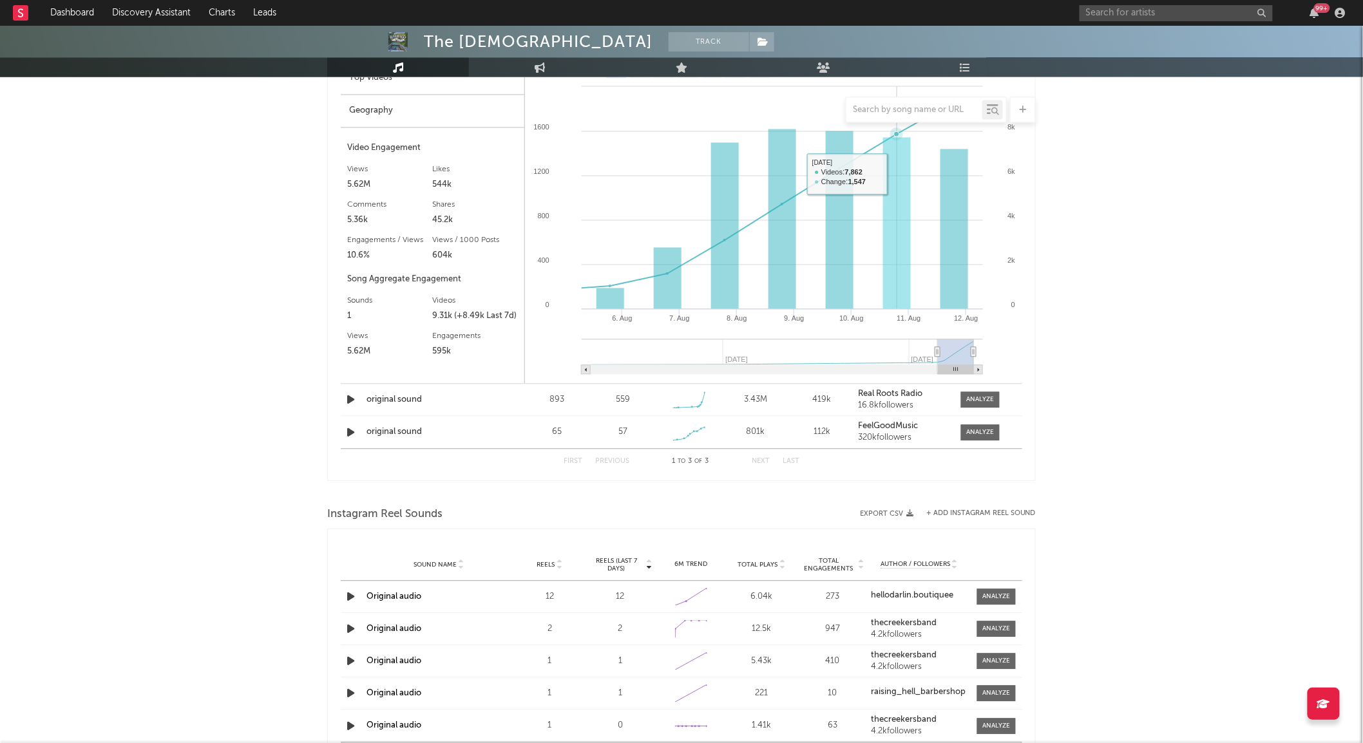
scroll to position [1060, 0]
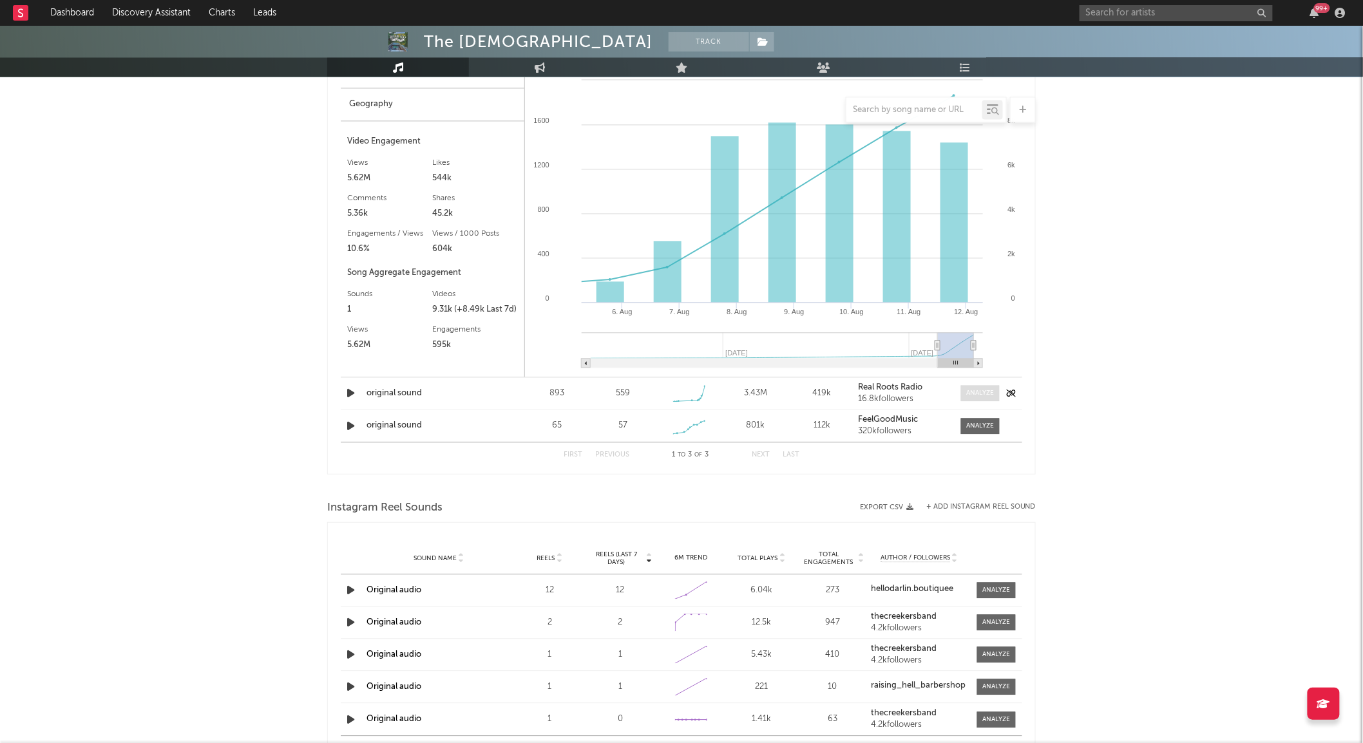
click at [963, 394] on span at bounding box center [980, 393] width 39 height 16
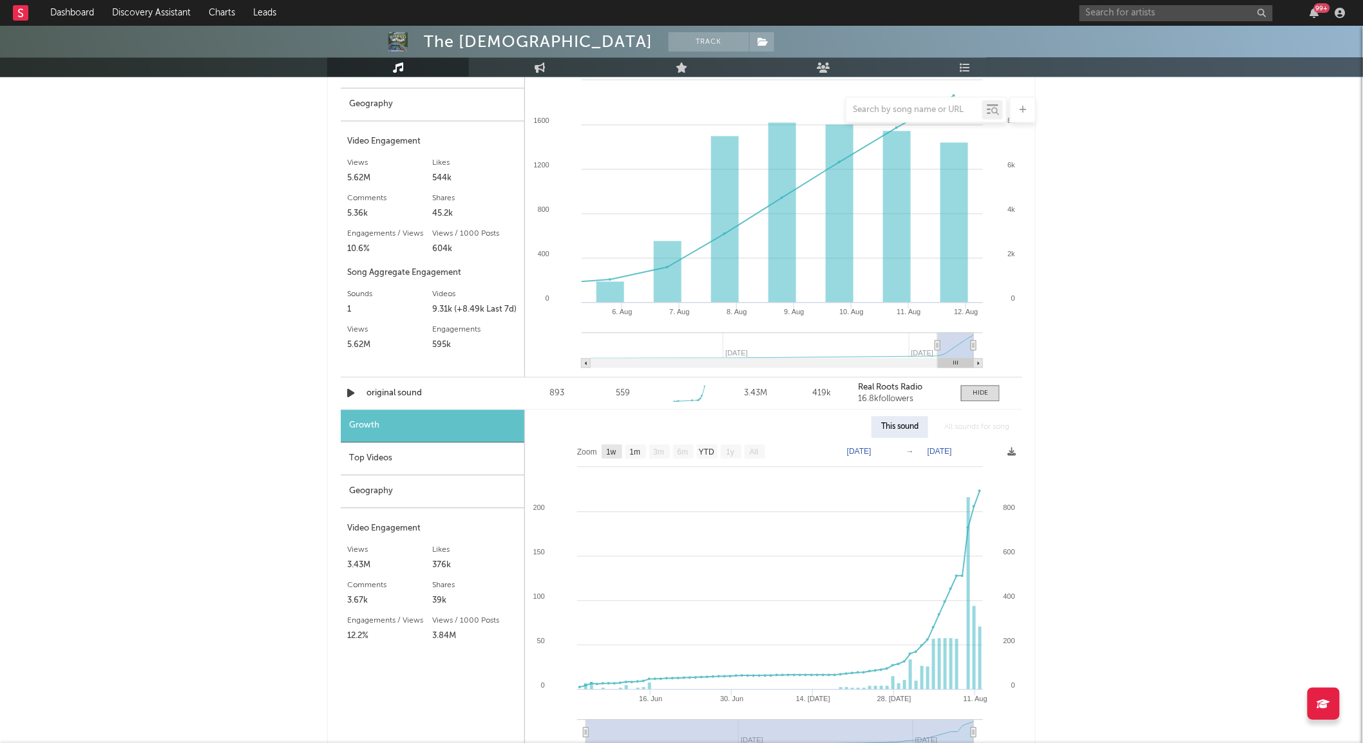
click at [615, 452] on text "1w" at bounding box center [611, 452] width 10 height 9
select select "1w"
type input "[DATE]"
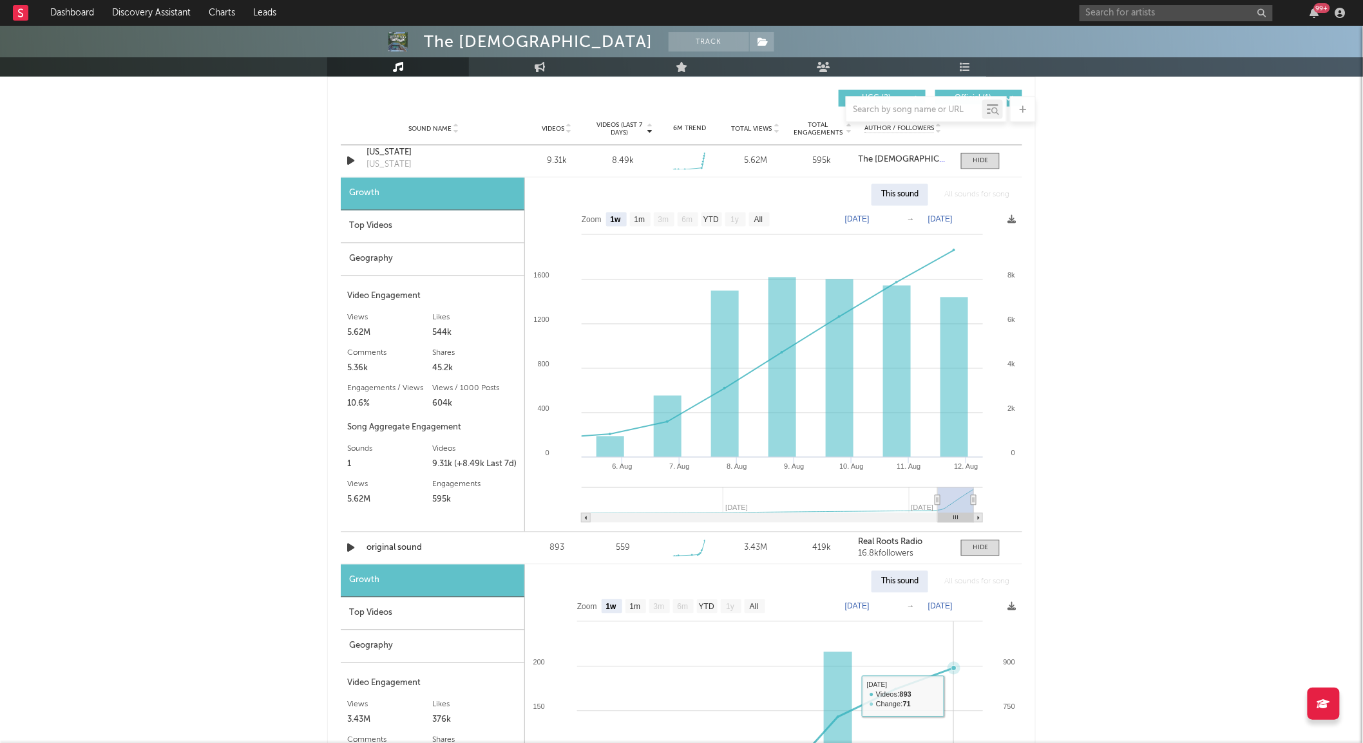
scroll to position [904, 0]
